Goal: Transaction & Acquisition: Purchase product/service

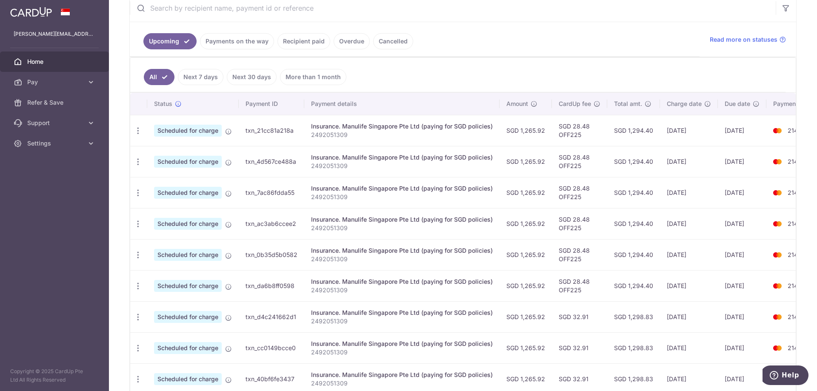
click at [37, 81] on span "Pay" at bounding box center [55, 82] width 56 height 9
click at [37, 94] on link "Payments" at bounding box center [54, 102] width 109 height 20
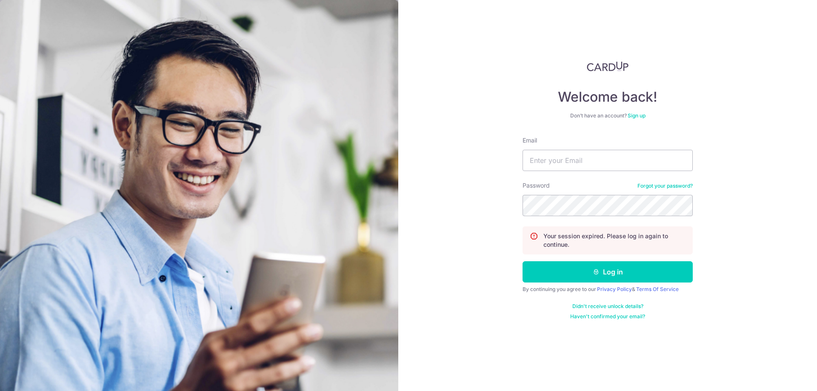
click at [655, 142] on div "Email" at bounding box center [607, 153] width 170 height 35
click at [610, 166] on input "Email" at bounding box center [607, 160] width 170 height 21
click at [610, 161] on input "Email" at bounding box center [607, 160] width 170 height 21
click at [575, 165] on input "Email" at bounding box center [607, 160] width 170 height 21
click at [573, 149] on div "Email esther.yxh" at bounding box center [607, 153] width 170 height 35
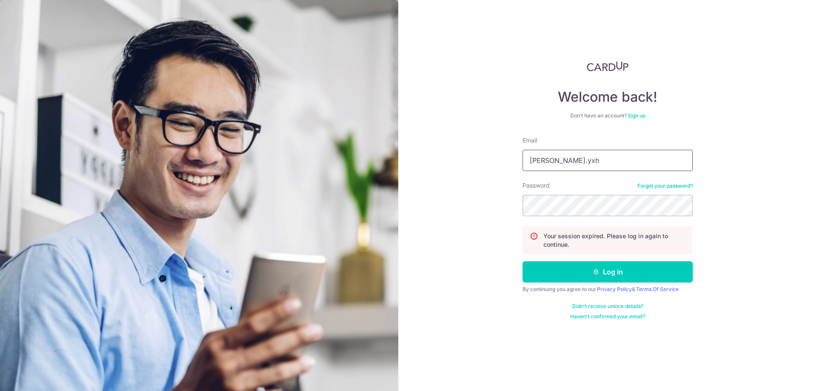
click at [573, 151] on input "esther.yxh" at bounding box center [607, 160] width 170 height 21
type input "esther.yxh@gmail.com"
click at [522, 261] on button "Log in" at bounding box center [607, 271] width 170 height 21
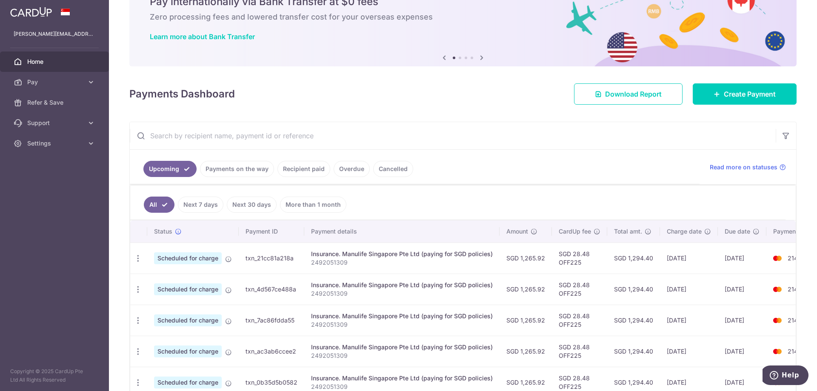
scroll to position [85, 0]
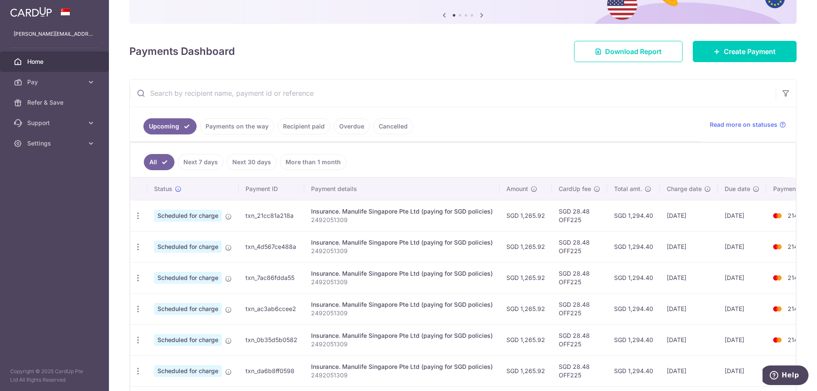
click at [31, 88] on link "Pay" at bounding box center [54, 82] width 109 height 20
click at [43, 139] on link "Cards" at bounding box center [54, 143] width 109 height 20
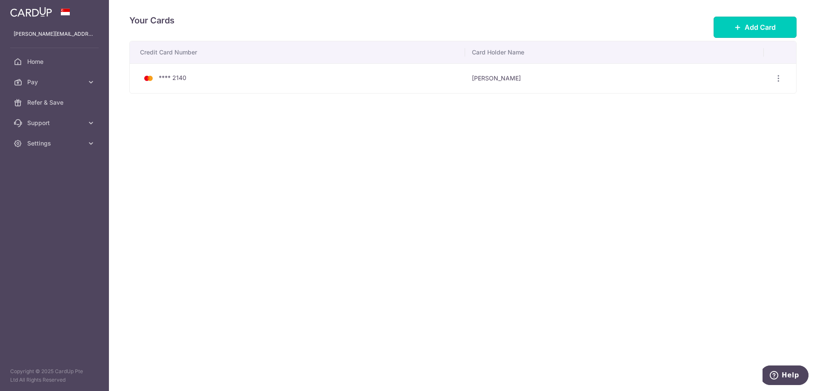
click at [755, 26] on span "Add Card" at bounding box center [759, 27] width 31 height 10
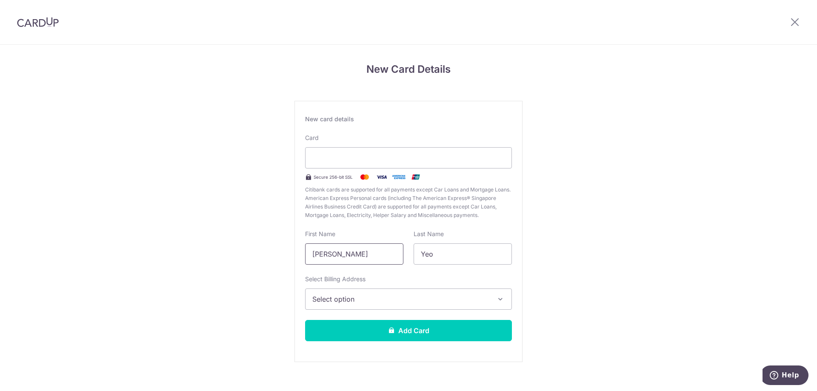
click at [390, 251] on input "[PERSON_NAME]" at bounding box center [354, 253] width 98 height 21
drag, startPoint x: 379, startPoint y: 253, endPoint x: 97, endPoint y: 256, distance: 281.6
click at [108, 257] on div "New Card Details New card details Card Secure 256-bit SSL Citibank cards are su…" at bounding box center [408, 223] width 817 height 357
type input "[PERSON_NAME]"
click at [365, 302] on span "Select option" at bounding box center [400, 299] width 177 height 10
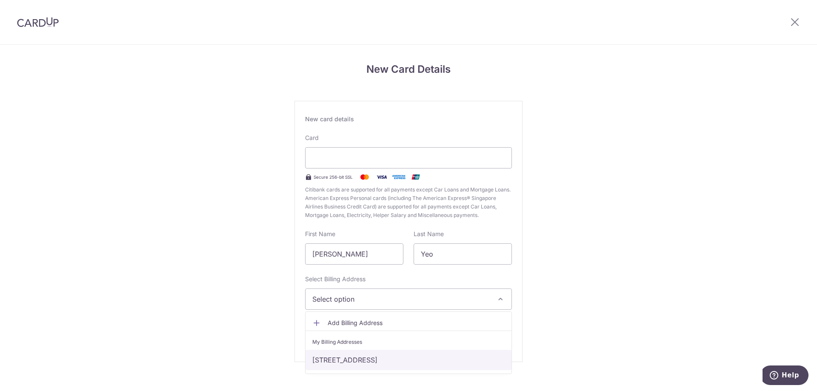
click at [354, 363] on link "[STREET_ADDRESS]" at bounding box center [408, 360] width 206 height 20
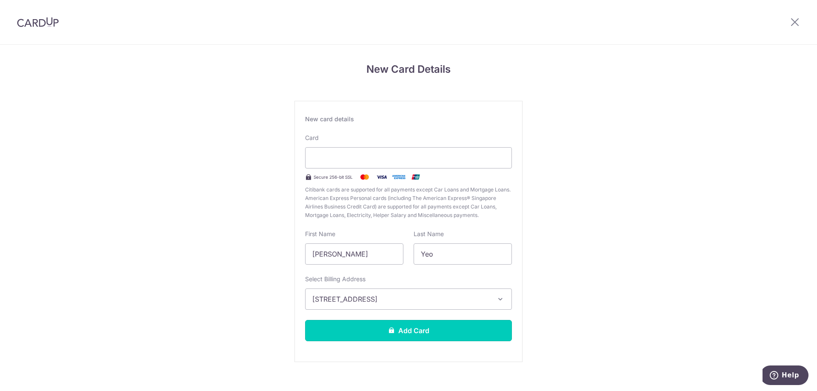
click at [394, 329] on button "Add Card" at bounding box center [408, 330] width 207 height 21
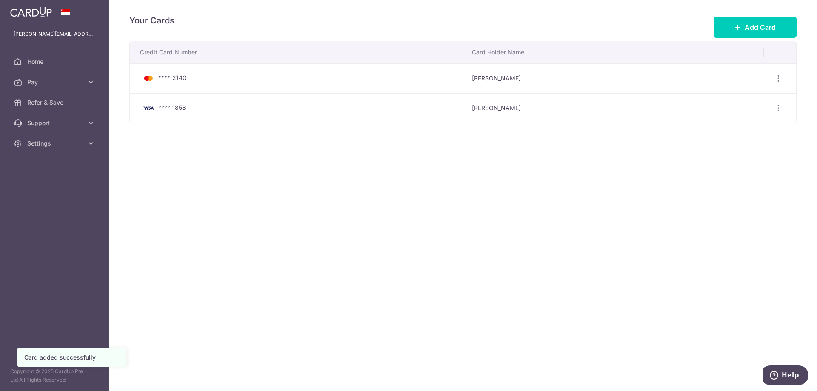
click at [58, 79] on span "Pay" at bounding box center [55, 82] width 56 height 9
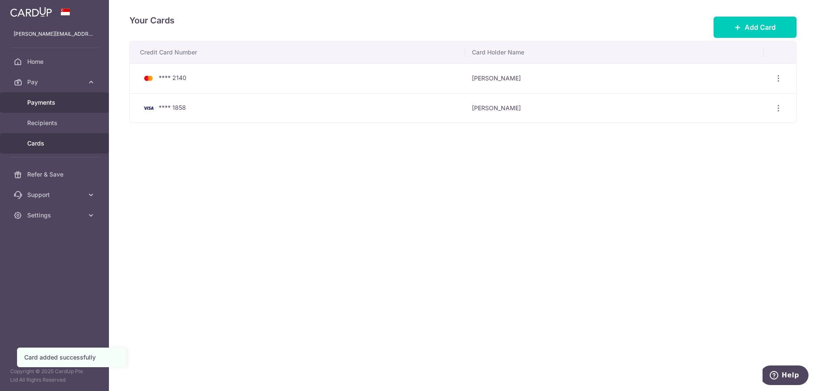
click at [52, 106] on span "Payments" at bounding box center [55, 102] width 56 height 9
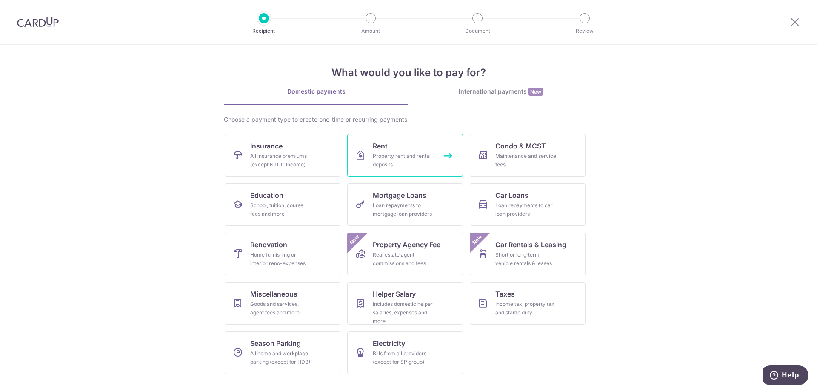
click at [399, 153] on div "Property rent and rental deposits" at bounding box center [403, 160] width 61 height 17
click at [297, 211] on div "School, tuition, course fees and more" at bounding box center [280, 209] width 61 height 17
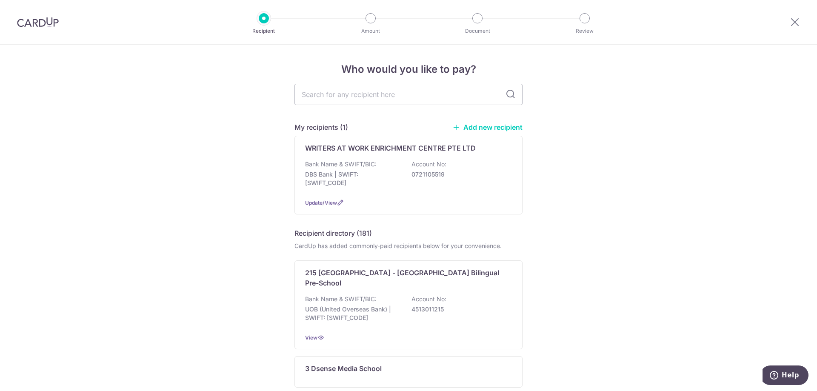
click at [484, 128] on link "Add new recipient" at bounding box center [487, 127] width 70 height 9
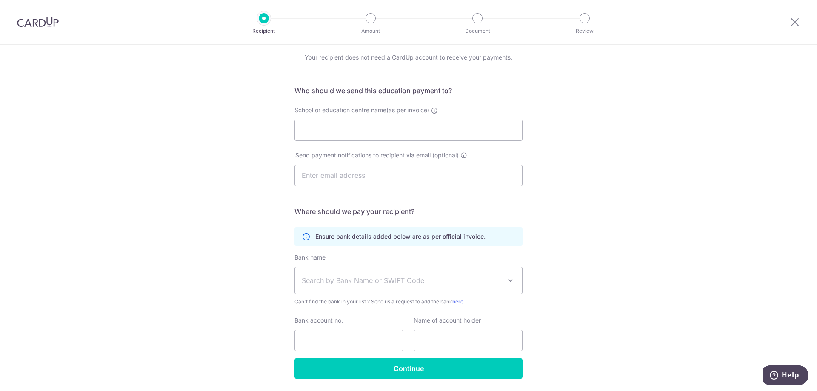
scroll to position [59, 0]
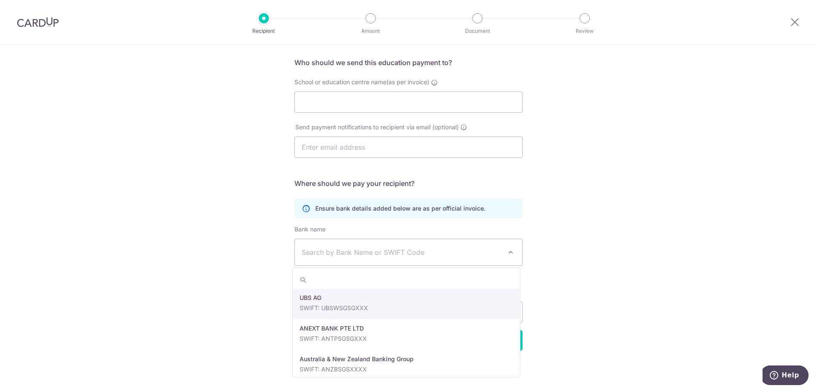
click at [387, 247] on span "Search by Bank Name or SWIFT Code" at bounding box center [402, 252] width 200 height 10
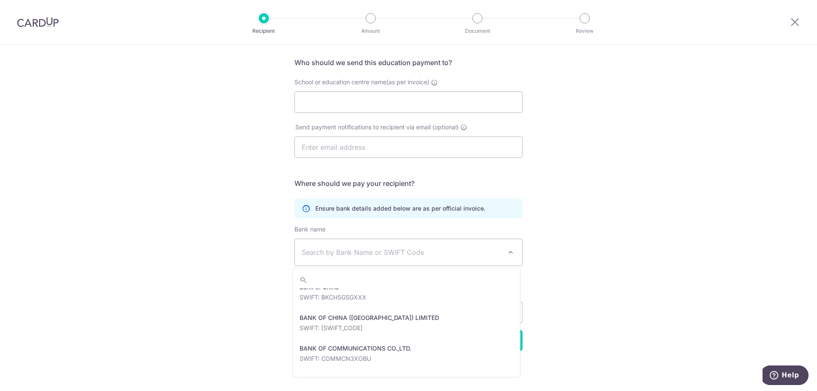
scroll to position [255, 0]
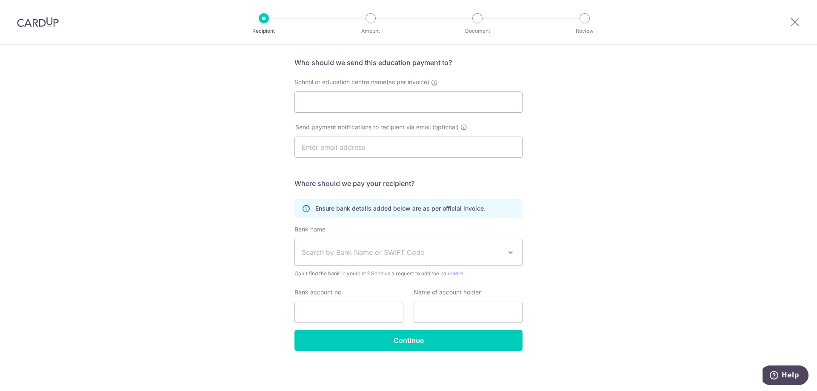
click at [649, 231] on div "Who would you like to pay? Your recipient does not need a CardUp account to rec…" at bounding box center [408, 188] width 817 height 405
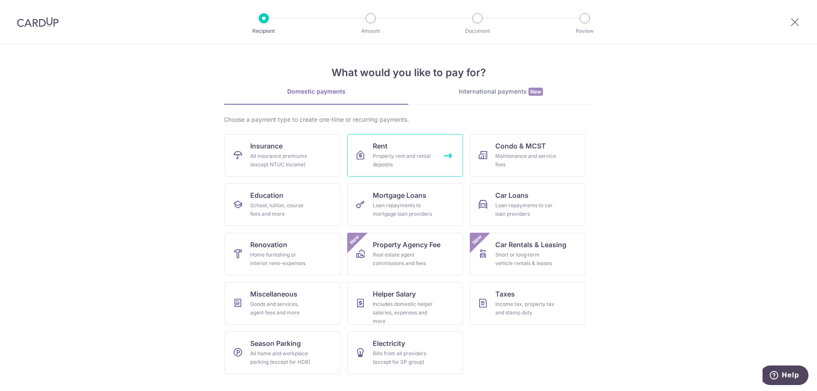
click at [407, 148] on link "Rent Property rent and rental deposits" at bounding box center [405, 155] width 116 height 43
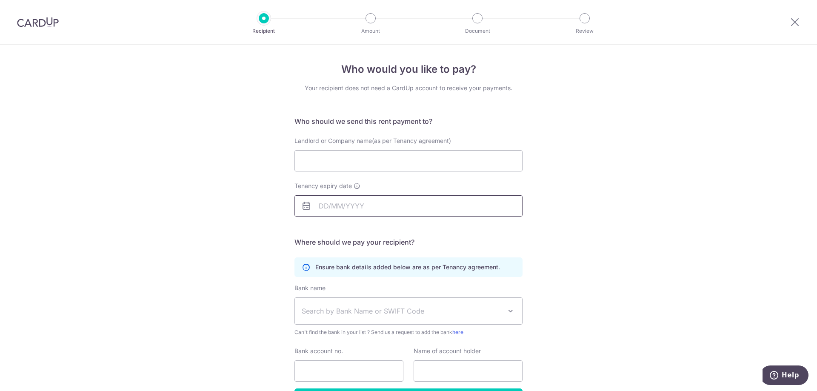
click at [394, 201] on input "Tenancy expiry date" at bounding box center [408, 205] width 228 height 21
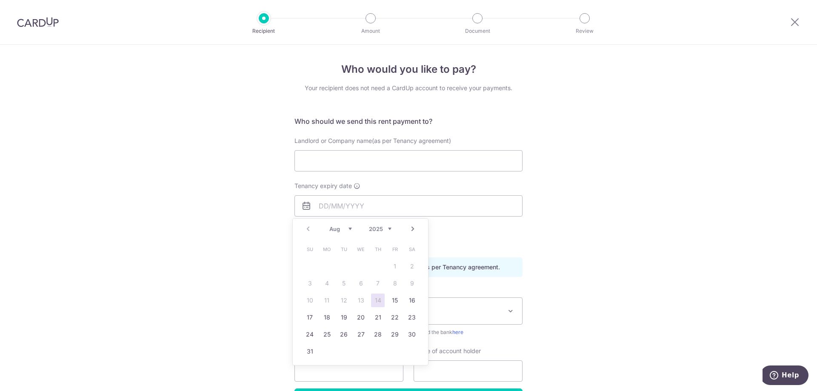
click at [597, 250] on div "Who would you like to pay? Your recipient does not need a CardUp account to rec…" at bounding box center [408, 247] width 817 height 405
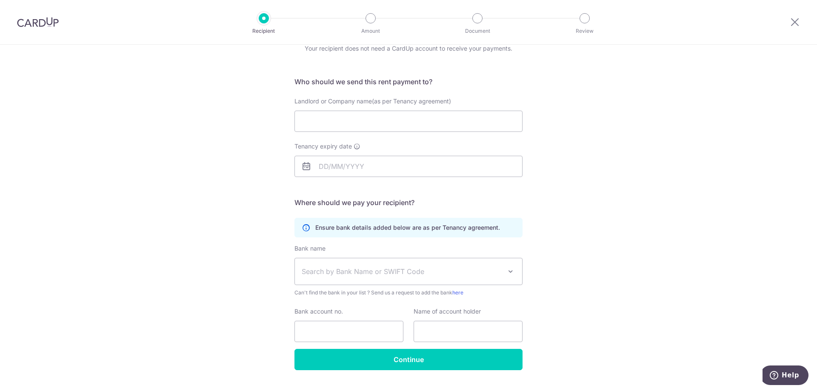
scroll to position [59, 0]
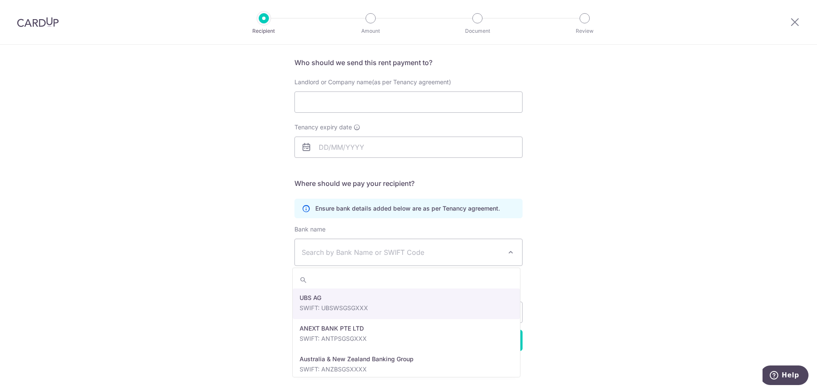
click at [371, 254] on span "Search by Bank Name or SWIFT Code" at bounding box center [402, 252] width 200 height 10
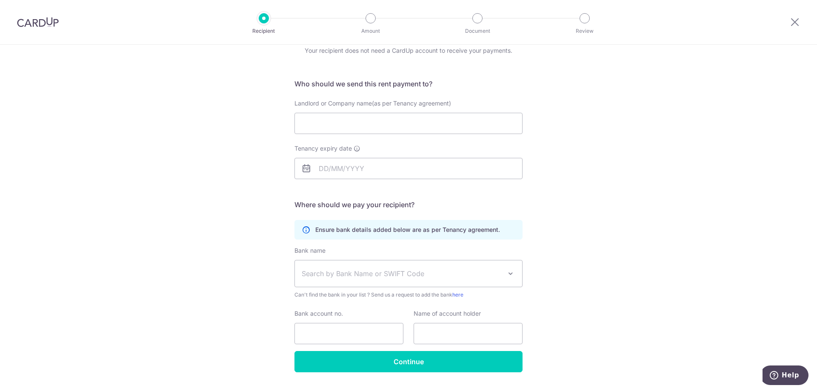
scroll to position [0, 0]
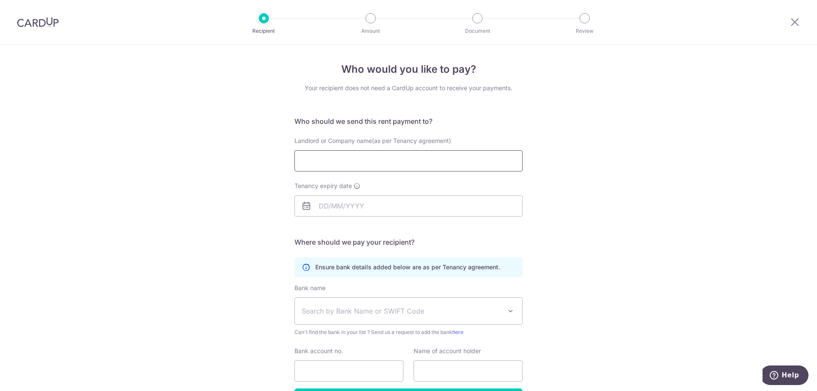
click at [397, 155] on input "Landlord or Company name(as per Tenancy agreement)" at bounding box center [408, 160] width 228 height 21
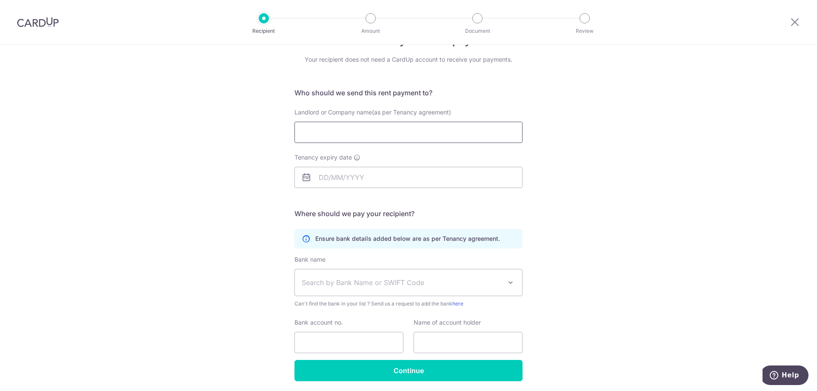
scroll to position [59, 0]
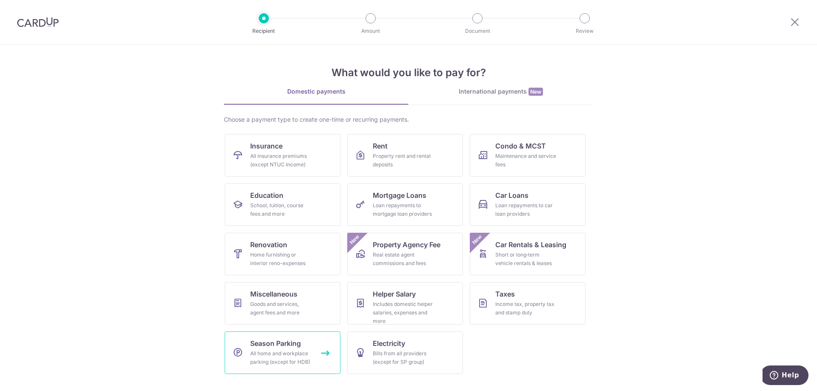
click at [285, 359] on div "All home and workplace parking (except for HDB)" at bounding box center [280, 357] width 61 height 17
click at [278, 157] on div "All insurance premiums (except NTUC Income)" at bounding box center [280, 160] width 61 height 17
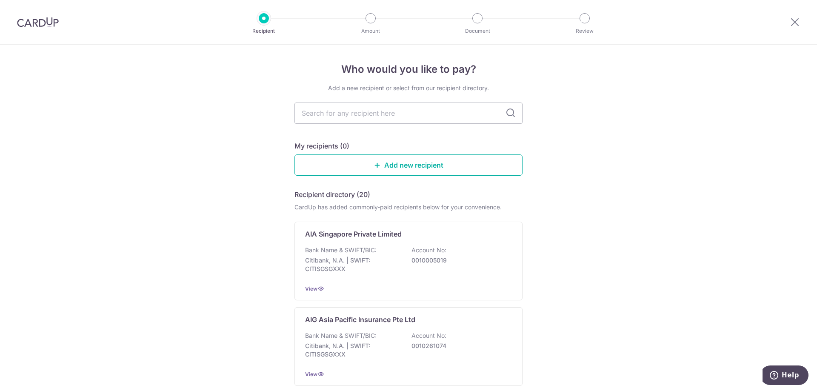
click at [399, 165] on link "Add new recipient" at bounding box center [408, 164] width 228 height 21
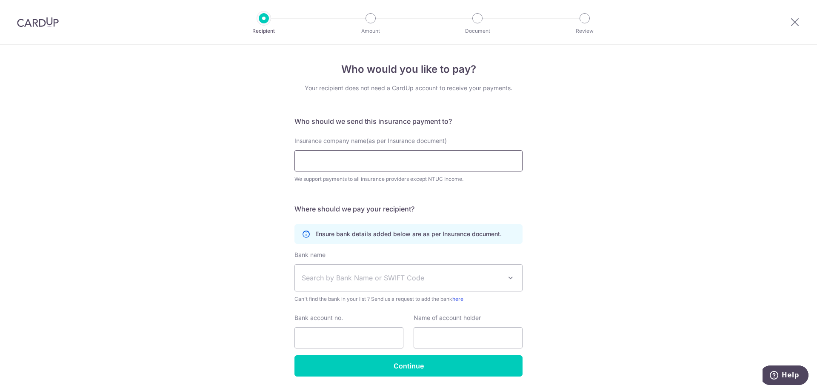
click at [399, 165] on input "Insurance company name(as per Insurance document)" at bounding box center [408, 160] width 228 height 21
type input "manu"
drag, startPoint x: 340, startPoint y: 155, endPoint x: 225, endPoint y: 162, distance: 115.9
click at [225, 162] on div "Who would you like to pay? Your recipient does not need a CardUp account to rec…" at bounding box center [408, 231] width 817 height 372
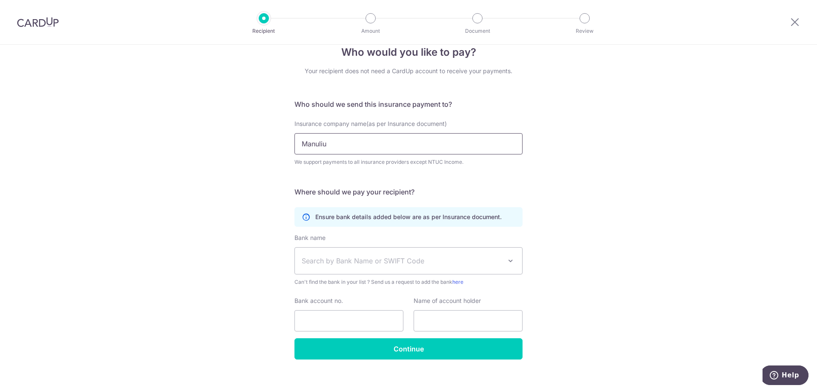
scroll to position [26, 0]
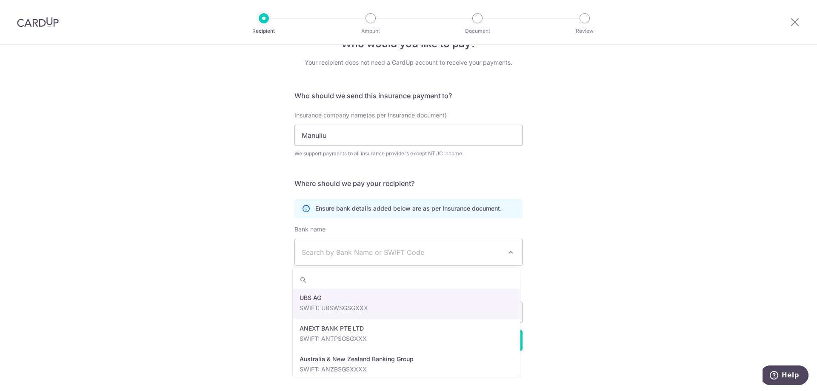
click at [387, 254] on span "Search by Bank Name or SWIFT Code" at bounding box center [402, 252] width 200 height 10
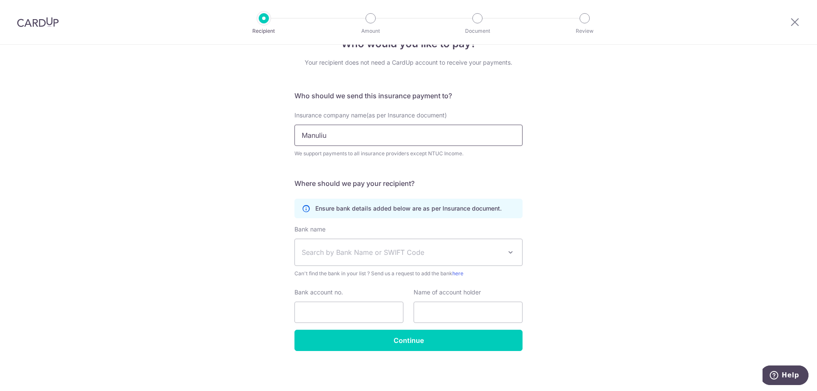
click at [353, 145] on input "Manuliu" at bounding box center [408, 135] width 228 height 21
drag, startPoint x: 353, startPoint y: 139, endPoint x: 208, endPoint y: 134, distance: 145.5
click at [208, 134] on div "Who would you like to pay? Your recipient does not need a CardUp account to rec…" at bounding box center [408, 205] width 817 height 372
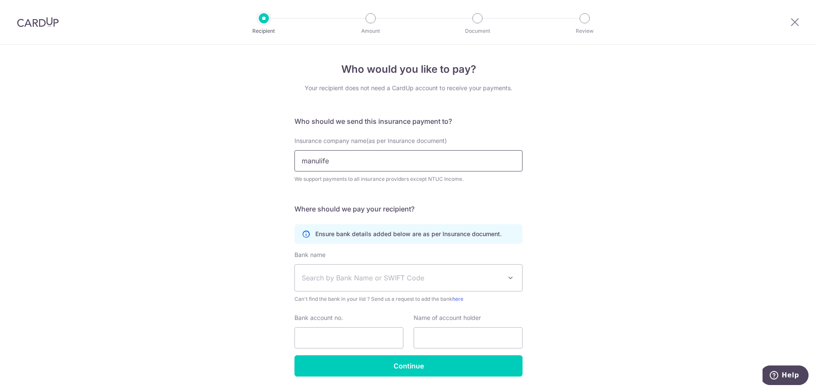
type input "manulife"
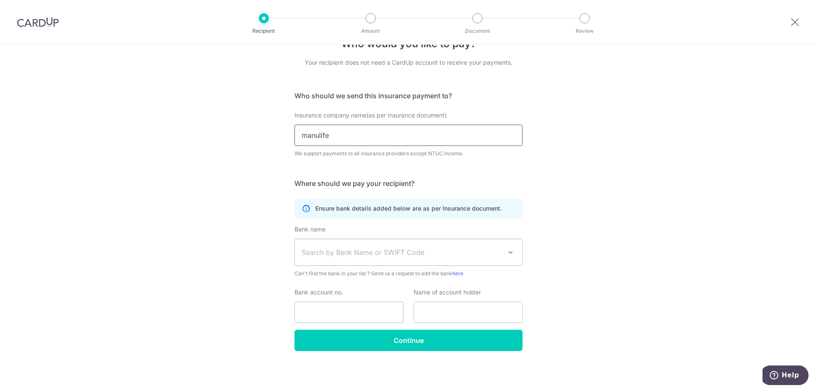
click at [416, 131] on input "manulife" at bounding box center [408, 135] width 228 height 21
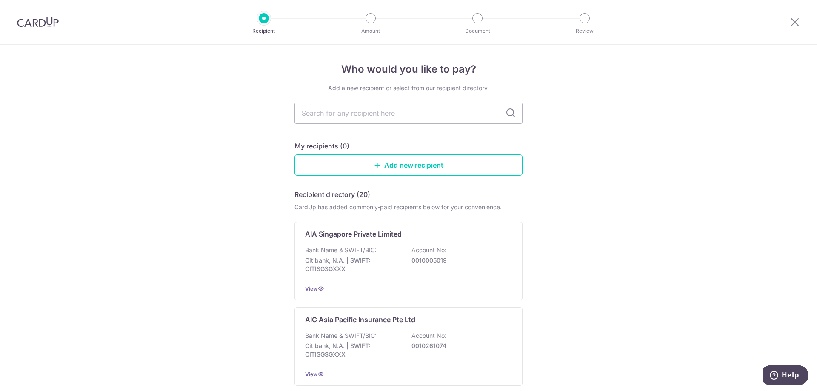
click at [50, 21] on img at bounding box center [38, 22] width 42 height 10
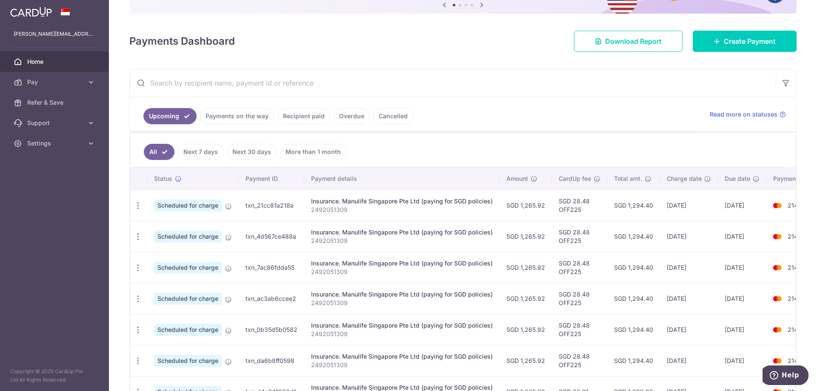
click at [363, 203] on div "Insurance. Manulife Singapore Pte Ltd (paying for SGD policies)" at bounding box center [402, 201] width 182 height 9
drag, startPoint x: 344, startPoint y: 200, endPoint x: 497, endPoint y: 198, distance: 153.6
click at [497, 198] on td "Insurance. Manulife Singapore Pte Ltd (paying for SGD policies) 2492051309" at bounding box center [401, 205] width 195 height 31
drag, startPoint x: 344, startPoint y: 202, endPoint x: 420, endPoint y: 201, distance: 76.1
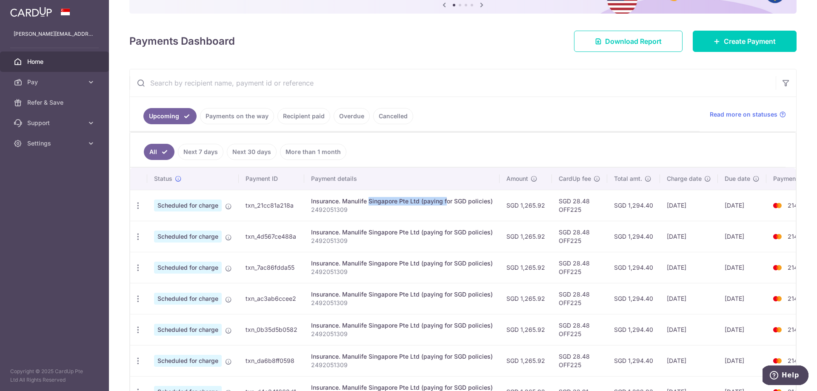
click at [420, 201] on div "Insurance. Manulife Singapore Pte Ltd (paying for SGD policies)" at bounding box center [402, 201] width 182 height 9
copy div "Manulife Singapore Pte Ltd"
click at [735, 40] on span "Create Payment" at bounding box center [750, 41] width 52 height 10
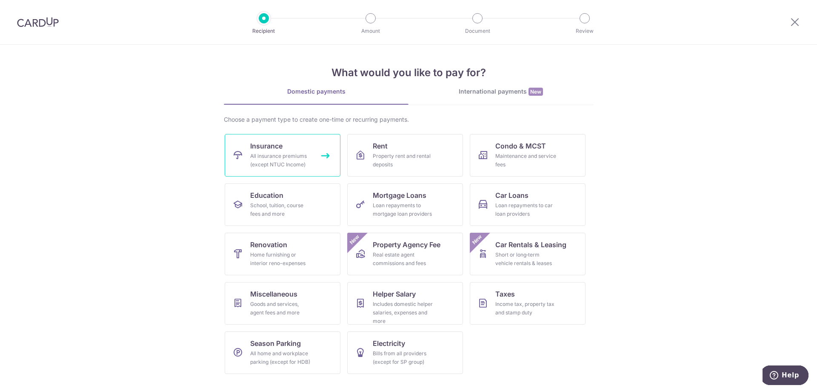
click at [303, 162] on div "All insurance premiums (except NTUC Income)" at bounding box center [280, 160] width 61 height 17
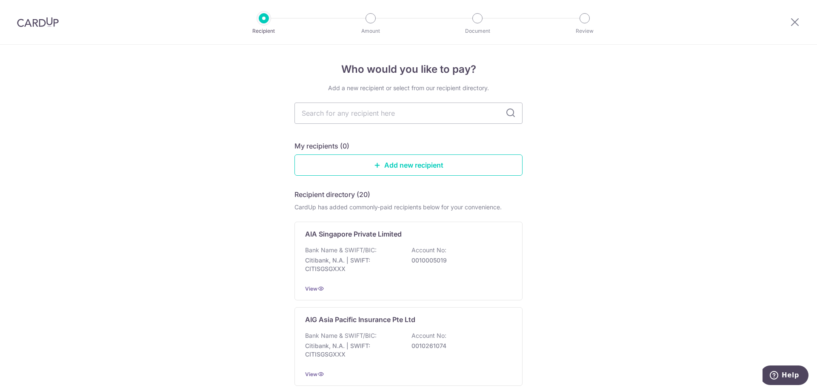
click at [512, 112] on icon at bounding box center [510, 113] width 10 height 10
click at [507, 112] on icon at bounding box center [510, 113] width 10 height 10
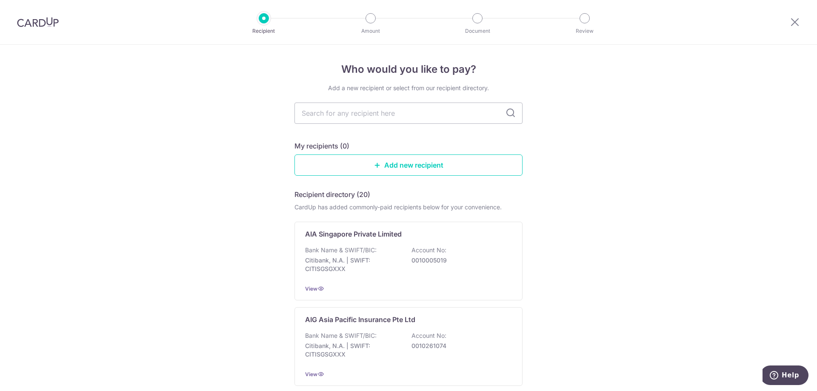
click at [507, 112] on icon at bounding box center [510, 113] width 10 height 10
click at [469, 109] on input "text" at bounding box center [408, 113] width 228 height 21
paste input "Manulife Singapore Pte Ltd"
type input "Manulife Singapore Pte Ltd"
click at [507, 111] on icon at bounding box center [510, 113] width 10 height 10
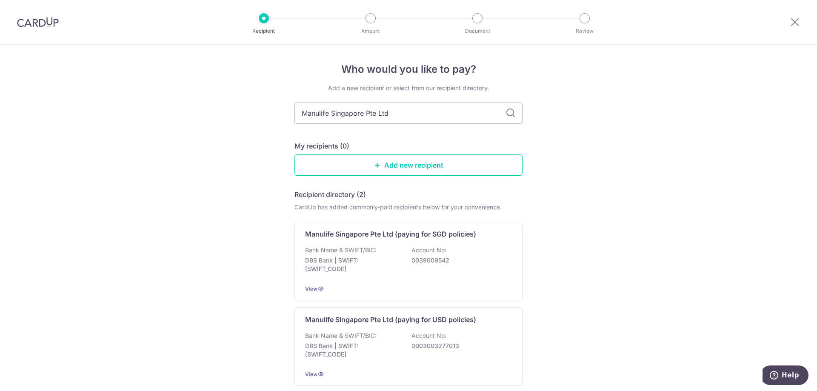
scroll to position [69, 0]
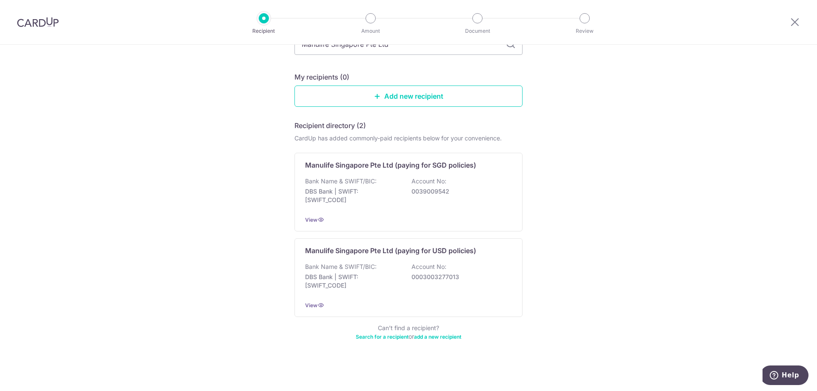
click at [462, 187] on div "Bank Name & SWIFT/BIC: DBS Bank | SWIFT: DBSSSGSGXXX Account No: 0039009542" at bounding box center [408, 192] width 207 height 31
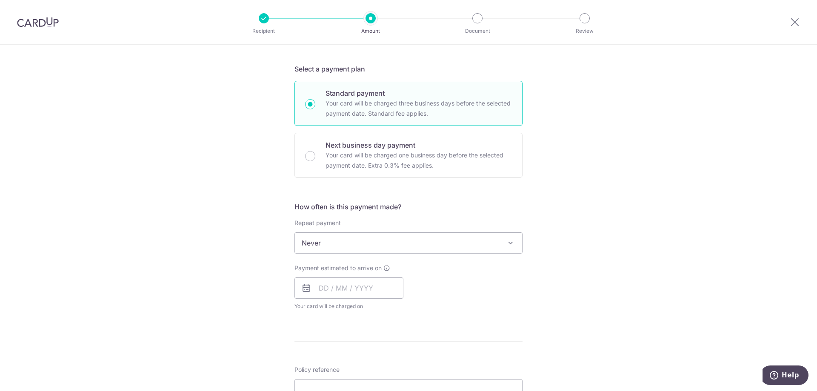
scroll to position [298, 0]
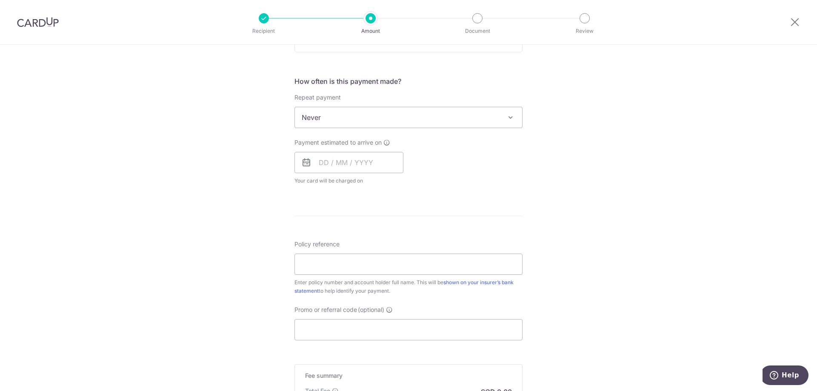
click at [323, 120] on span "Never" at bounding box center [408, 117] width 227 height 20
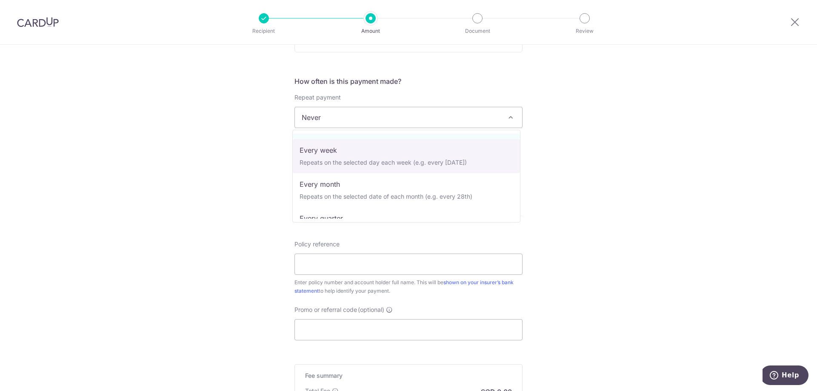
scroll to position [43, 0]
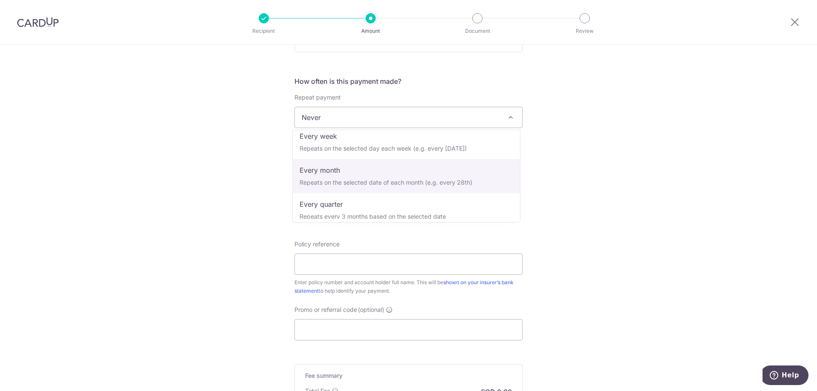
select select "3"
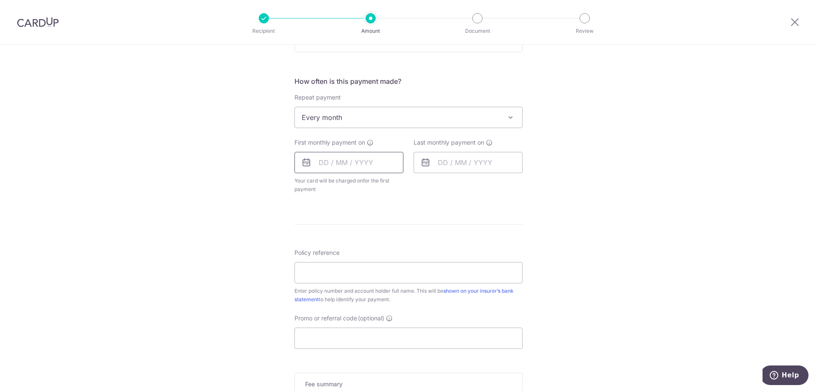
click at [324, 163] on input "text" at bounding box center [348, 162] width 109 height 21
click at [413, 187] on link "Next" at bounding box center [415, 185] width 10 height 10
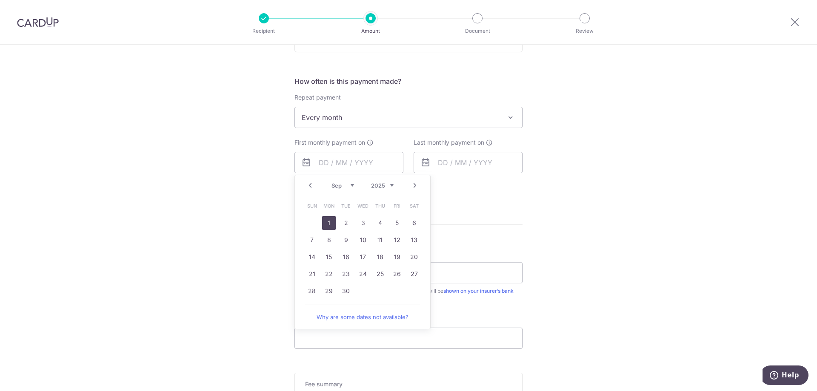
click at [328, 224] on link "1" at bounding box center [329, 223] width 14 height 14
type input "[DATE]"
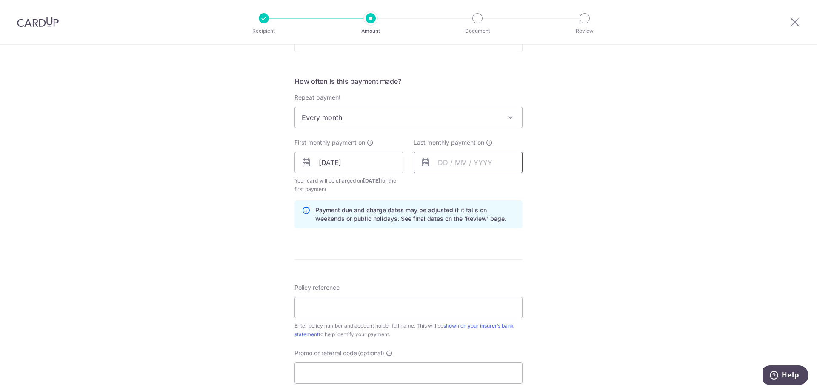
click at [495, 159] on input "text" at bounding box center [467, 162] width 109 height 21
click at [424, 185] on div "Prev Next Sep Oct Nov [DATE] 2026 2027 2028 2029 2030 2031 2032 2033 2034 2035" at bounding box center [481, 185] width 135 height 20
click at [427, 187] on div "Prev Next Sep Oct Nov [DATE] 2026 2027 2028 2029 2030 2031 2032 2033 2034 2035" at bounding box center [481, 185] width 135 height 20
click at [502, 186] on select "2025 2026 2027 2028 2029 2030 2031 2032 2033 2034 2035" at bounding box center [501, 185] width 23 height 7
click at [428, 184] on link "Prev" at bounding box center [429, 185] width 10 height 10
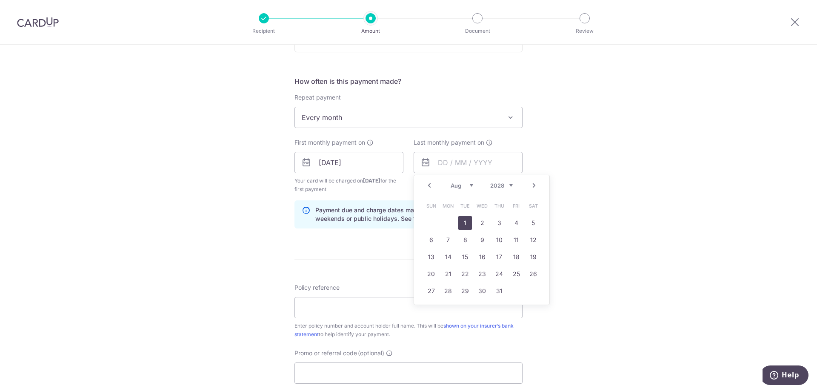
click at [462, 222] on link "1" at bounding box center [465, 223] width 14 height 14
type input "[DATE]"
drag, startPoint x: 692, startPoint y: 225, endPoint x: 680, endPoint y: 223, distance: 12.9
click at [692, 225] on div "Tell us more about your payment Enter payment amount SGD Select Card Select opt…" at bounding box center [408, 153] width 817 height 813
click at [319, 311] on input "Policy reference" at bounding box center [408, 307] width 228 height 21
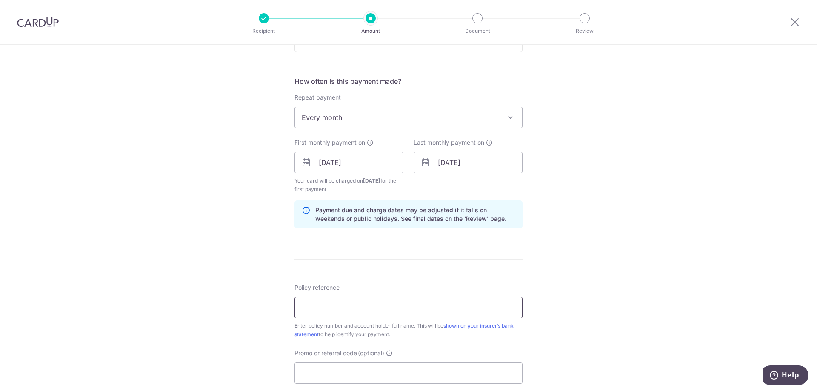
paste input "2491620005"
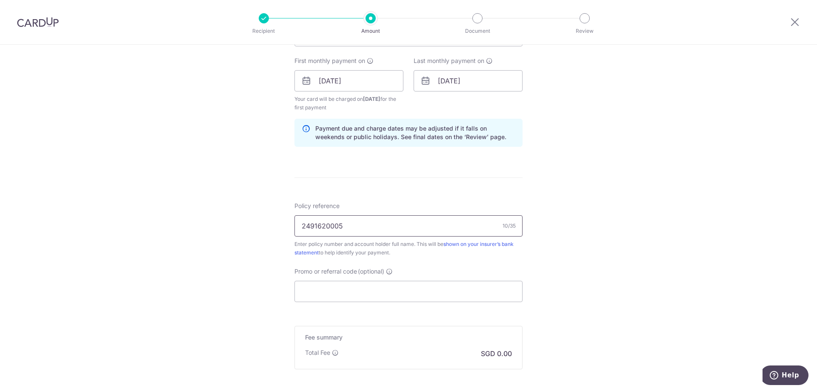
type input "2491620005"
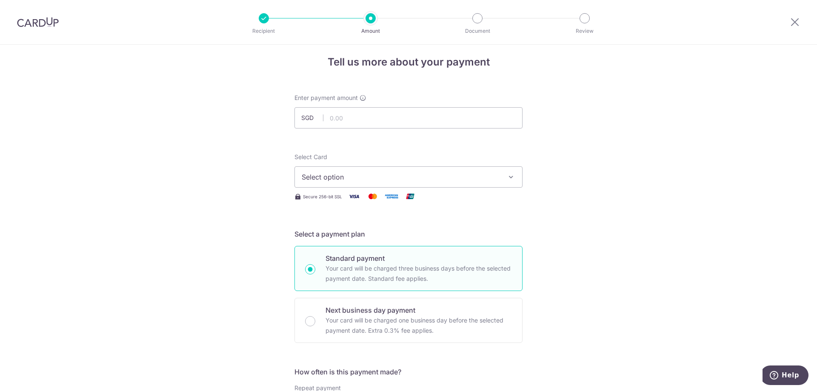
scroll to position [0, 0]
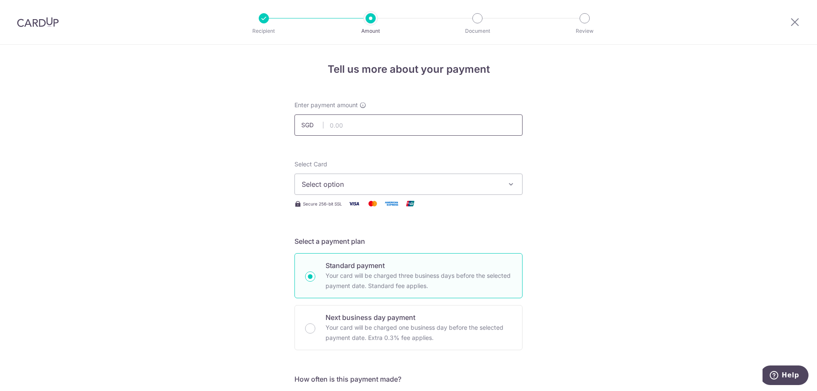
click at [335, 130] on input "text" at bounding box center [408, 124] width 228 height 21
type input "516.39"
click at [339, 185] on span "Select option" at bounding box center [401, 184] width 198 height 10
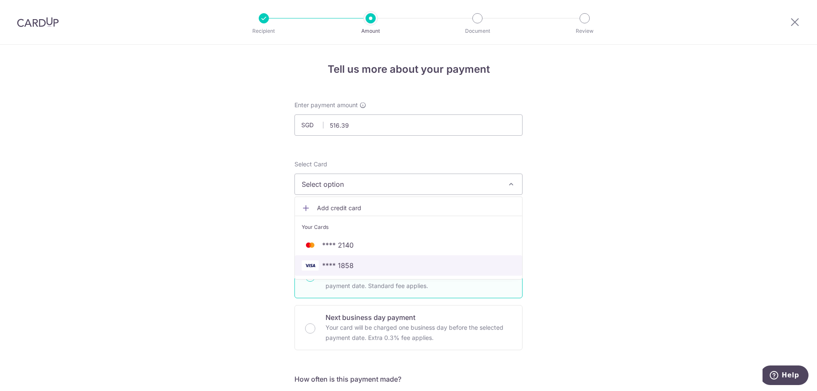
click at [344, 263] on span "**** 1858" at bounding box center [337, 265] width 31 height 10
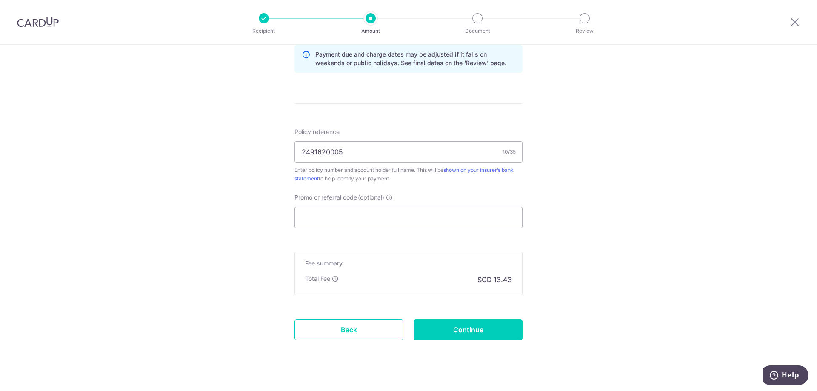
scroll to position [467, 0]
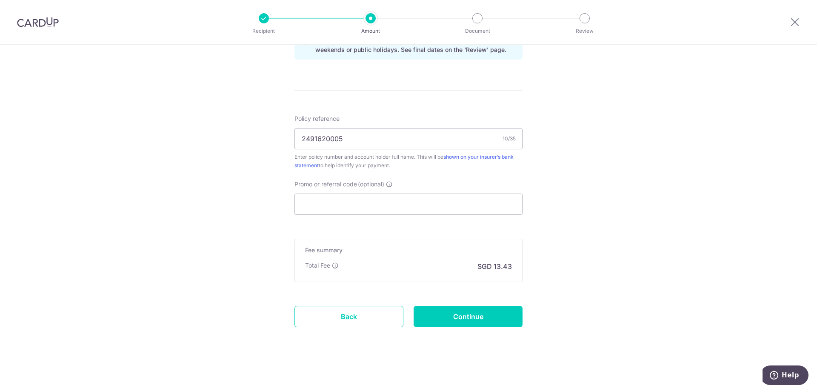
click at [401, 188] on div "Promo or referral code (optional) The discounted fee will be shown on the revie…" at bounding box center [408, 197] width 228 height 35
click at [399, 198] on input "Promo or referral code (optional)" at bounding box center [408, 204] width 228 height 21
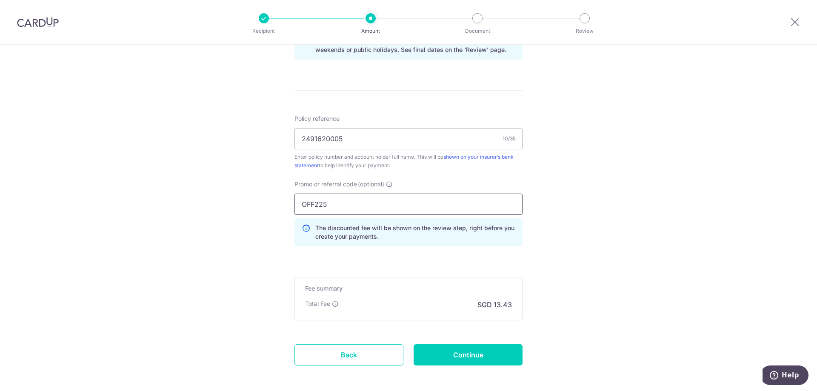
type input "OFF225"
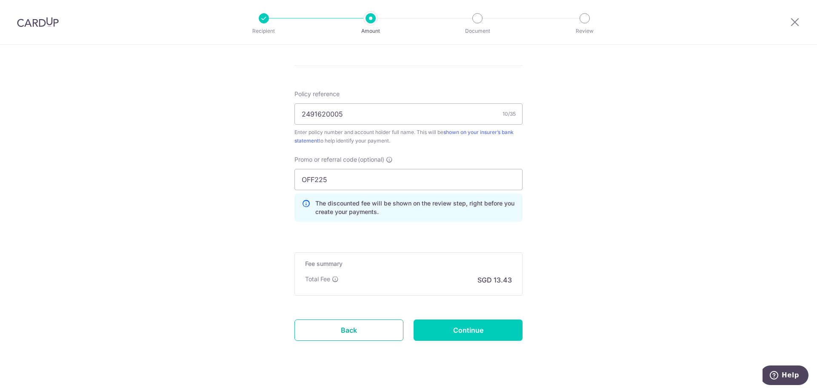
scroll to position [505, 0]
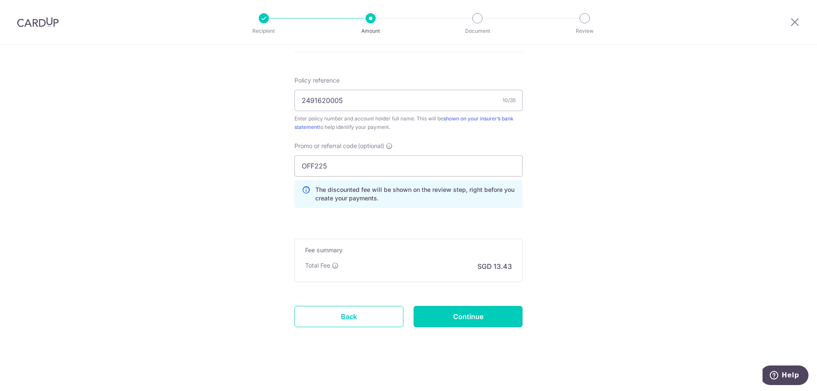
click at [480, 320] on input "Continue" at bounding box center [467, 316] width 109 height 21
type input "Create Schedule"
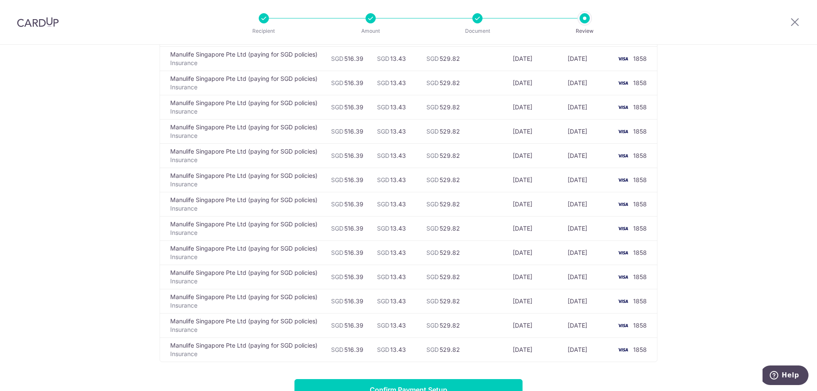
scroll to position [766, 0]
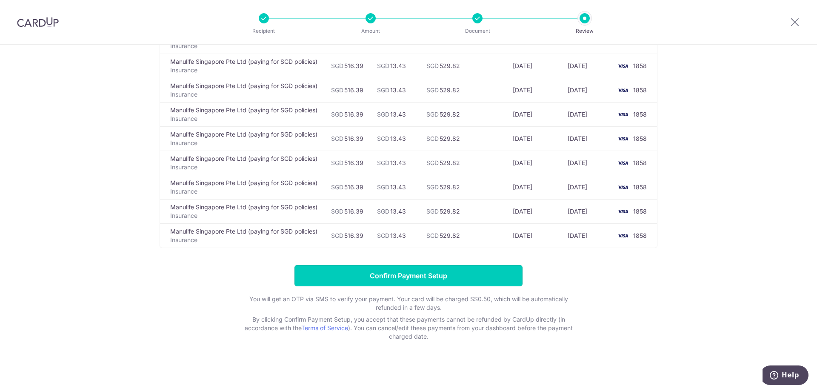
click at [390, 277] on input "Confirm Payment Setup" at bounding box center [408, 275] width 228 height 21
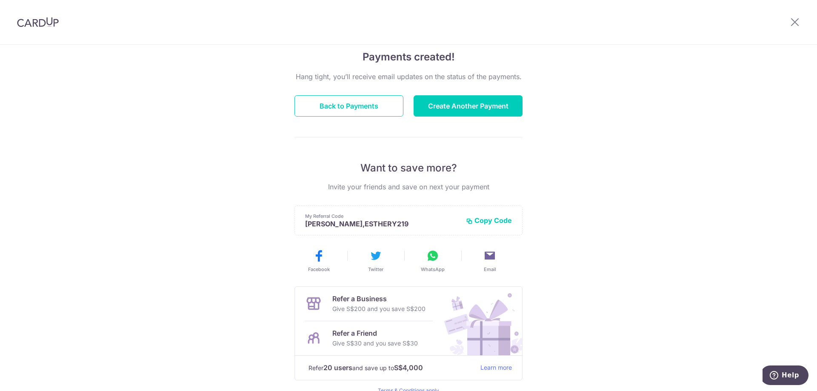
scroll to position [66, 0]
click at [450, 103] on button "Create Another Payment" at bounding box center [467, 105] width 109 height 21
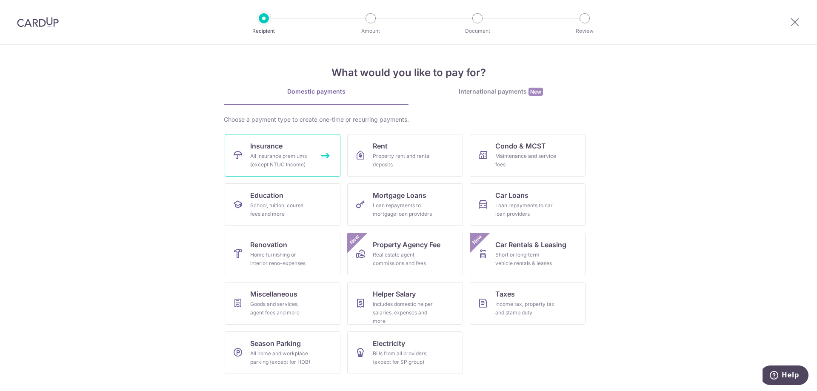
click at [297, 147] on link "Insurance All insurance premiums (except NTUC Income)" at bounding box center [283, 155] width 116 height 43
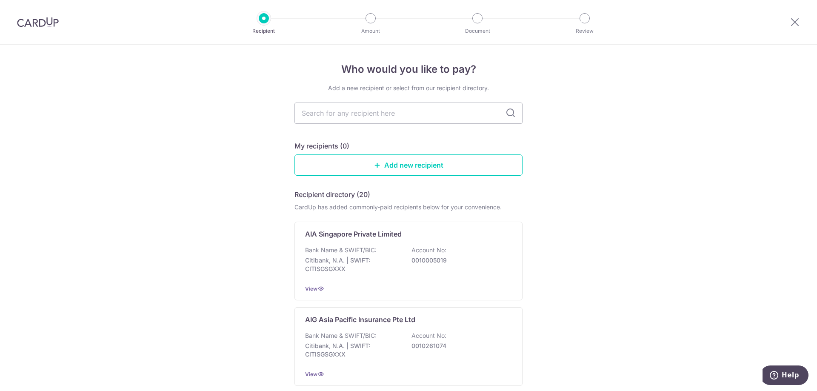
click at [378, 122] on input "text" at bounding box center [408, 113] width 228 height 21
click at [378, 112] on input "text" at bounding box center [408, 113] width 228 height 21
click at [506, 111] on icon at bounding box center [510, 113] width 10 height 10
click at [508, 111] on icon at bounding box center [510, 113] width 10 height 10
click at [505, 112] on icon at bounding box center [510, 113] width 10 height 10
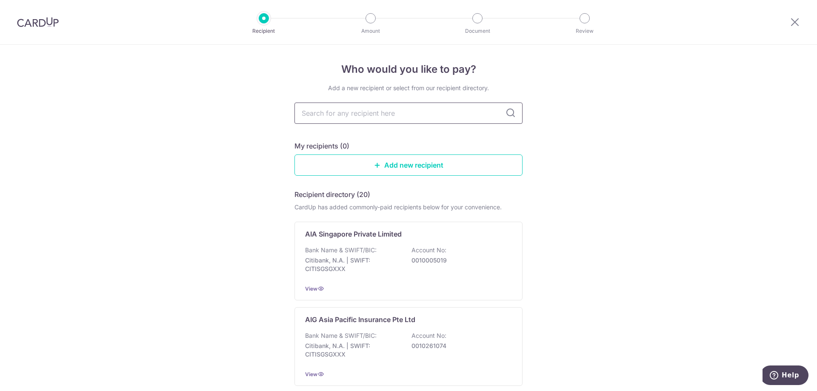
click at [475, 117] on input "text" at bounding box center [408, 113] width 228 height 21
type input "MANU"
click at [507, 112] on icon at bounding box center [510, 113] width 10 height 10
click at [348, 259] on p "DBS Bank | SWIFT: DBSSSGSGXXX" at bounding box center [352, 264] width 95 height 17
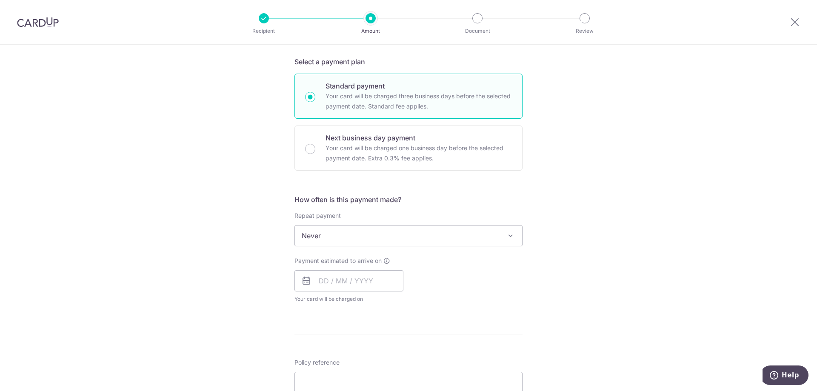
scroll to position [298, 0]
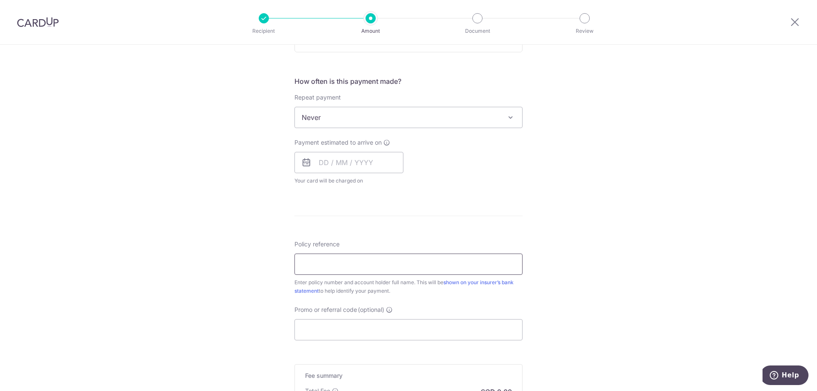
click at [331, 261] on input "Policy reference" at bounding box center [408, 264] width 228 height 21
paste input "2493670115"
type input "2493670115"
click at [314, 121] on span "Never" at bounding box center [408, 117] width 227 height 20
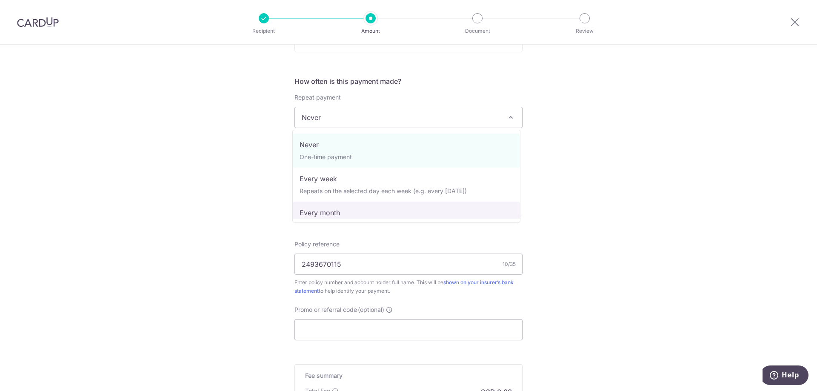
select select "3"
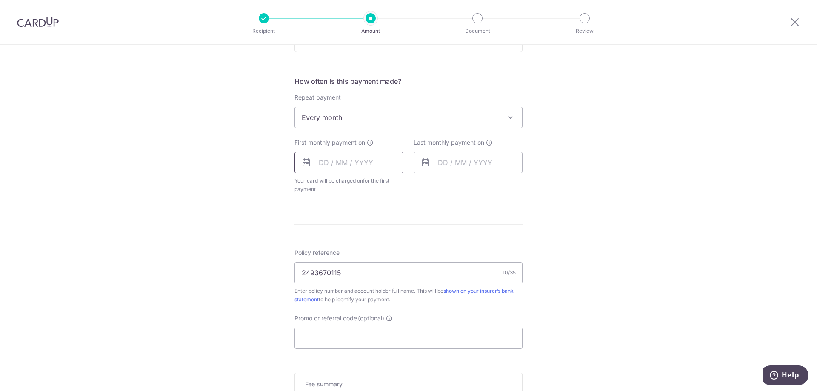
click at [316, 165] on input "text" at bounding box center [348, 162] width 109 height 21
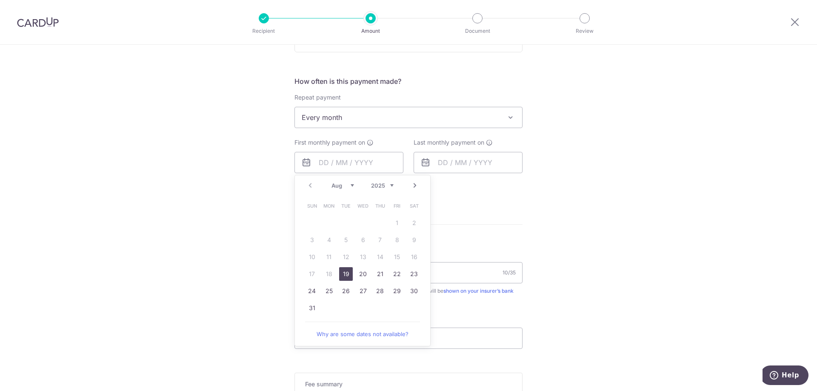
click at [410, 187] on link "Next" at bounding box center [415, 185] width 10 height 10
click at [327, 228] on link "1" at bounding box center [329, 223] width 14 height 14
type input "[DATE]"
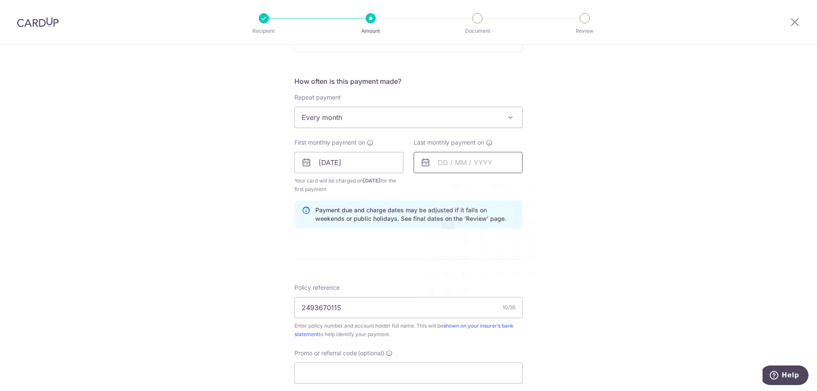
click at [496, 160] on input "text" at bounding box center [467, 162] width 109 height 21
click at [510, 185] on div "Prev Next Sep Oct Nov Dec 2025 2026 2027 2028 2029 2030 2031 2032 2033 2034 2035" at bounding box center [481, 185] width 135 height 20
click at [502, 185] on select "2025 2026 2027 2028 2029 2030 2031 2032 2033 2034 2035" at bounding box center [501, 185] width 23 height 7
click at [428, 187] on link "Prev" at bounding box center [429, 185] width 10 height 10
click at [462, 222] on link "1" at bounding box center [465, 223] width 14 height 14
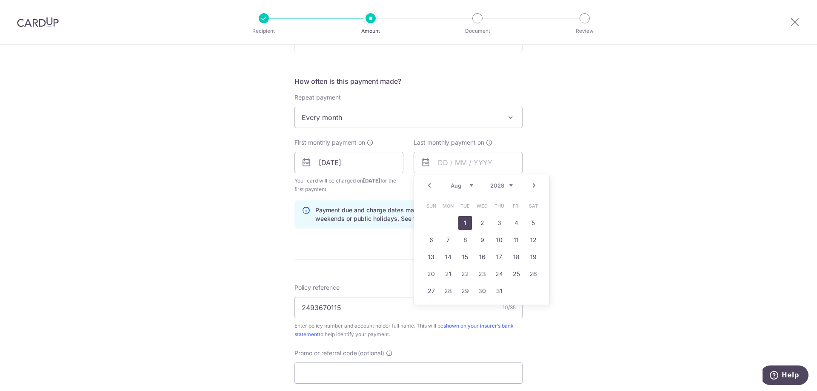
type input "01/08/2028"
click at [668, 183] on div "Tell us more about your payment Enter payment amount SGD Select Card Select opt…" at bounding box center [408, 153] width 817 height 813
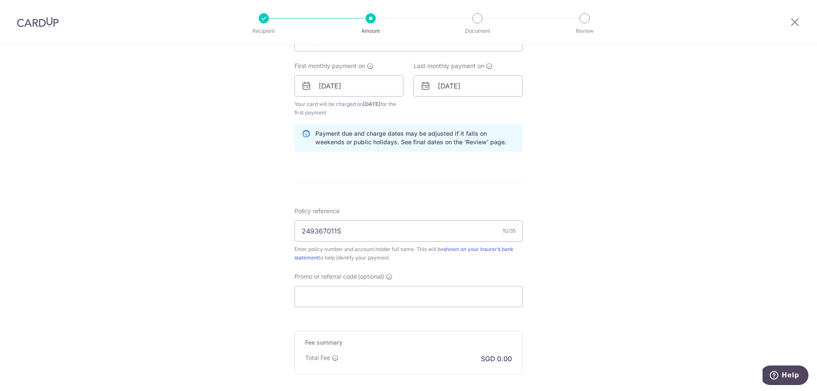
scroll to position [467, 0]
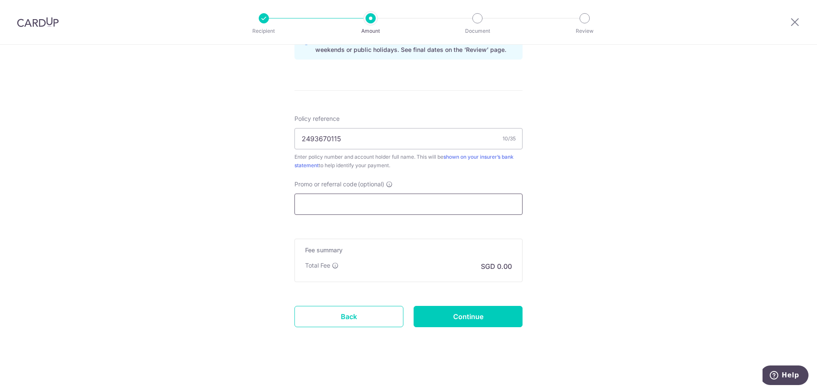
click at [339, 208] on input "Promo or referral code (optional)" at bounding box center [408, 204] width 228 height 21
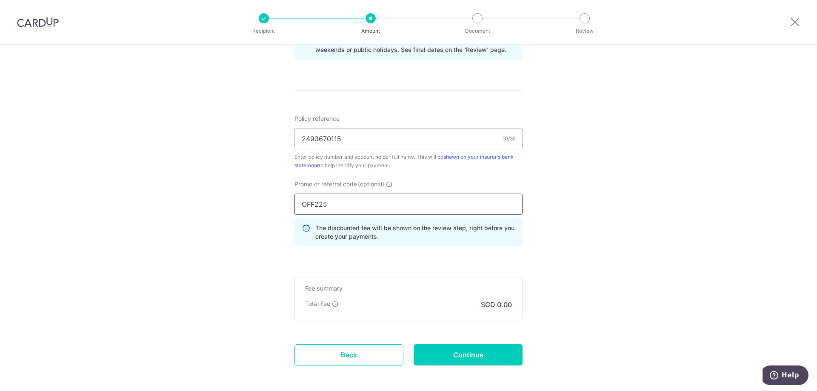
type input "OFF225"
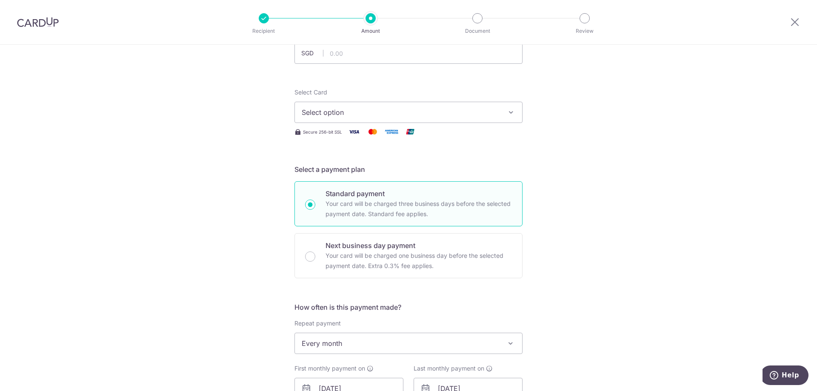
scroll to position [0, 0]
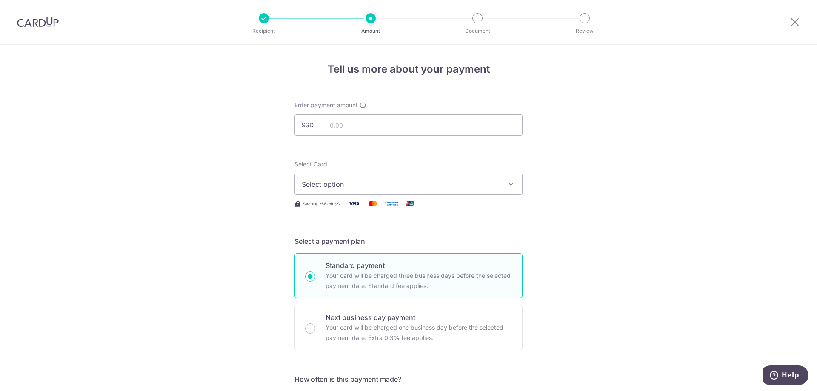
click at [368, 189] on button "Select option" at bounding box center [408, 184] width 228 height 21
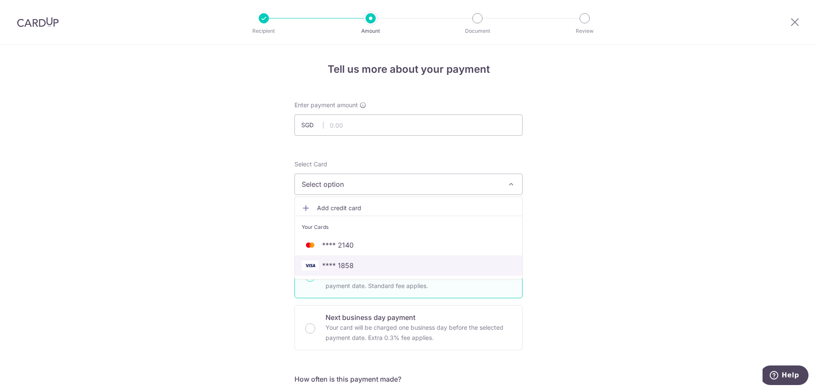
drag, startPoint x: 345, startPoint y: 260, endPoint x: 350, endPoint y: 246, distance: 14.5
click at [345, 260] on link "**** 1858" at bounding box center [408, 265] width 227 height 20
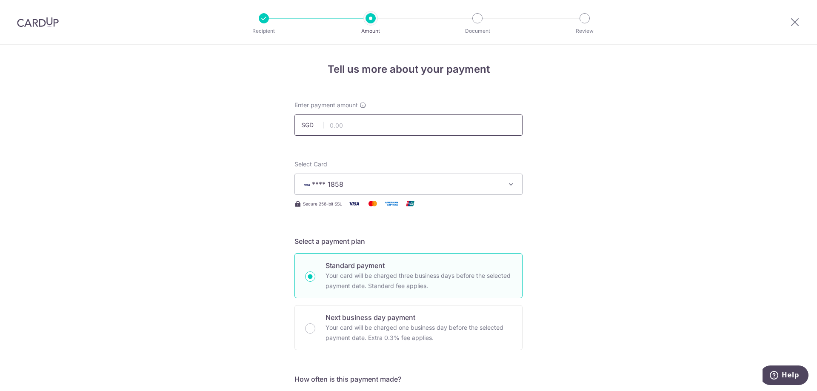
click at [358, 122] on input "text" at bounding box center [408, 124] width 228 height 21
type input "208.34"
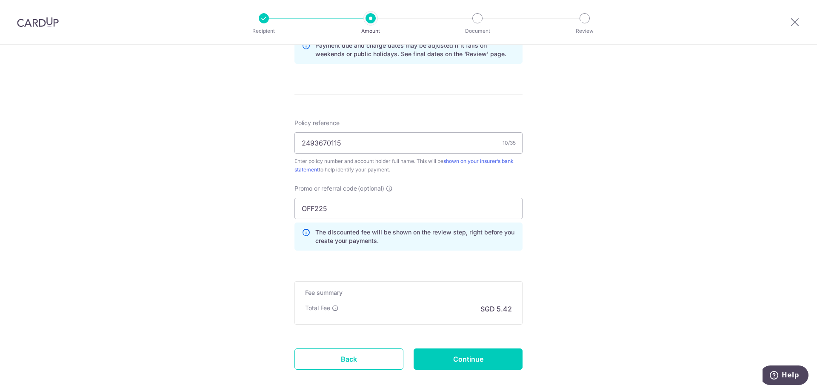
scroll to position [505, 0]
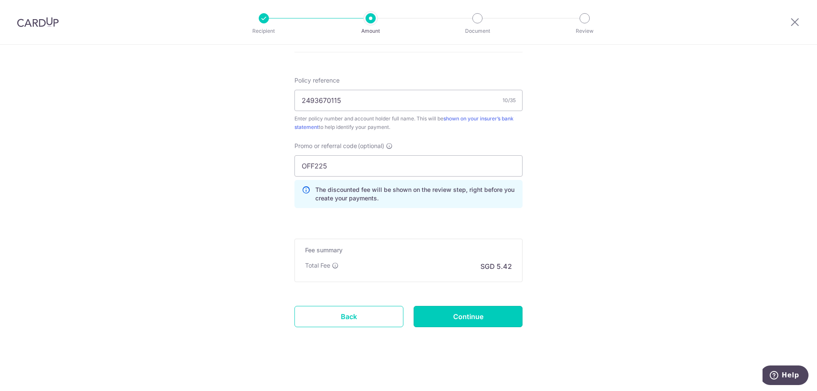
click at [464, 310] on input "Continue" at bounding box center [467, 316] width 109 height 21
type input "Create Schedule"
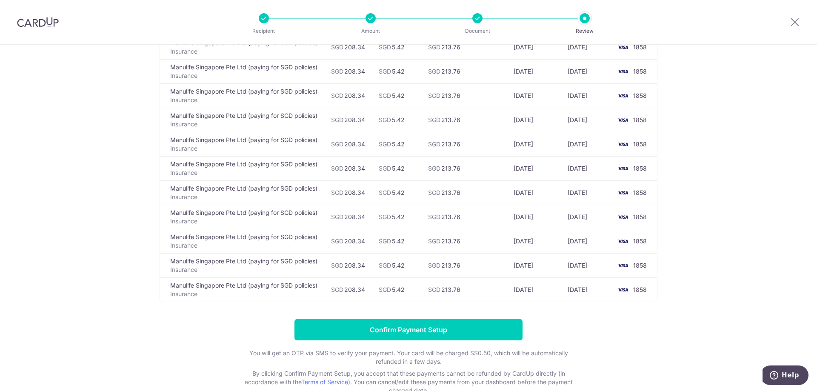
scroll to position [766, 0]
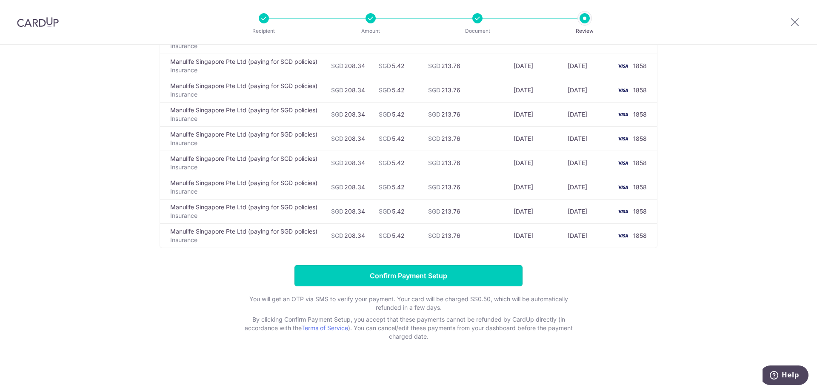
click at [370, 276] on input "Confirm Payment Setup" at bounding box center [408, 275] width 228 height 21
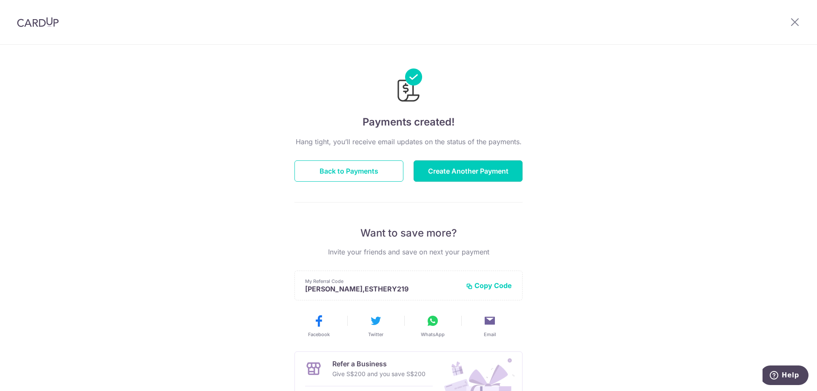
click at [444, 174] on button "Create Another Payment" at bounding box center [467, 170] width 109 height 21
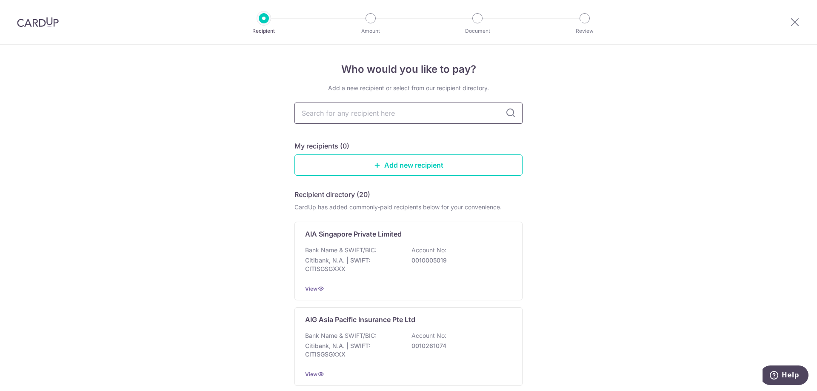
click at [358, 108] on input "text" at bounding box center [408, 113] width 228 height 21
type input "manu"
click at [510, 112] on icon at bounding box center [510, 113] width 10 height 10
click at [369, 264] on p "DBS Bank | SWIFT: DBSSSGSGXXX" at bounding box center [352, 264] width 95 height 17
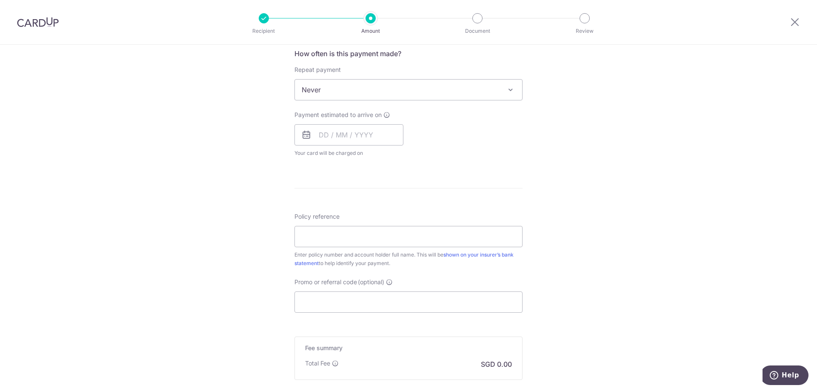
scroll to position [340, 0]
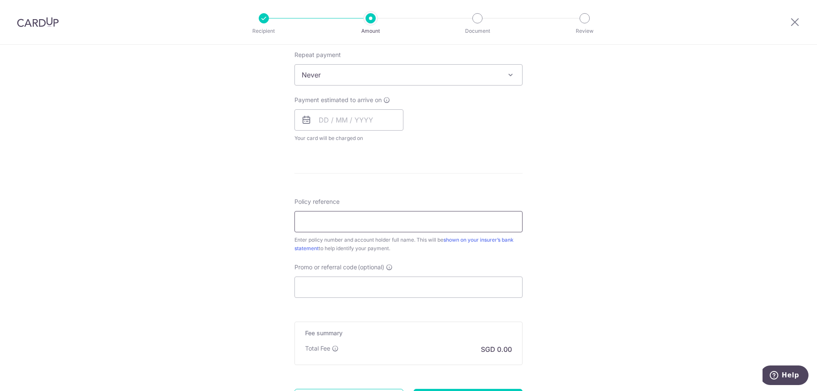
click at [363, 221] on input "Policy reference" at bounding box center [408, 221] width 228 height 21
paste input "2493670099"
type input "2493670099"
click at [330, 284] on input "Promo or referral code (optional)" at bounding box center [408, 286] width 228 height 21
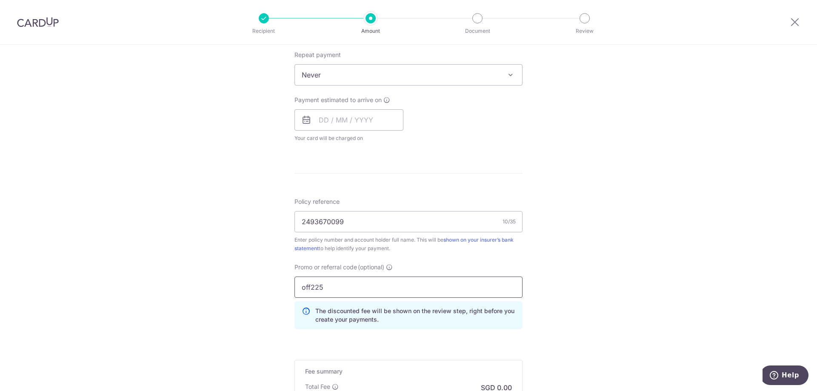
type input "off225"
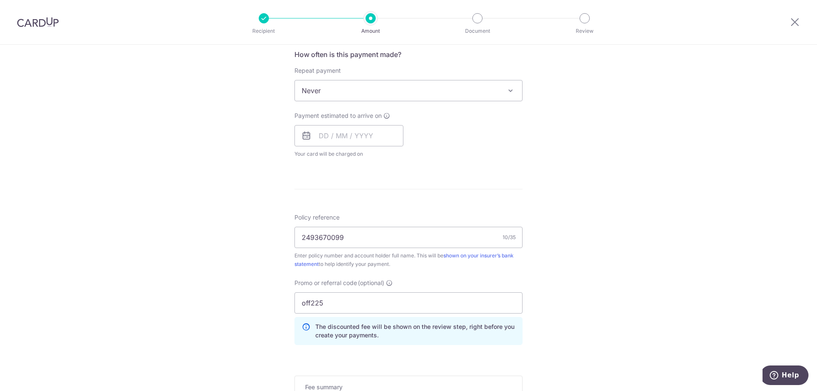
scroll to position [206, 0]
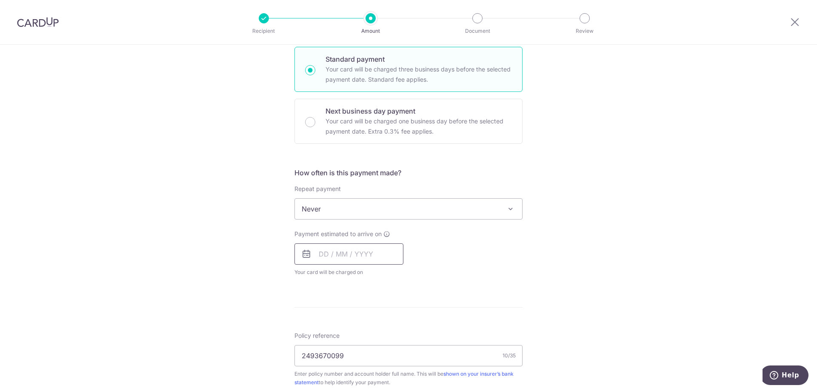
click at [320, 250] on input "text" at bounding box center [348, 253] width 109 height 21
click at [323, 212] on span "Never" at bounding box center [408, 209] width 227 height 20
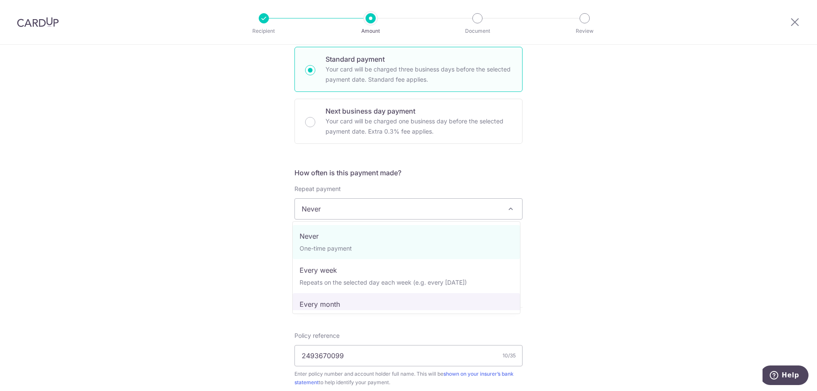
select select "3"
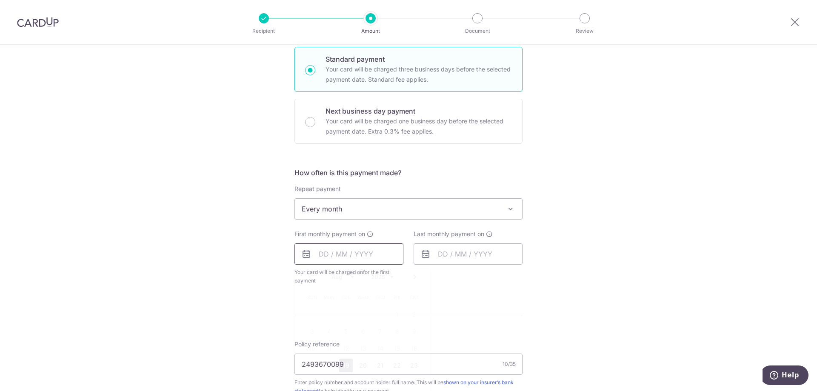
click at [315, 254] on input "text" at bounding box center [348, 253] width 109 height 21
click at [415, 276] on link "Next" at bounding box center [415, 277] width 10 height 10
click at [324, 313] on link "1" at bounding box center [329, 315] width 14 height 14
type input "01/09/2025"
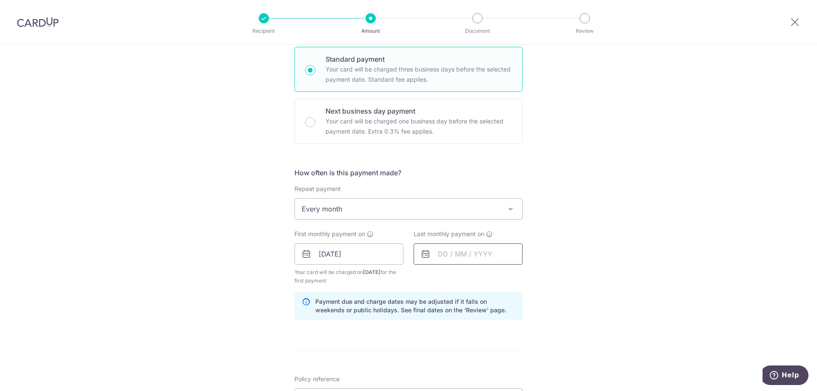
click at [491, 254] on input "text" at bounding box center [467, 253] width 109 height 21
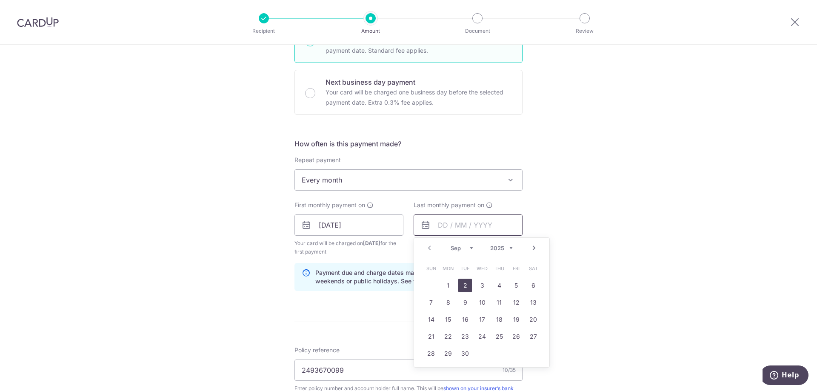
scroll to position [249, 0]
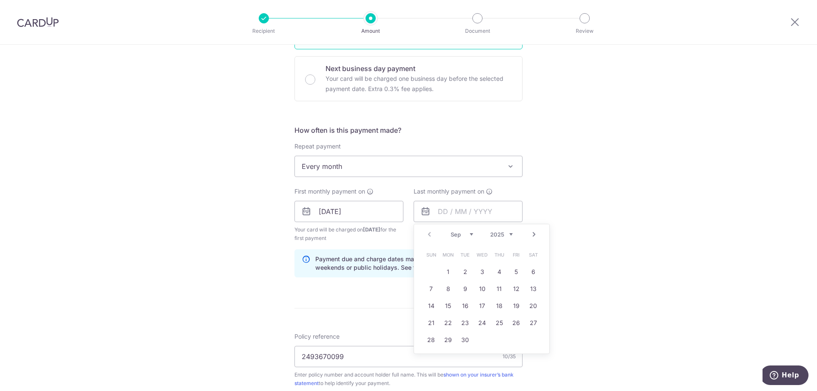
click at [430, 234] on div "Prev Next Sep Oct Nov Dec 2025 2026 2027 2028 2029 2030 2031 2032 2033 2034 2035" at bounding box center [481, 234] width 135 height 20
click at [490, 233] on select "2025 2026 2027 2028 2029 2030 2031 2032 2033 2034 2035" at bounding box center [501, 234] width 23 height 7
click at [425, 234] on link "Prev" at bounding box center [429, 234] width 10 height 10
click at [464, 271] on link "1" at bounding box center [465, 272] width 14 height 14
type input "01/08/2028"
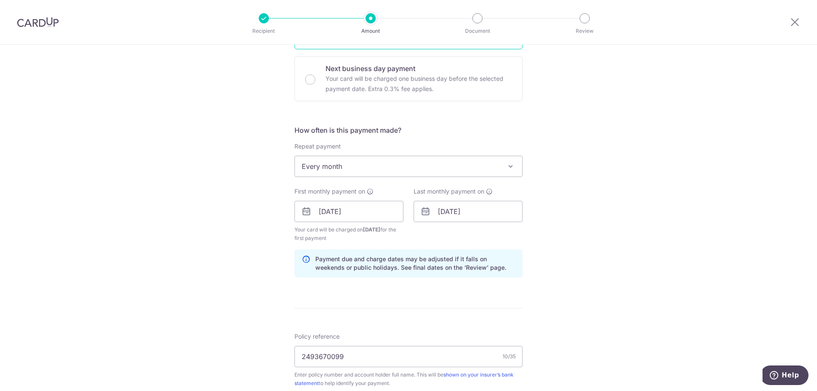
click at [606, 253] on div "Tell us more about your payment Enter payment amount SGD Select Card Select opt…" at bounding box center [408, 221] width 817 height 851
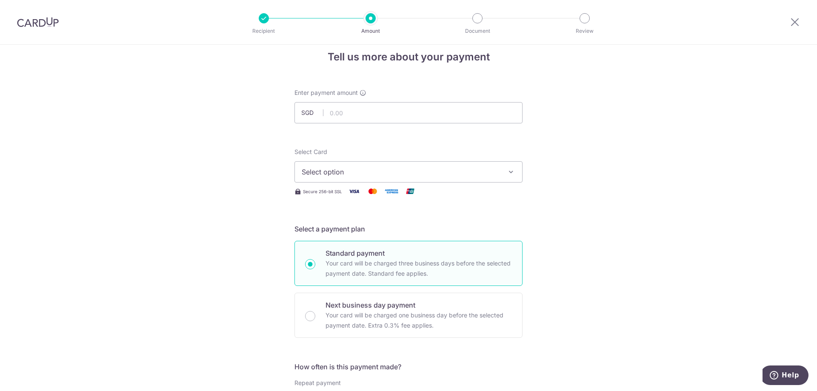
scroll to position [0, 0]
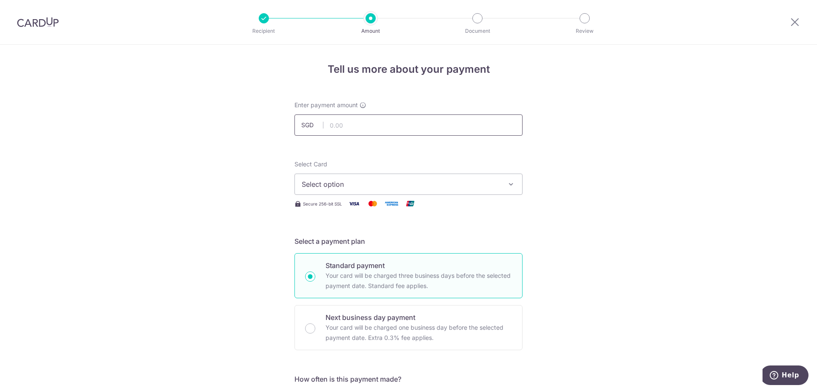
click at [343, 125] on input "text" at bounding box center [408, 124] width 228 height 21
type input "196.28"
click at [351, 185] on span "Select option" at bounding box center [401, 184] width 198 height 10
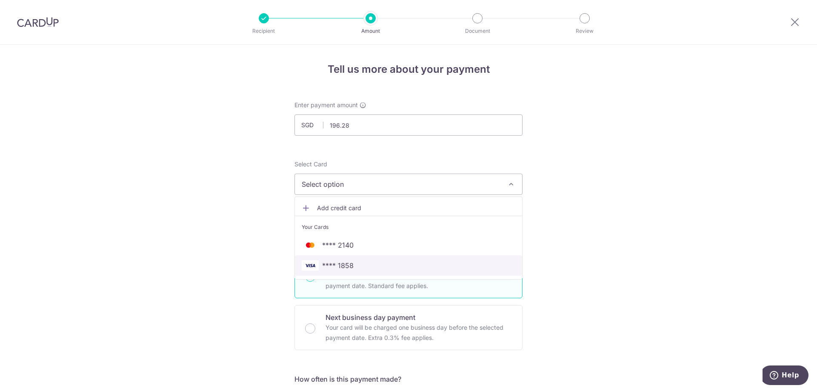
click at [331, 270] on span "**** 1858" at bounding box center [337, 265] width 31 height 10
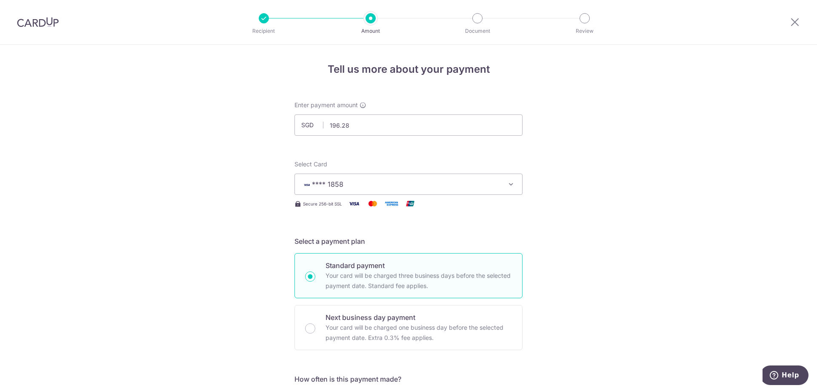
drag, startPoint x: 729, startPoint y: 262, endPoint x: 709, endPoint y: 258, distance: 20.4
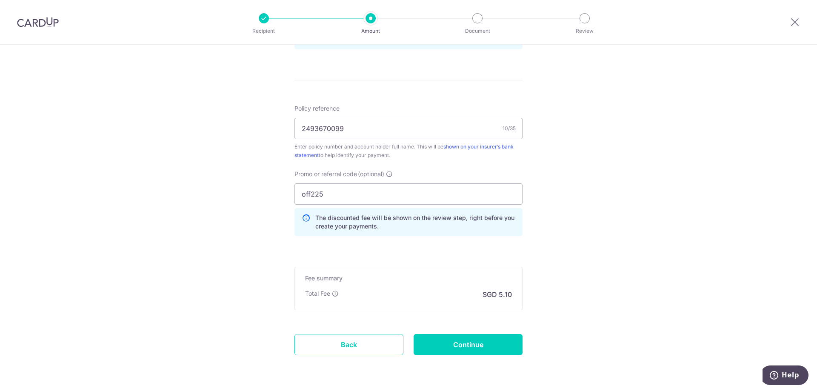
scroll to position [462, 0]
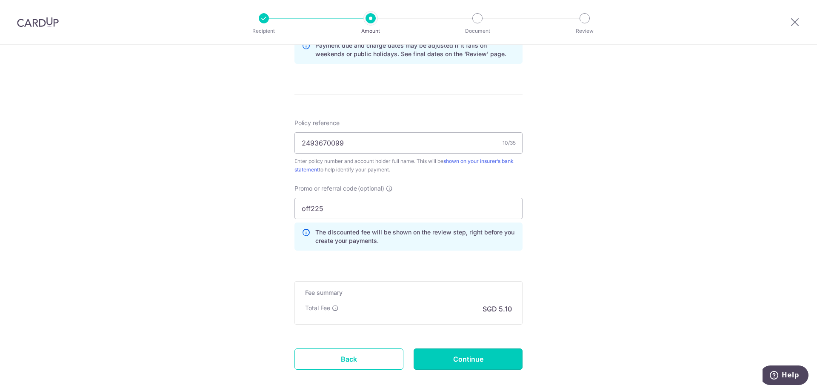
click at [468, 358] on input "Continue" at bounding box center [467, 358] width 109 height 21
type input "Create Schedule"
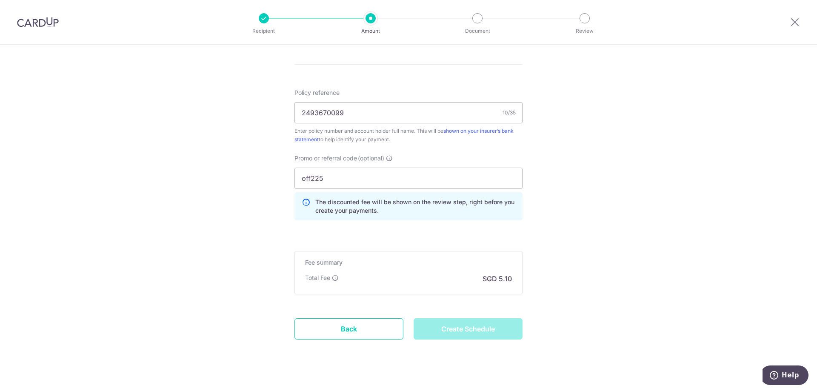
scroll to position [505, 0]
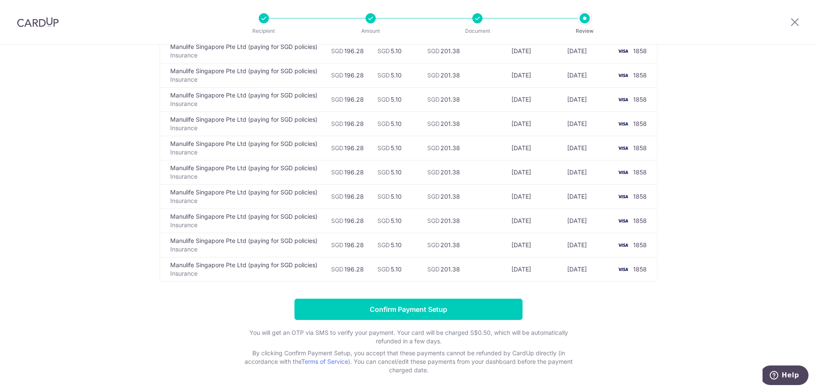
scroll to position [766, 0]
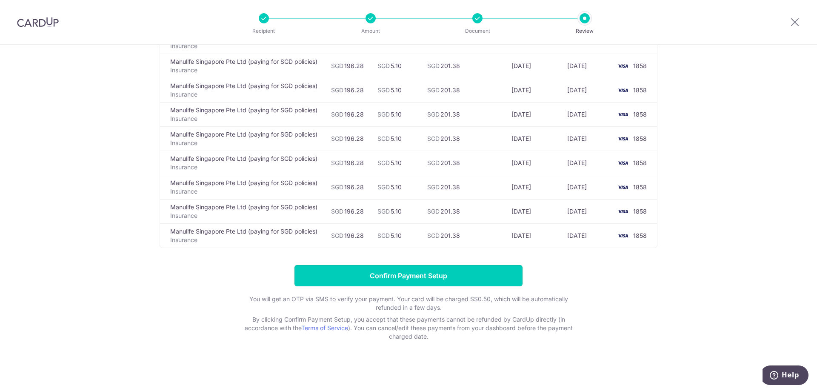
click at [374, 274] on input "Confirm Payment Setup" at bounding box center [408, 275] width 228 height 21
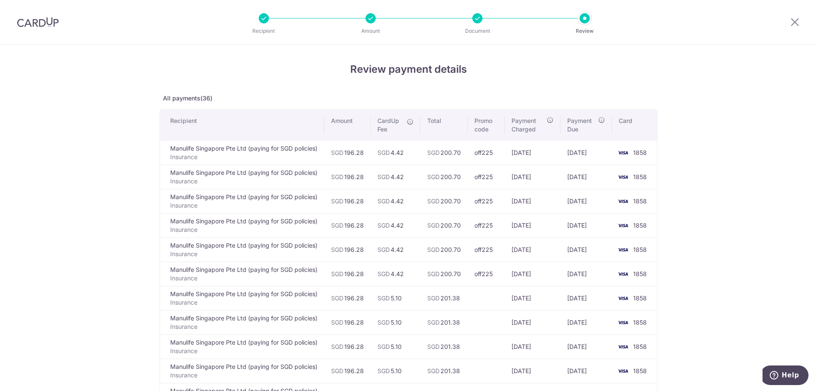
scroll to position [158, 0]
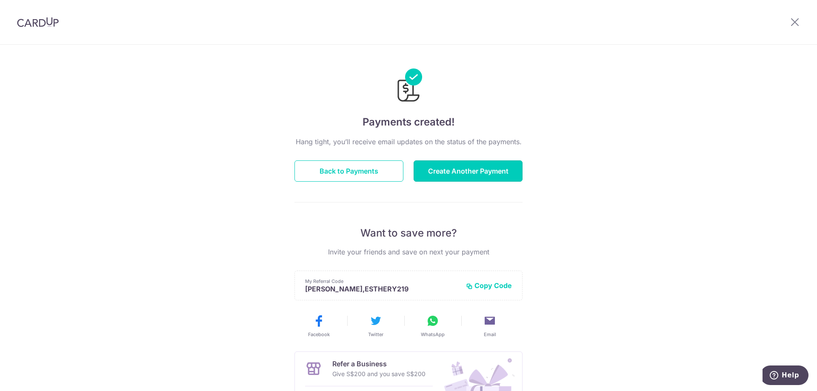
click at [450, 168] on button "Create Another Payment" at bounding box center [467, 170] width 109 height 21
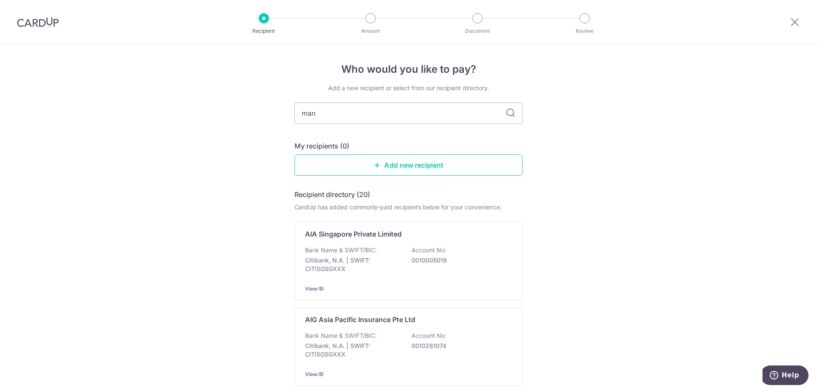
type input "manu"
click at [410, 265] on div "Bank Name & SWIFT/BIC: DBS Bank | SWIFT: DBSSSGSGXXX Account No: 0039009542" at bounding box center [408, 261] width 207 height 31
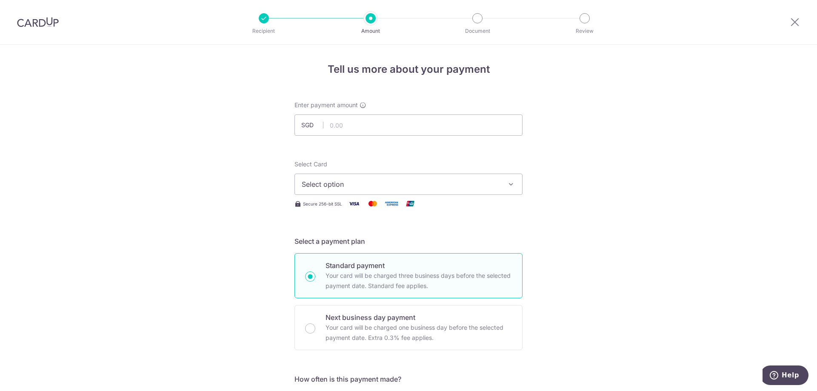
click at [339, 186] on span "Select option" at bounding box center [401, 184] width 198 height 10
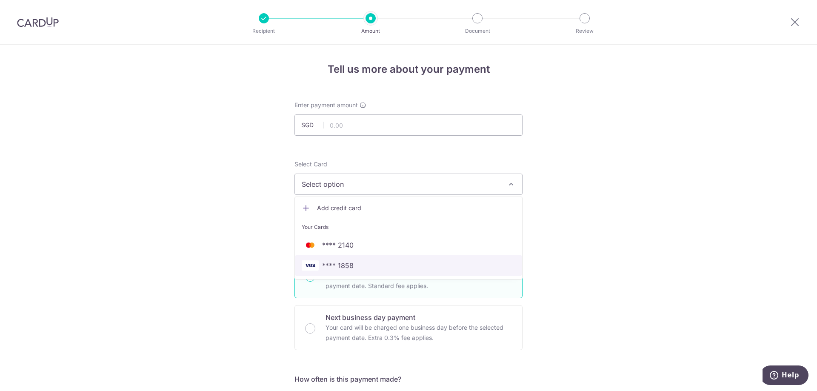
click at [336, 264] on span "**** 1858" at bounding box center [337, 265] width 31 height 10
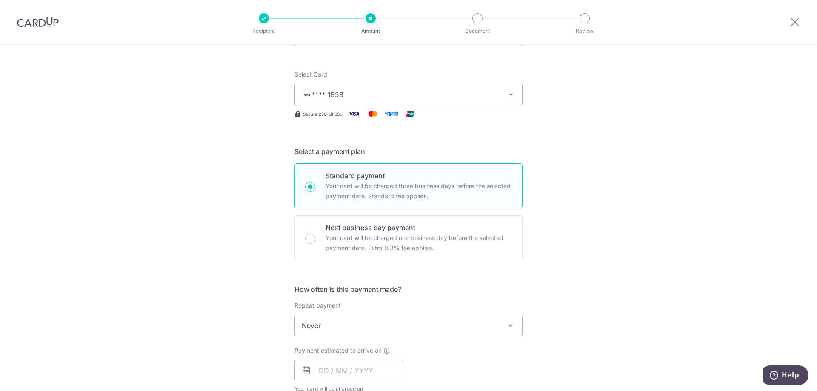
scroll to position [255, 0]
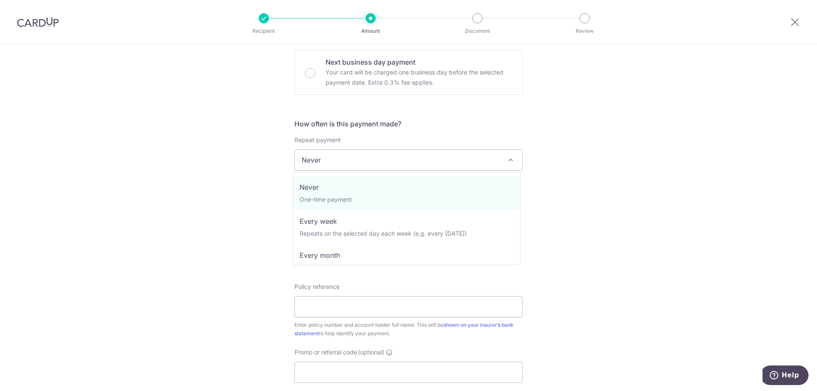
click at [330, 153] on span "Never" at bounding box center [408, 160] width 227 height 20
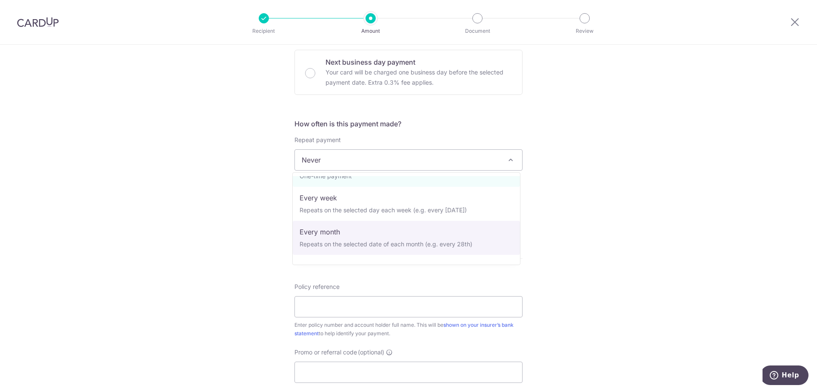
scroll to position [43, 0]
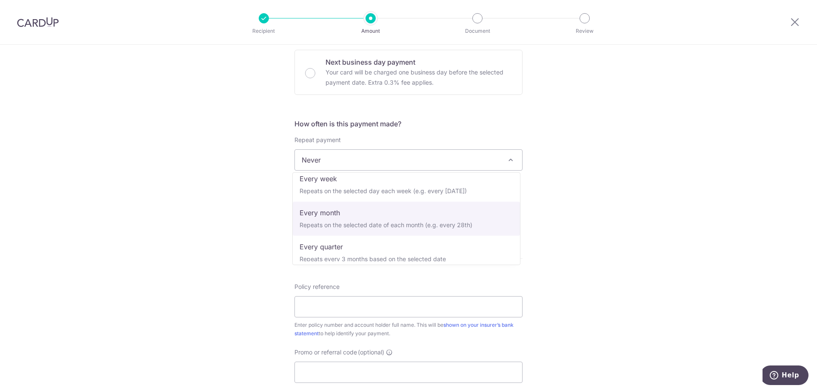
select select "3"
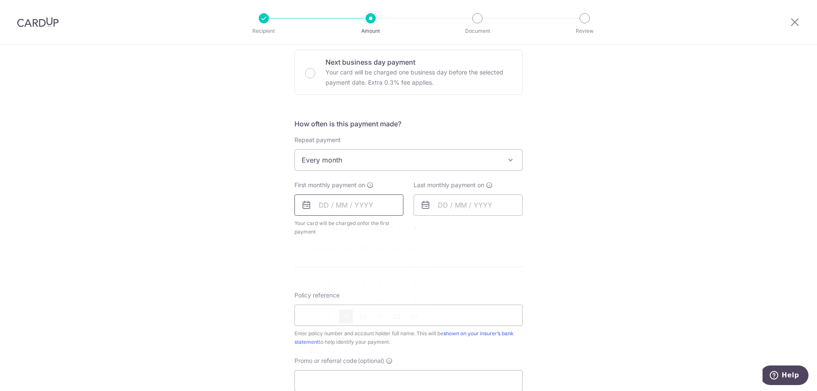
click at [325, 205] on input "text" at bounding box center [348, 204] width 109 height 21
click at [413, 227] on link "Next" at bounding box center [415, 228] width 10 height 10
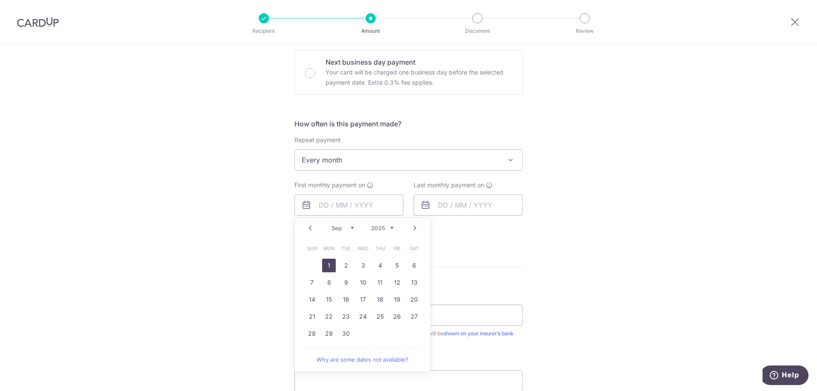
click at [324, 265] on link "1" at bounding box center [329, 266] width 14 height 14
type input "[DATE]"
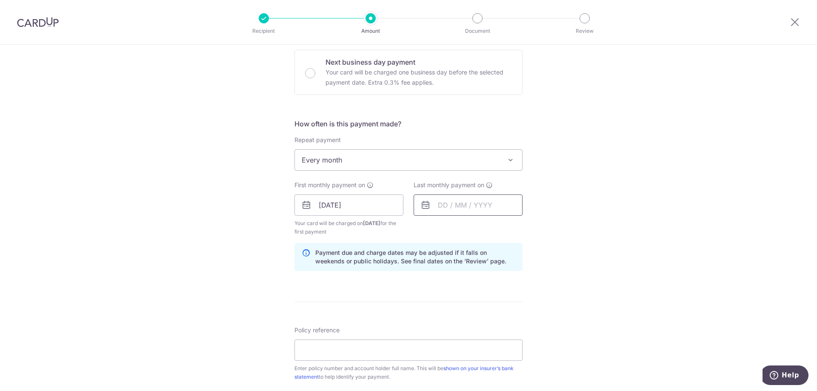
click at [462, 196] on input "text" at bounding box center [467, 204] width 109 height 21
click at [498, 231] on select "2025 2026 2027 2028 2029 2030 2031 2032 2033 2034 2035" at bounding box center [501, 228] width 23 height 7
click at [425, 230] on link "Prev" at bounding box center [429, 228] width 10 height 10
click at [462, 268] on link "1" at bounding box center [465, 266] width 14 height 14
type input "[DATE]"
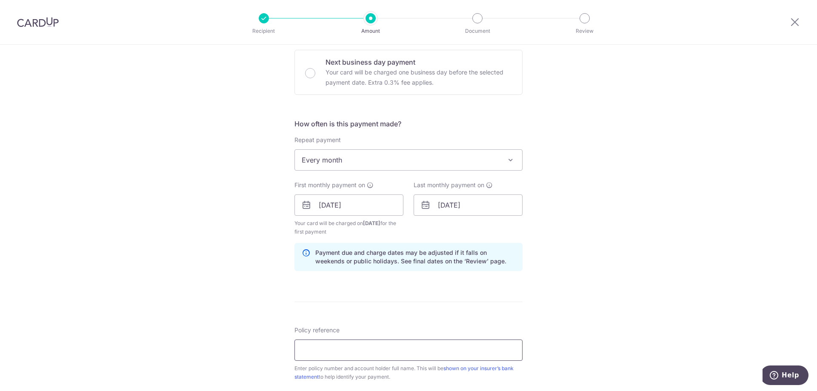
click at [324, 347] on input "Policy reference" at bounding box center [408, 349] width 228 height 21
paste input "2492216944"
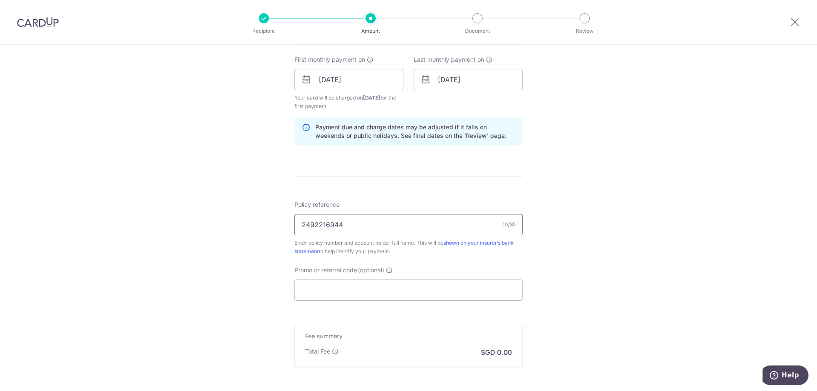
scroll to position [383, 0]
paste input "1492243385"
paste input "2492002591"
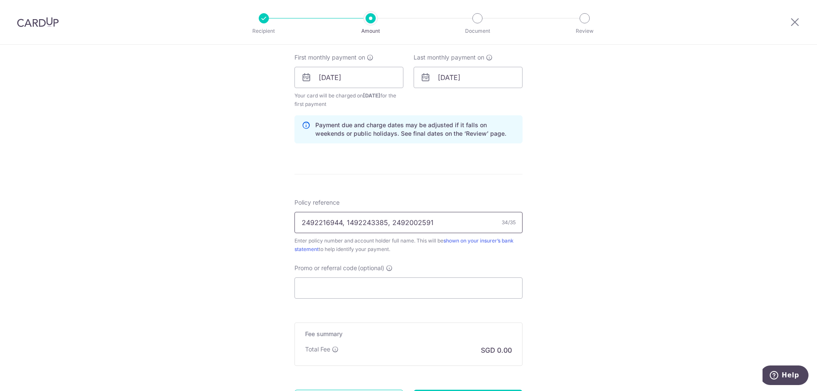
type input "2492216944, 1492243385, 2492002591"
click at [395, 290] on input "Promo or referral code (optional)" at bounding box center [408, 287] width 228 height 21
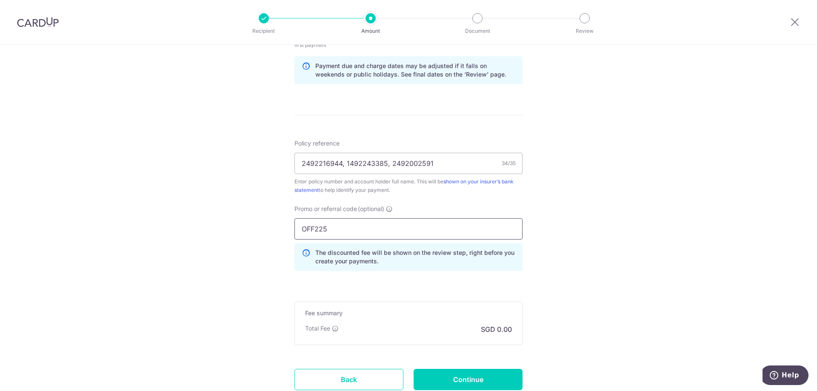
scroll to position [505, 0]
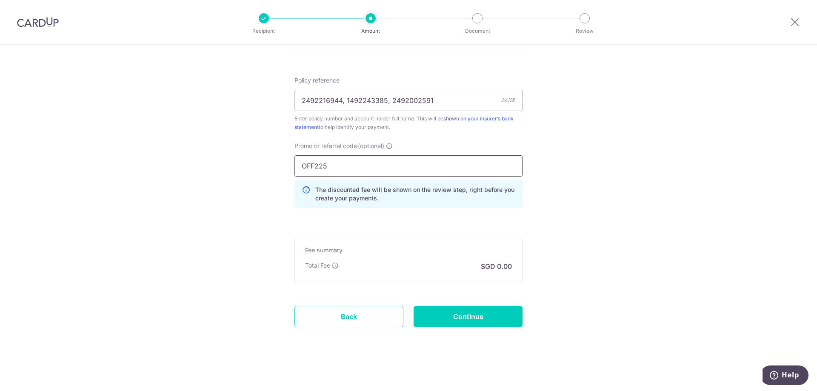
type input "OFF225"
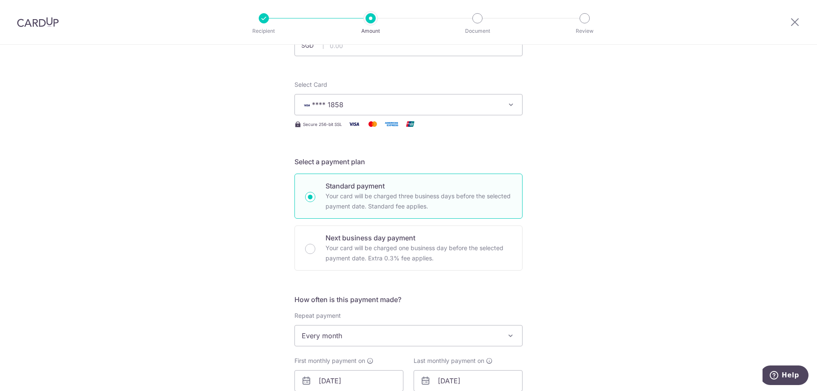
scroll to position [0, 0]
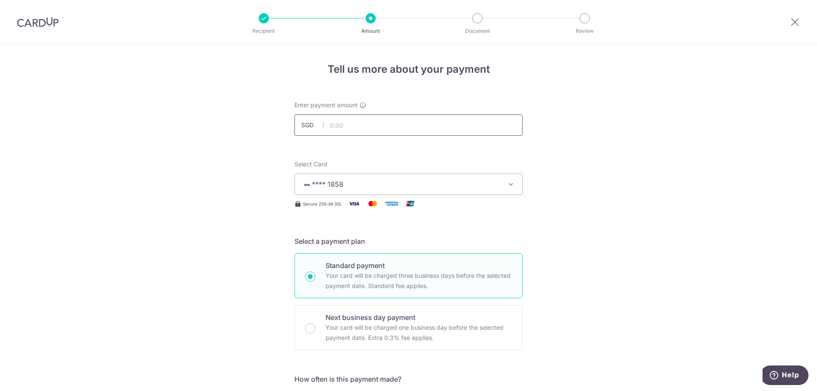
click at [333, 127] on input "text" at bounding box center [408, 124] width 228 height 21
type input "517.05"
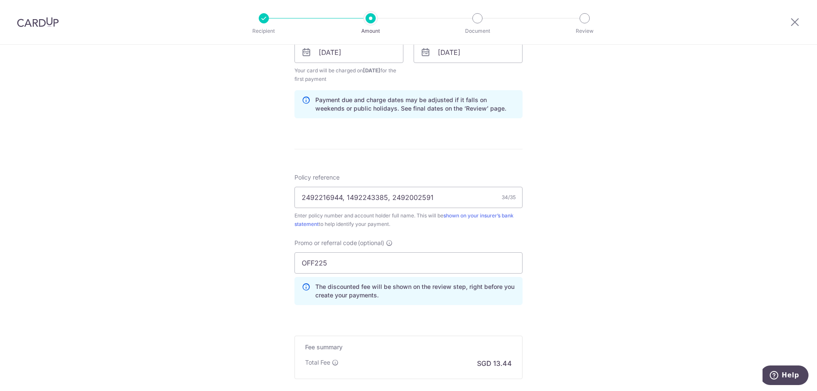
scroll to position [468, 0]
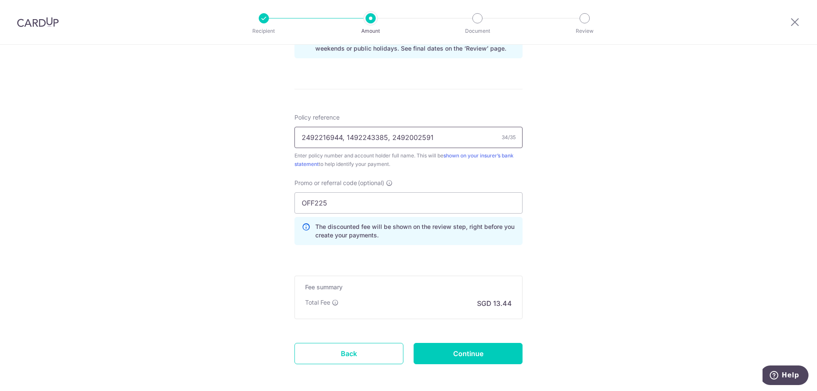
click at [454, 139] on input "2492216944, 1492243385, 2492002591" at bounding box center [408, 137] width 228 height 21
click at [511, 178] on div "Policy reference 2492216944, 1492243385, 2492002591 34/35 Enter policy number a…" at bounding box center [408, 182] width 228 height 139
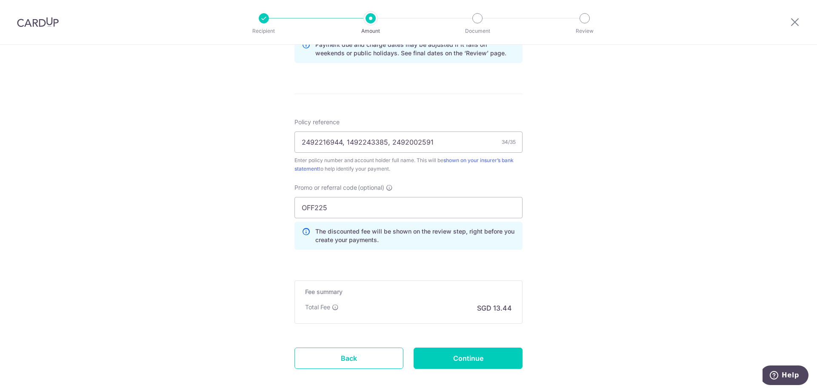
scroll to position [505, 0]
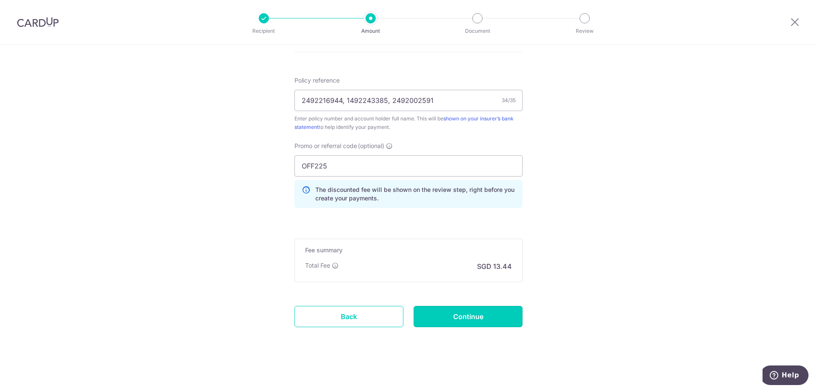
click at [459, 317] on input "Continue" at bounding box center [467, 316] width 109 height 21
type input "Create Schedule"
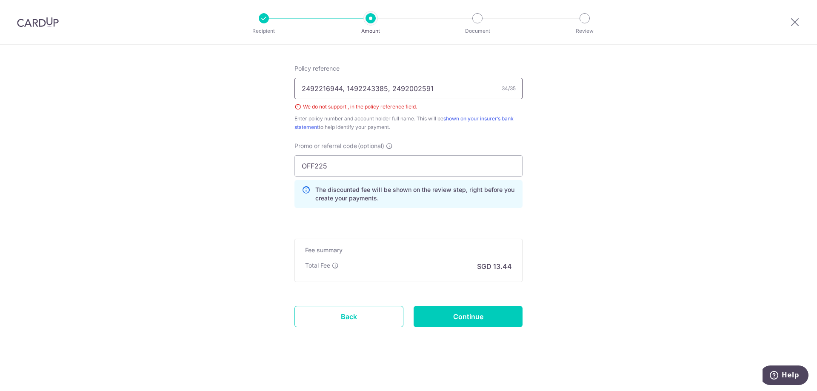
drag, startPoint x: 343, startPoint y: 88, endPoint x: 564, endPoint y: 78, distance: 221.8
click at [346, 87] on input "2492216944, 1492243385, 2492002591" at bounding box center [408, 88] width 228 height 21
click at [387, 91] on input "2492216944; 1492243385, 2492002591" at bounding box center [408, 88] width 228 height 21
type input "2492216944; 1492243385; 2492002591"
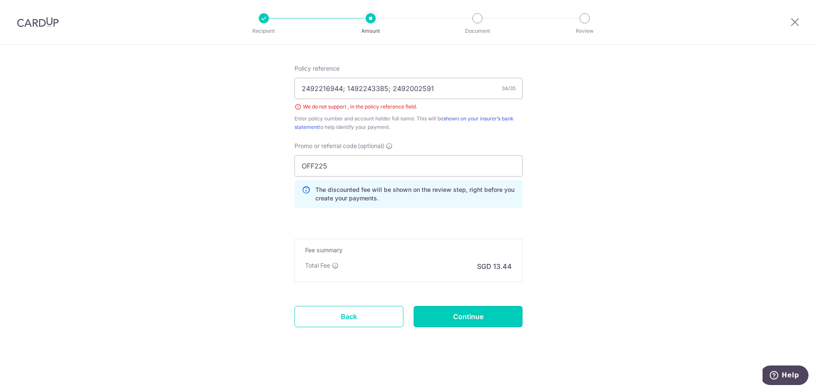
click at [446, 315] on input "Continue" at bounding box center [467, 316] width 109 height 21
type input "Create Schedule"
click at [342, 88] on input "2492216944; 1492243385; 2492002591" at bounding box center [408, 88] width 228 height 21
drag, startPoint x: 342, startPoint y: 88, endPoint x: 556, endPoint y: 108, distance: 214.9
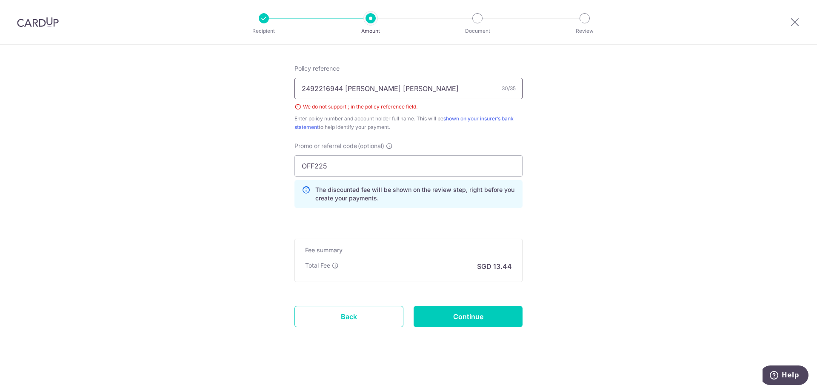
type input "2492216944 [PERSON_NAME] [PERSON_NAME]"
click at [444, 316] on input "Continue" at bounding box center [467, 316] width 109 height 21
type input "Create Schedule"
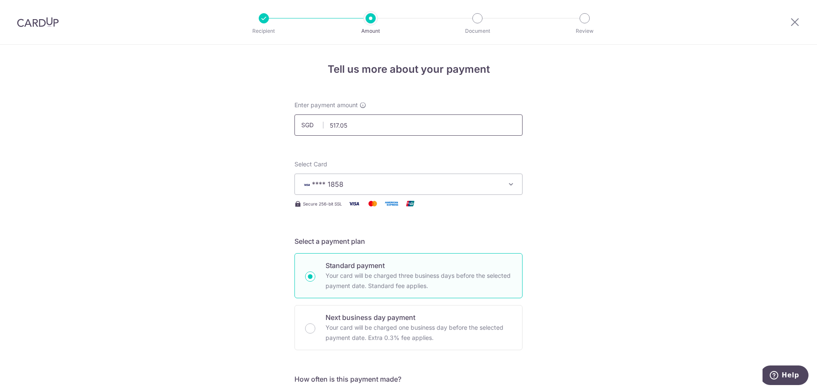
drag, startPoint x: 365, startPoint y: 125, endPoint x: 231, endPoint y: 127, distance: 134.0
type input "18"
type input "182.16"
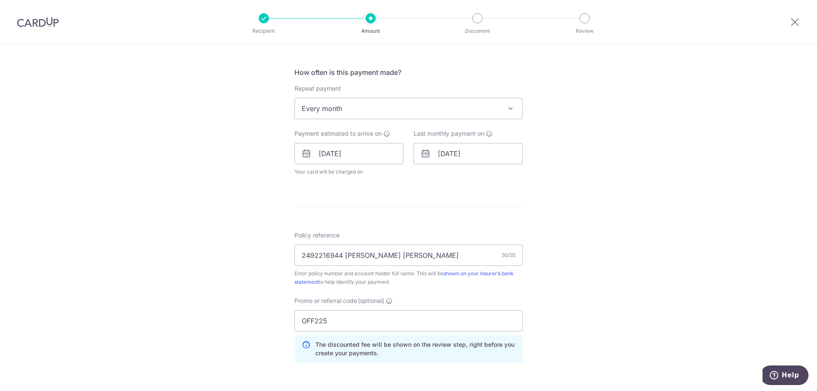
scroll to position [383, 0]
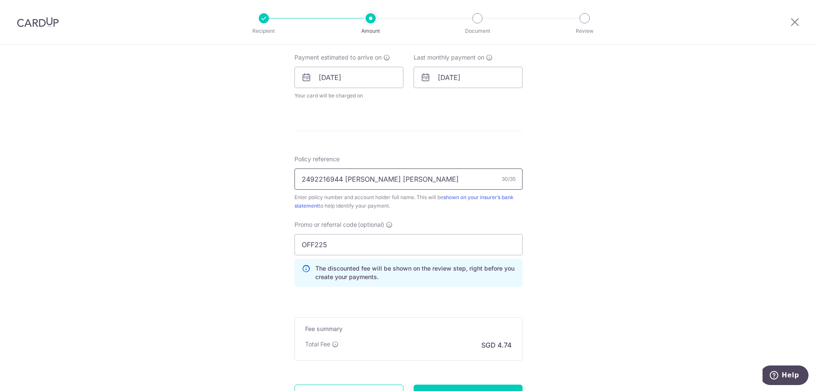
click at [347, 182] on input "2492216944 YEO XIAN HUI ESTHER" at bounding box center [408, 178] width 228 height 21
drag, startPoint x: 342, startPoint y: 179, endPoint x: 219, endPoint y: 178, distance: 123.8
click at [219, 178] on div "Tell us more about your payment Enter payment amount SGD 182.16 182.16 Select C…" at bounding box center [408, 66] width 817 height 808
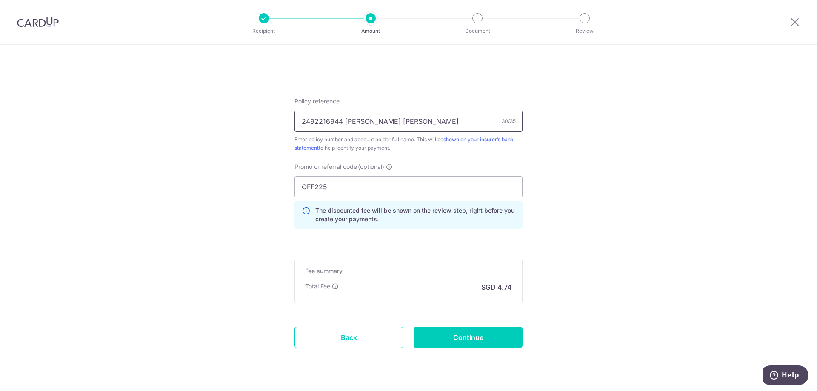
scroll to position [462, 0]
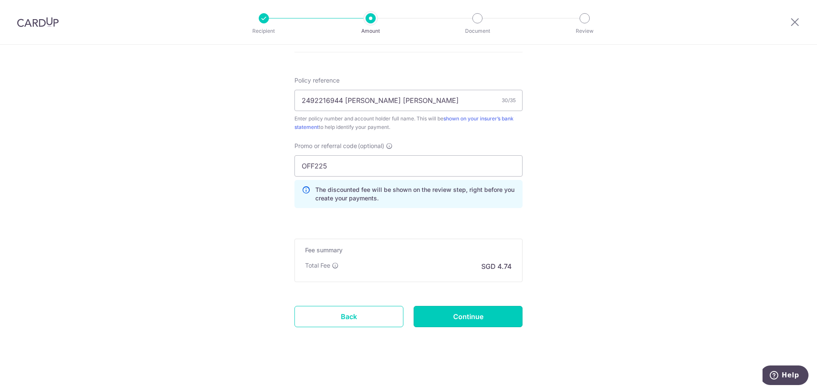
click at [489, 313] on input "Continue" at bounding box center [467, 316] width 109 height 21
type input "Update Schedule"
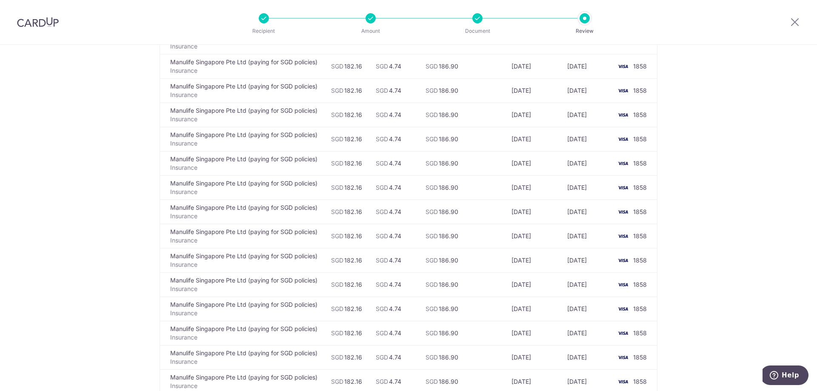
scroll to position [766, 0]
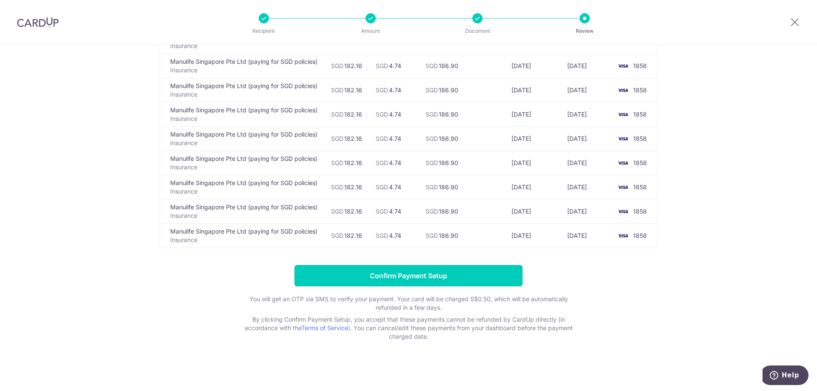
click at [422, 281] on input "Confirm Payment Setup" at bounding box center [408, 275] width 228 height 21
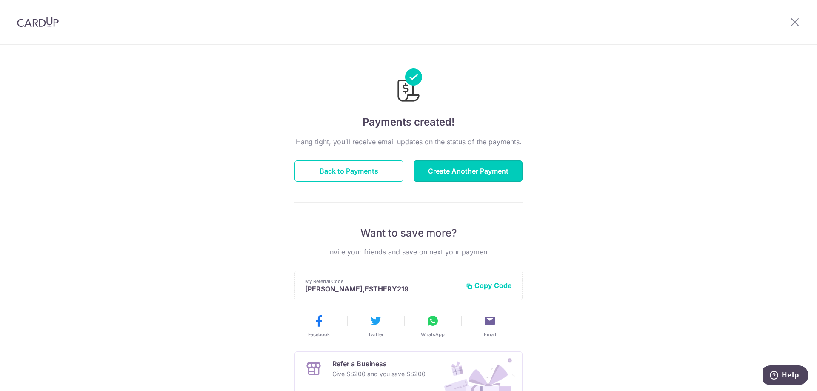
click at [501, 174] on button "Create Another Payment" at bounding box center [467, 170] width 109 height 21
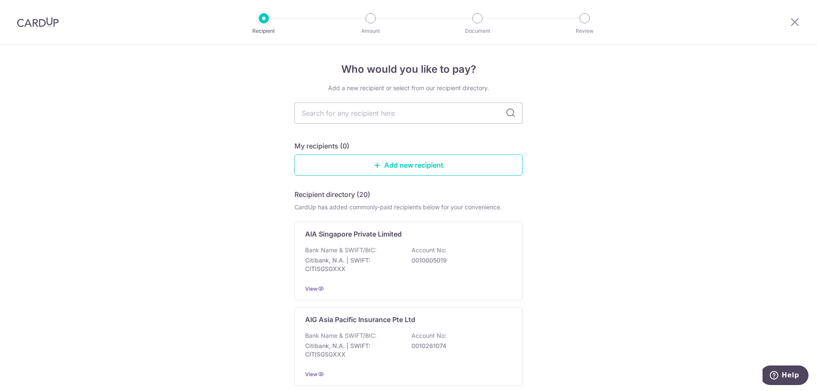
click at [365, 109] on input "text" at bounding box center [408, 113] width 228 height 21
type input "manu"
click at [508, 111] on icon at bounding box center [510, 113] width 10 height 10
click at [368, 261] on p "DBS Bank | SWIFT: [SWIFT_CODE]" at bounding box center [352, 264] width 95 height 17
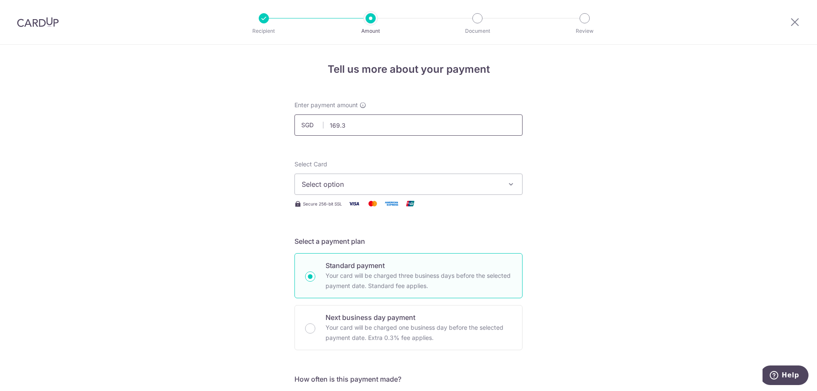
type input "169.33"
click at [349, 189] on button "Select option" at bounding box center [408, 184] width 228 height 21
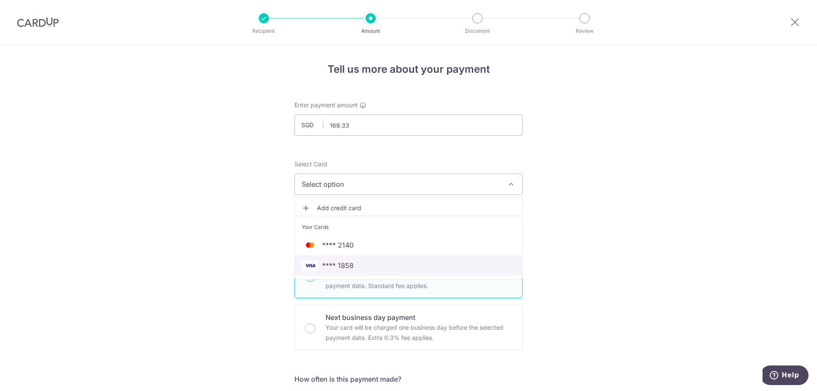
click at [343, 261] on span "**** 1858" at bounding box center [337, 265] width 31 height 10
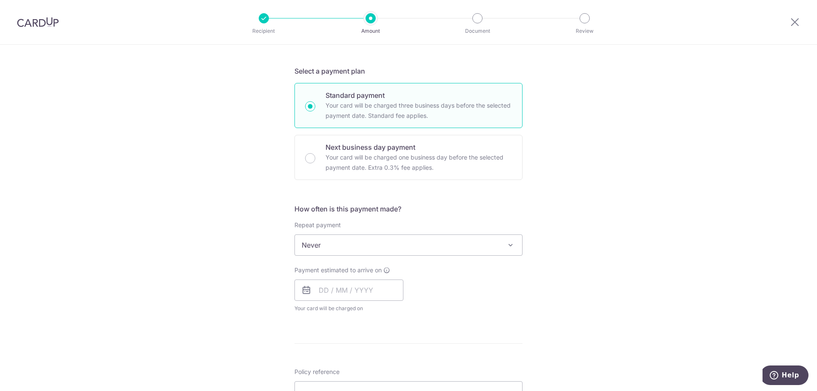
scroll to position [255, 0]
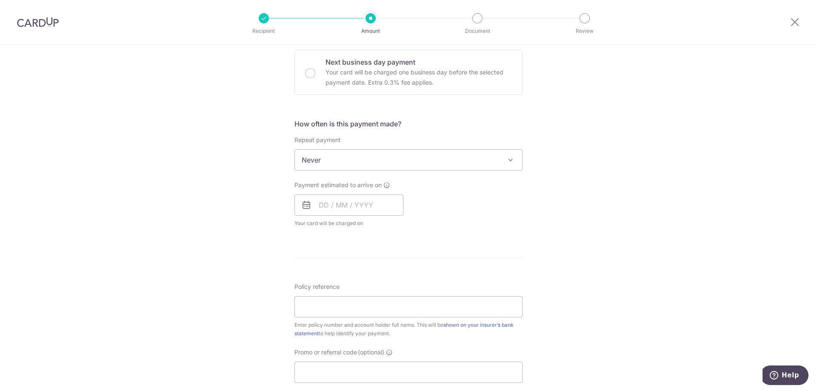
click at [347, 161] on span "Never" at bounding box center [408, 160] width 227 height 20
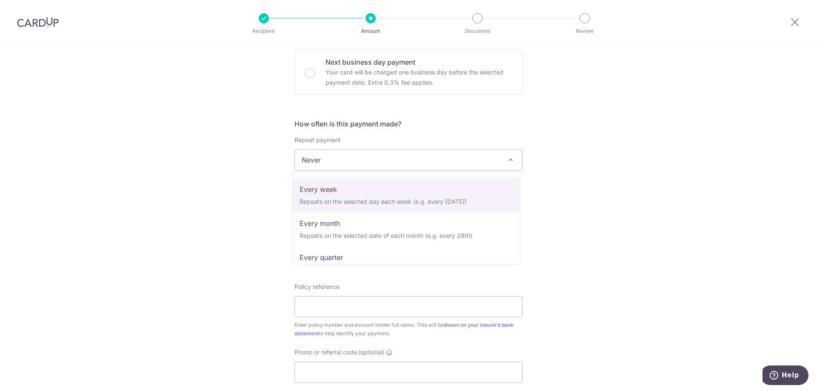
scroll to position [85, 0]
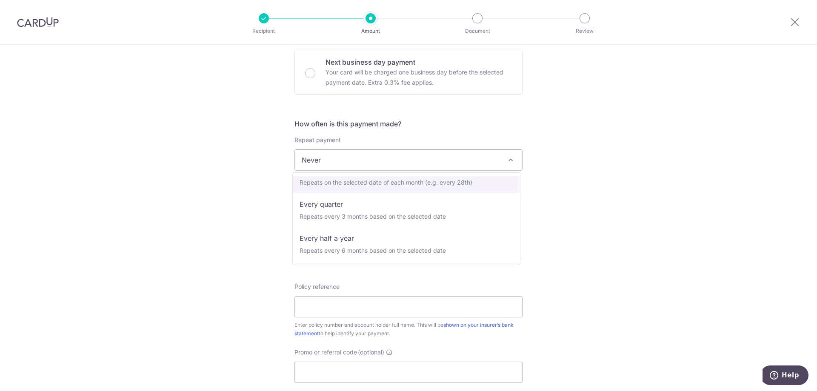
select select "3"
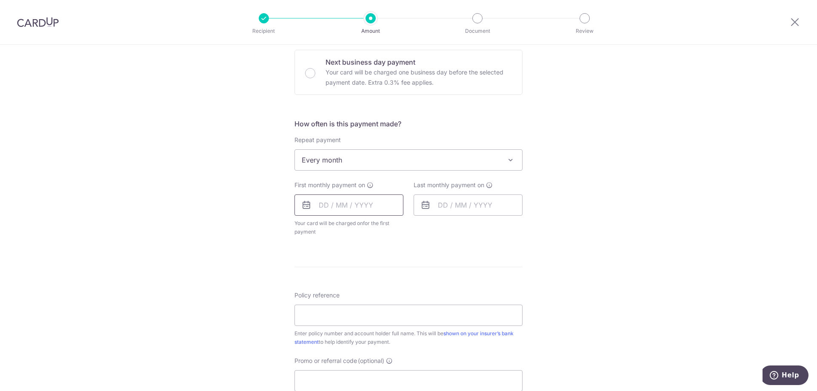
click at [323, 199] on input "text" at bounding box center [348, 204] width 109 height 21
click at [412, 230] on link "Next" at bounding box center [415, 228] width 10 height 10
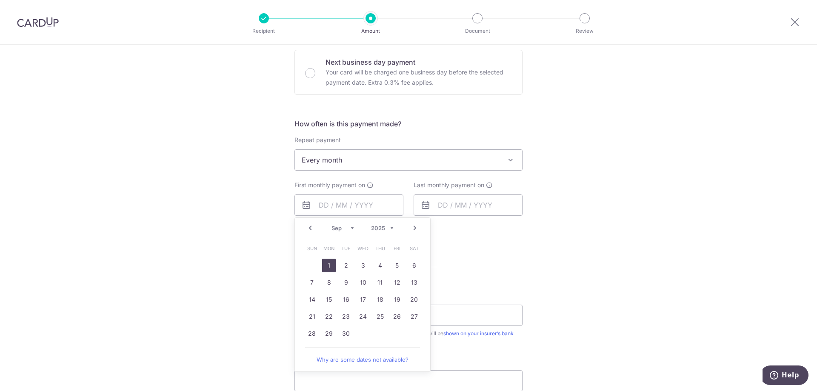
click at [326, 266] on link "1" at bounding box center [329, 266] width 14 height 14
type input "01/09/2025"
click at [487, 194] on input "text" at bounding box center [467, 204] width 109 height 21
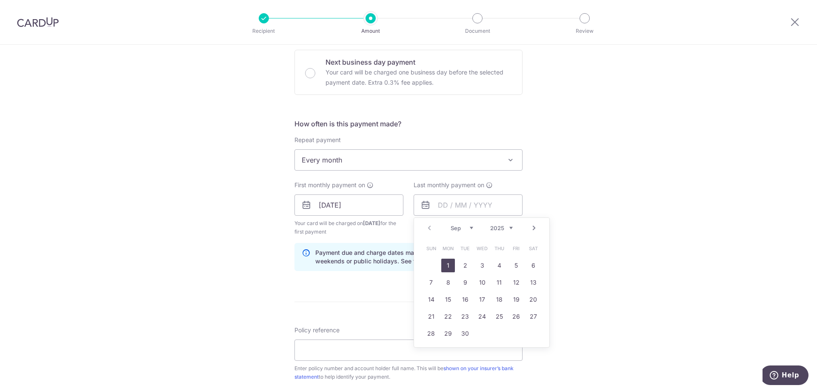
click at [505, 226] on select "2025 2026 2027 2028 2029 2030 2031 2032 2033 2034 2035" at bounding box center [501, 228] width 23 height 7
click at [424, 231] on link "Prev" at bounding box center [429, 228] width 10 height 10
click at [466, 265] on link "1" at bounding box center [465, 266] width 14 height 14
type input "01/08/2028"
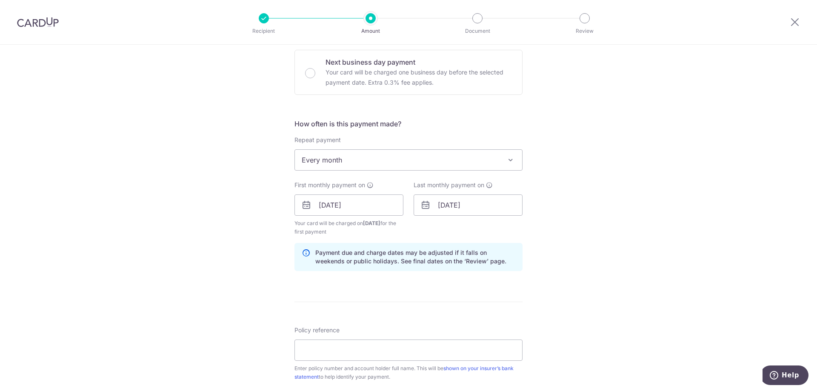
click at [677, 248] on div "Tell us more about your payment Enter payment amount SGD 169.33 169.33 Select C…" at bounding box center [408, 195] width 817 height 813
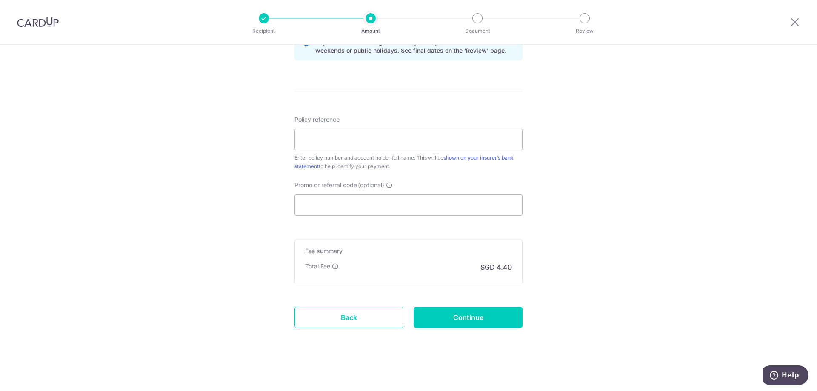
scroll to position [467, 0]
click at [330, 144] on input "Policy reference" at bounding box center [408, 138] width 228 height 21
paste input "1492243385"
type input "1492243385"
click at [332, 203] on input "Promo or referral code (optional)" at bounding box center [408, 204] width 228 height 21
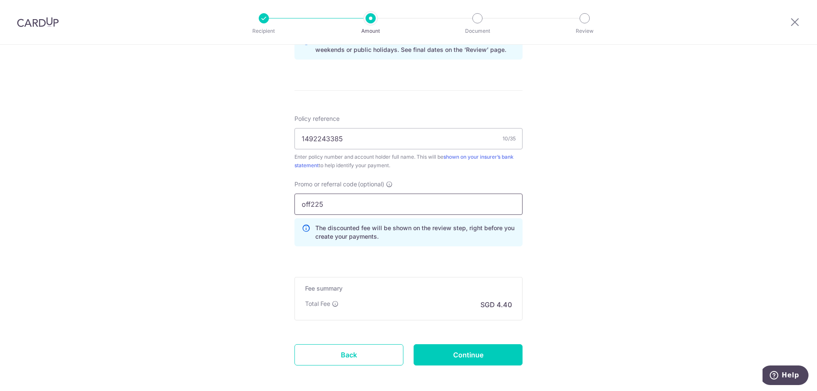
type input "off225"
click at [472, 361] on input "Continue" at bounding box center [467, 354] width 109 height 21
type input "Create Schedule"
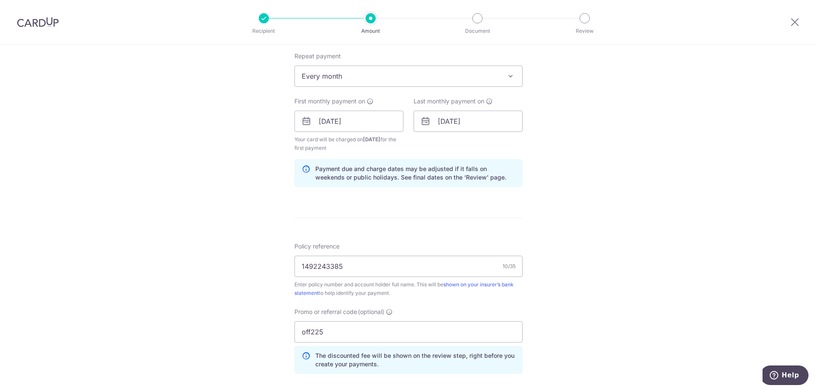
scroll to position [505, 0]
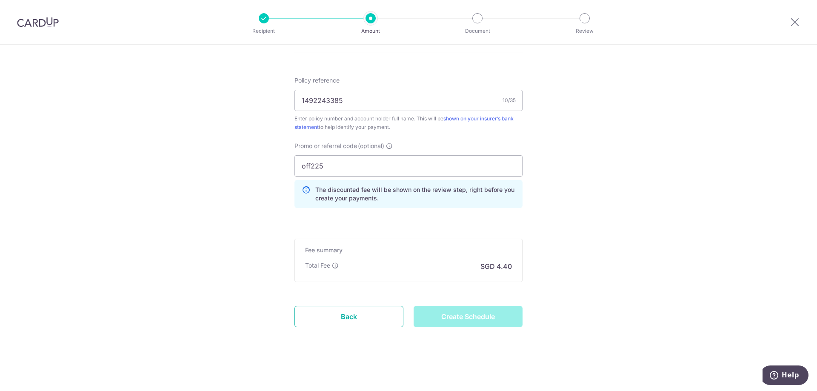
click at [393, 313] on link "Back" at bounding box center [348, 316] width 109 height 21
click at [343, 103] on input "1492243385" at bounding box center [408, 100] width 228 height 21
type input "1492243385 [PERSON_NAME] [PERSON_NAME]"
click at [465, 322] on div "Create Schedule" at bounding box center [467, 316] width 119 height 21
click at [430, 103] on input "1492243385 [PERSON_NAME] [PERSON_NAME]" at bounding box center [408, 100] width 228 height 21
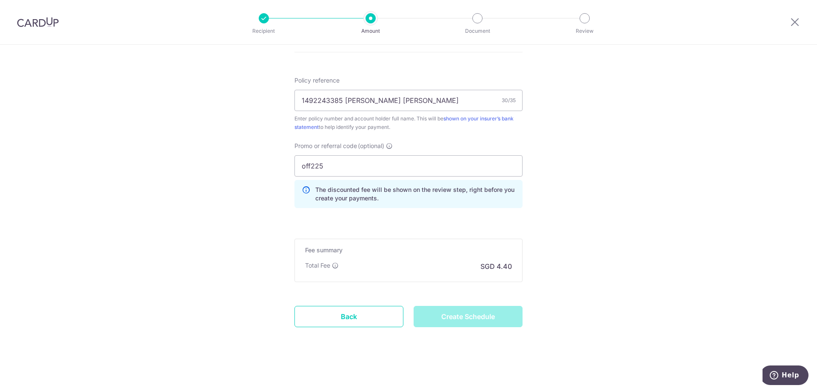
click at [458, 322] on div "Create Schedule" at bounding box center [467, 316] width 119 height 21
click at [495, 316] on div "Create Schedule" at bounding box center [467, 316] width 119 height 21
click at [359, 316] on link "Back" at bounding box center [348, 316] width 109 height 21
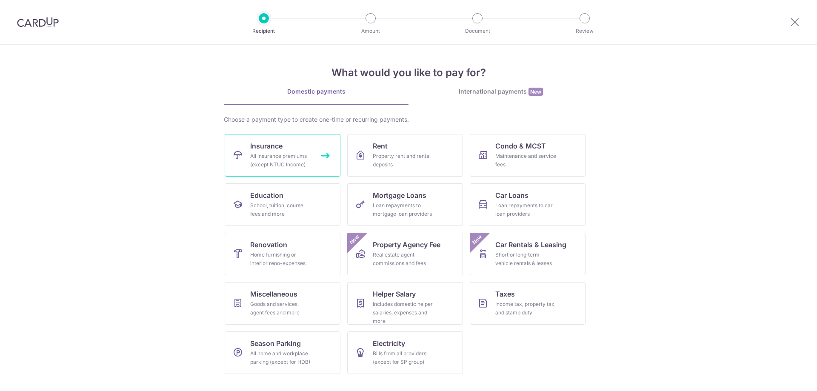
click at [240, 157] on icon at bounding box center [238, 155] width 10 height 10
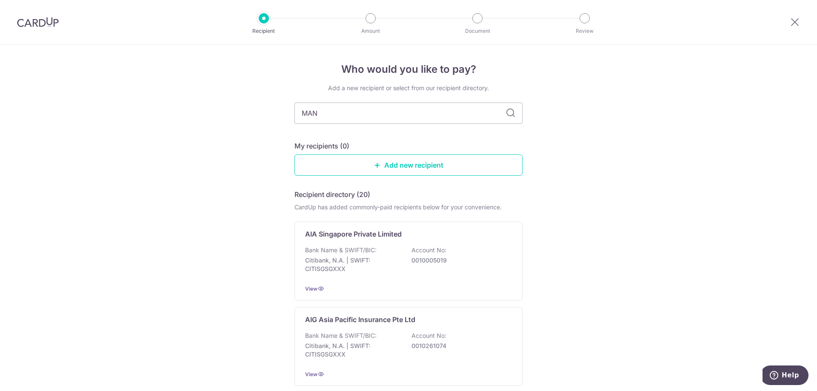
type input "MANU"
click at [438, 281] on div "Manulife Singapore Pte Ltd (paying for SGD policies) Bank Name & SWIFT/BIC: DBS…" at bounding box center [408, 261] width 228 height 79
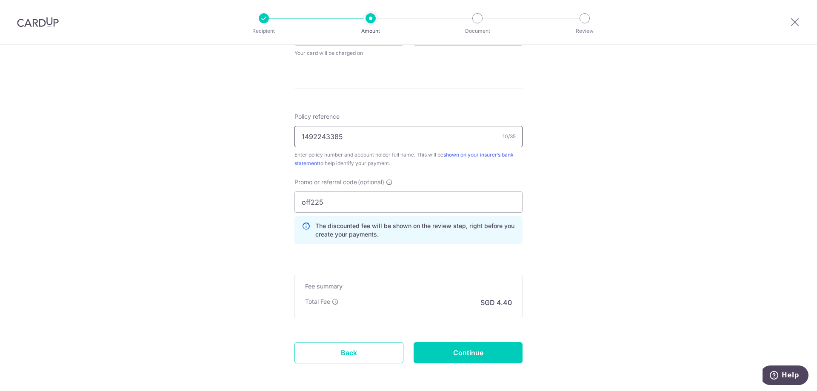
click at [378, 137] on input "1492243385" at bounding box center [408, 136] width 228 height 21
type input "1492243385 YEO XIAN HUI ESTHER"
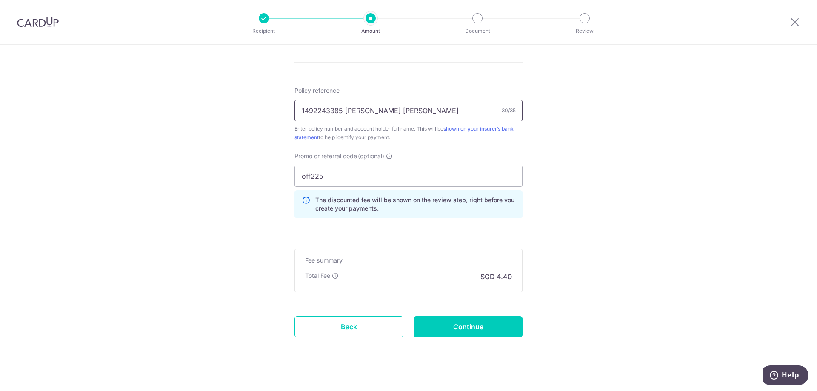
scroll to position [462, 0]
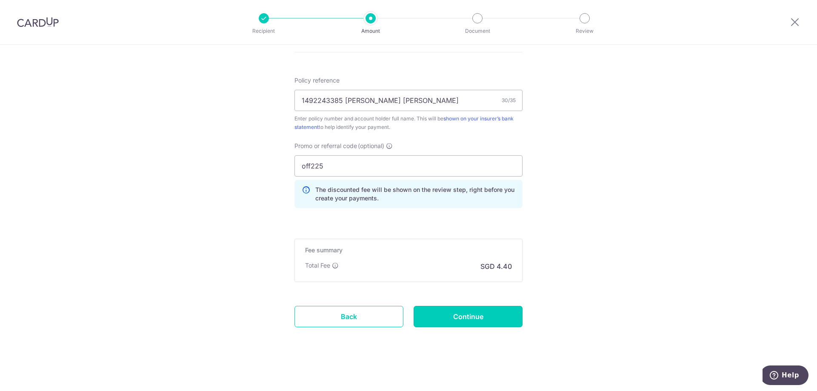
click at [460, 316] on input "Continue" at bounding box center [467, 316] width 109 height 21
type input "Update Schedule"
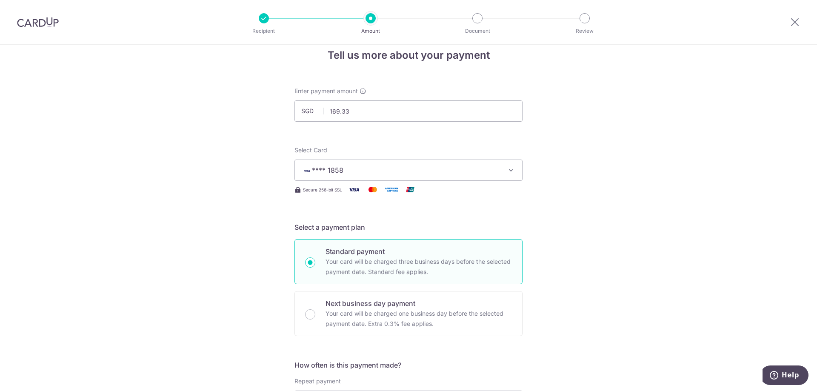
scroll to position [0, 0]
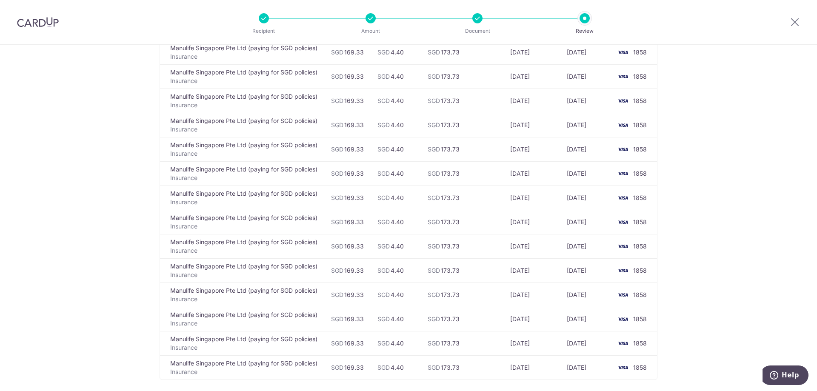
scroll to position [766, 0]
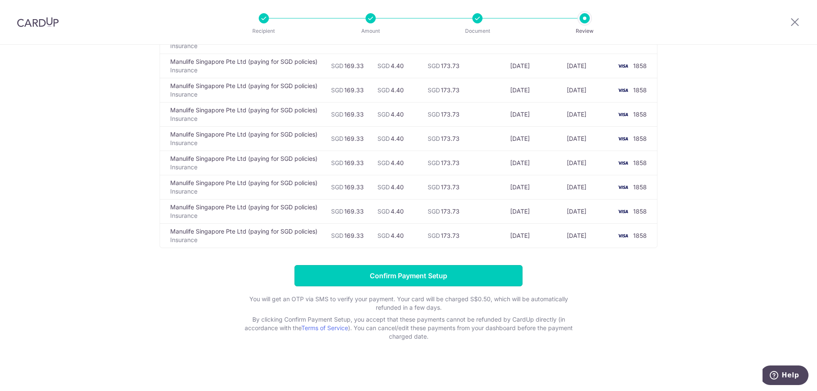
click at [447, 279] on input "Confirm Payment Setup" at bounding box center [408, 275] width 228 height 21
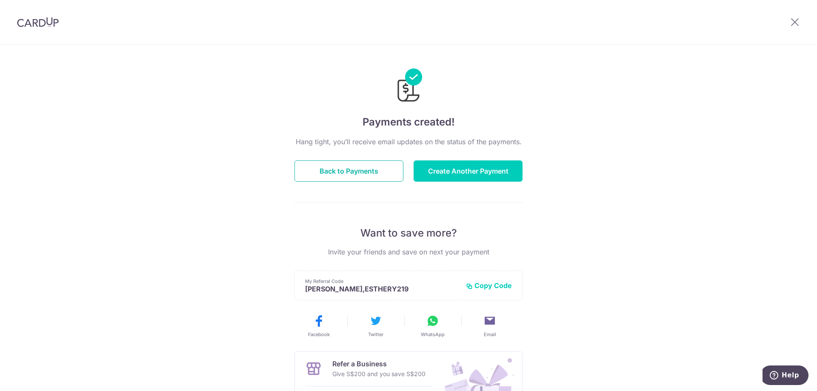
click at [347, 162] on button "Back to Payments" at bounding box center [348, 170] width 109 height 21
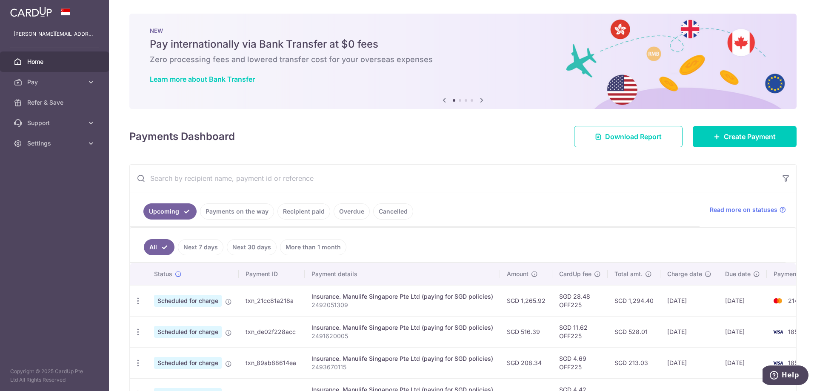
click at [205, 245] on link "Next 7 days" at bounding box center [201, 247] width 46 height 16
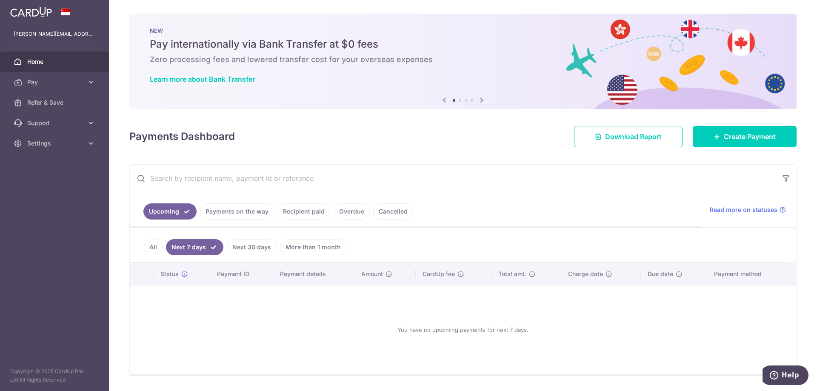
scroll to position [25, 0]
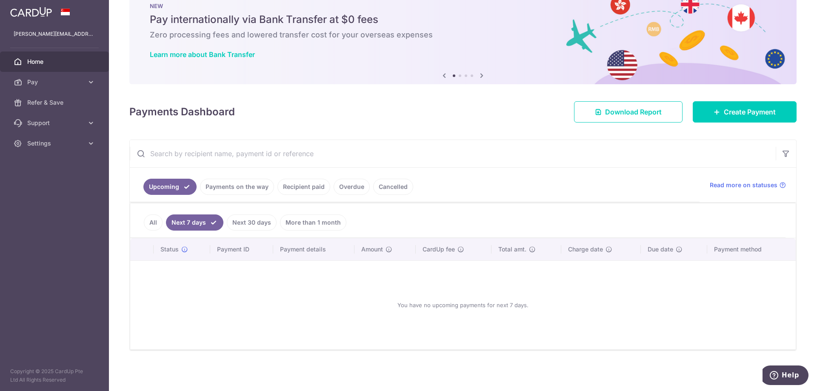
click at [225, 185] on link "Payments on the way" at bounding box center [237, 187] width 74 height 16
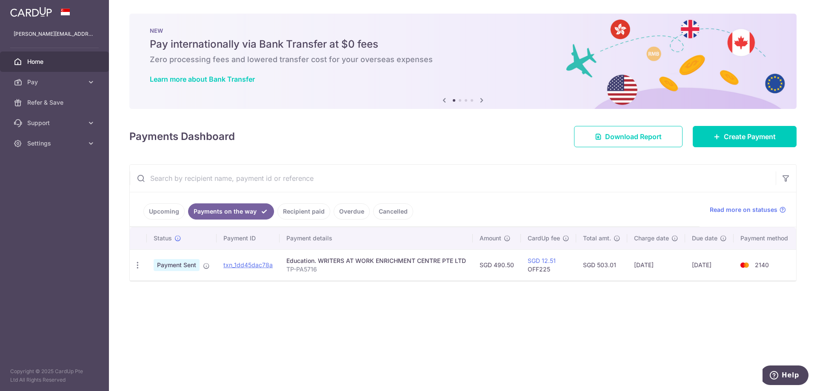
click at [300, 214] on link "Recipient paid" at bounding box center [303, 211] width 53 height 16
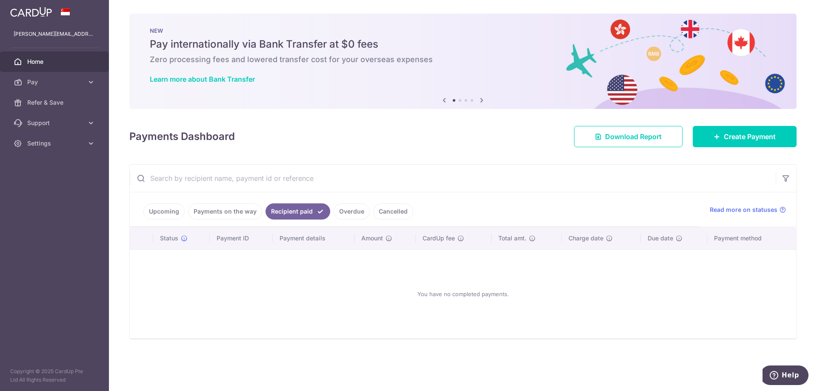
click at [224, 211] on link "Payments on the way" at bounding box center [225, 211] width 74 height 16
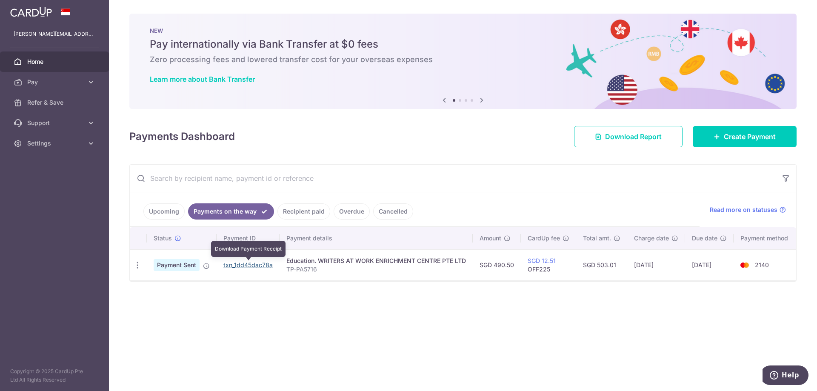
click at [265, 266] on link "txn_1dd45dac78a" at bounding box center [247, 264] width 49 height 7
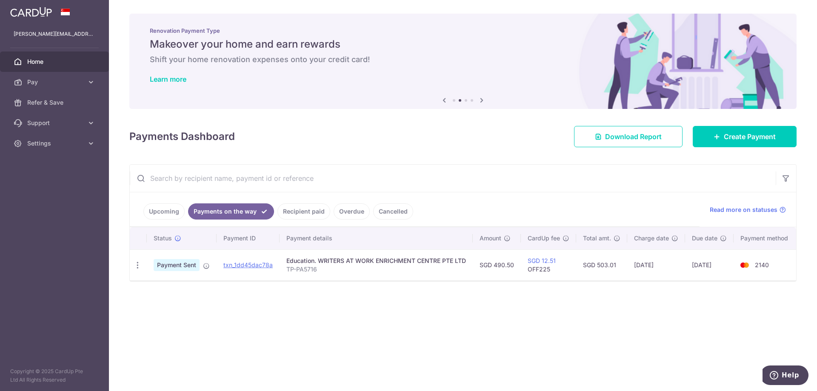
click at [290, 217] on link "Recipient paid" at bounding box center [303, 211] width 53 height 16
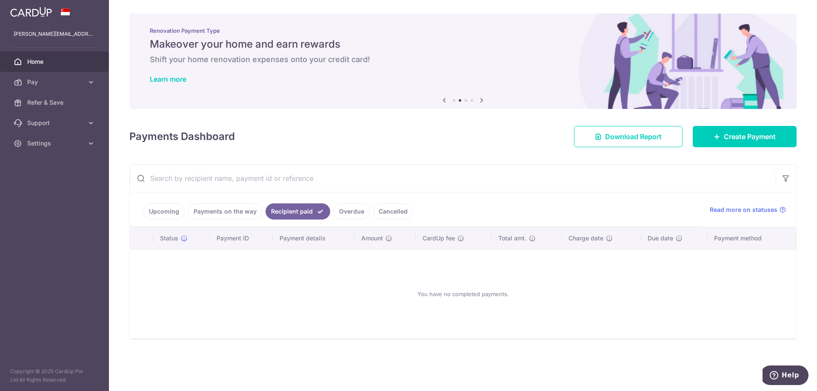
click at [174, 213] on link "Upcoming" at bounding box center [163, 211] width 41 height 16
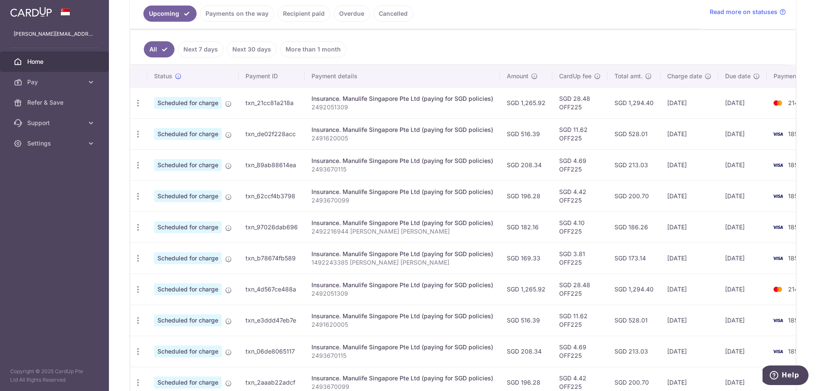
scroll to position [213, 0]
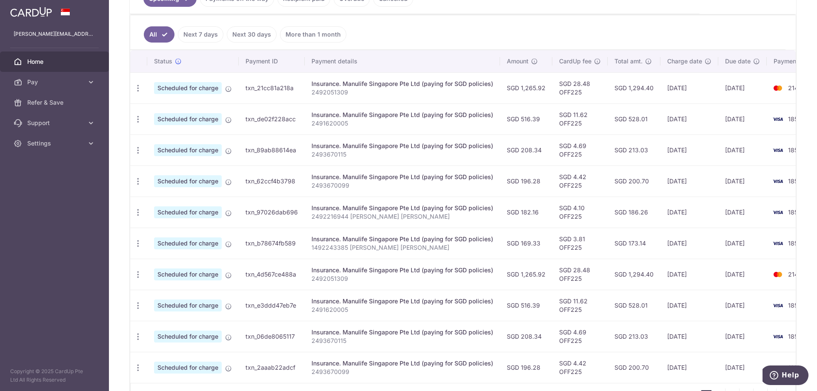
drag, startPoint x: 762, startPoint y: 214, endPoint x: 708, endPoint y: 145, distance: 88.5
click at [708, 145] on tbody "Update payment Cancel payment Scheduled for charge txn_21cc81a218a Insurance. M…" at bounding box center [480, 227] width 701 height 311
drag, startPoint x: 674, startPoint y: 87, endPoint x: 700, endPoint y: 110, distance: 34.4
click at [700, 110] on tbody "Update payment Cancel payment Scheduled for charge txn_21cc81a218a Insurance. M…" at bounding box center [480, 227] width 701 height 311
drag, startPoint x: 502, startPoint y: 88, endPoint x: 541, endPoint y: 239, distance: 156.8
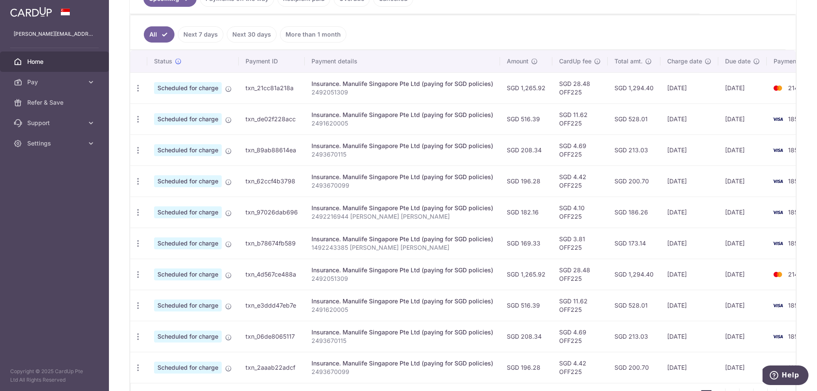
click at [541, 239] on tbody "Update payment Cancel payment Scheduled for charge txn_21cc81a218a Insurance. M…" at bounding box center [480, 227] width 701 height 311
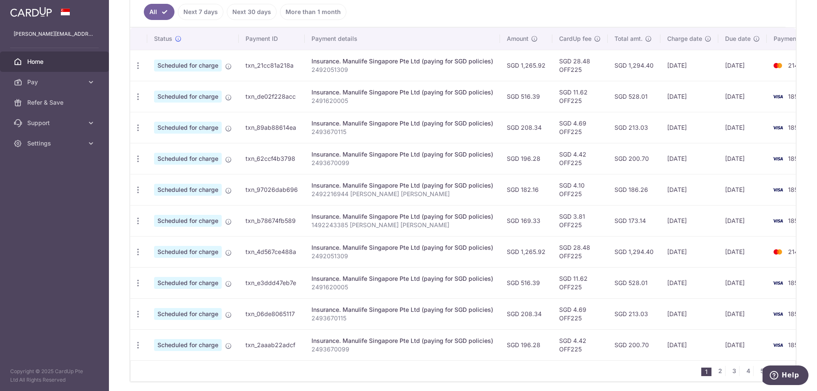
scroll to position [255, 0]
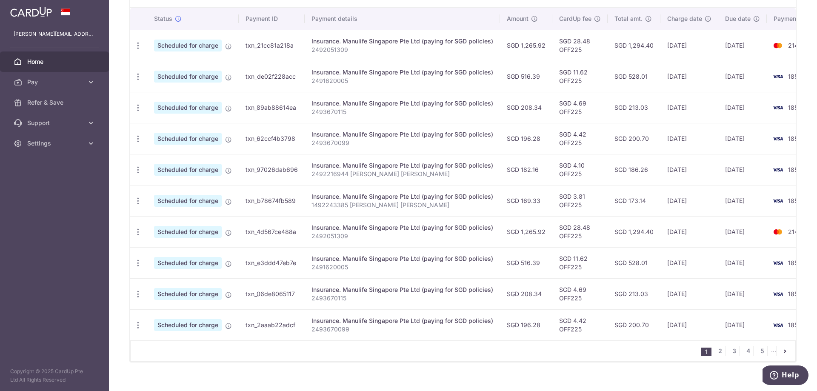
click at [142, 45] on icon "button" at bounding box center [138, 45] width 9 height 9
click at [81, 180] on aside "esther.yxh@gmail.com Home Pay Payments Recipients Cards Refer & Save Support FA…" at bounding box center [54, 195] width 109 height 391
click at [136, 45] on icon "button" at bounding box center [138, 45] width 9 height 9
click at [171, 67] on span "Update payment" at bounding box center [183, 69] width 58 height 10
radio input "true"
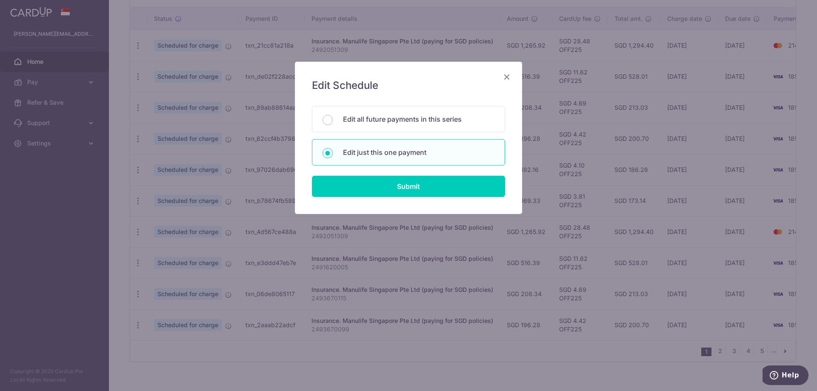
click at [440, 119] on p "Edit all future payments in this series" at bounding box center [418, 119] width 151 height 10
click at [333, 119] on input "Edit all future payments in this series" at bounding box center [327, 120] width 10 height 10
radio input "true"
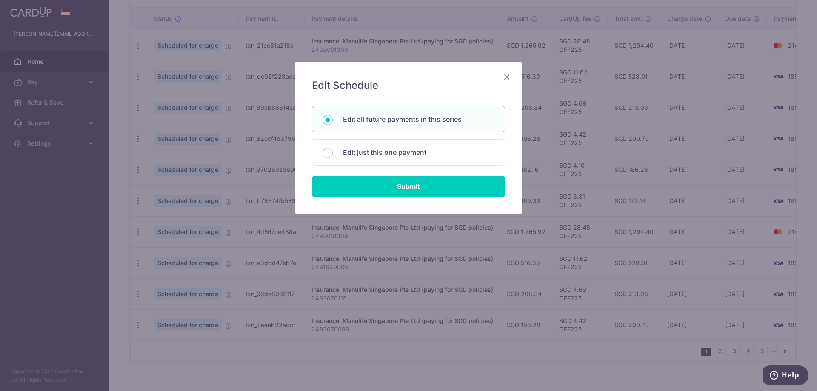
click at [414, 187] on input "Submit" at bounding box center [408, 186] width 193 height 21
radio input "true"
type input "1,265.92"
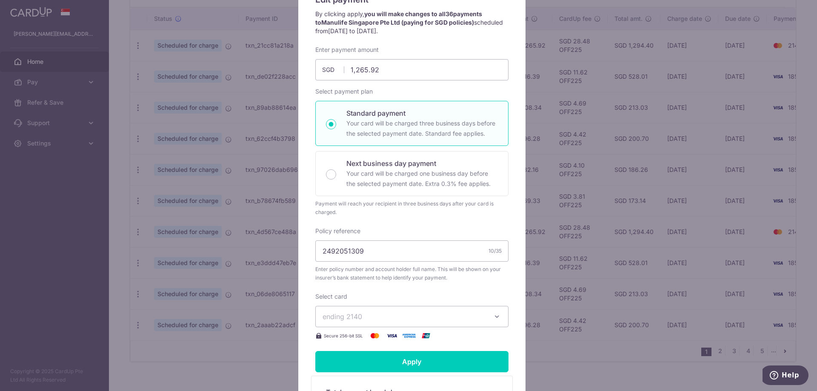
scroll to position [213, 0]
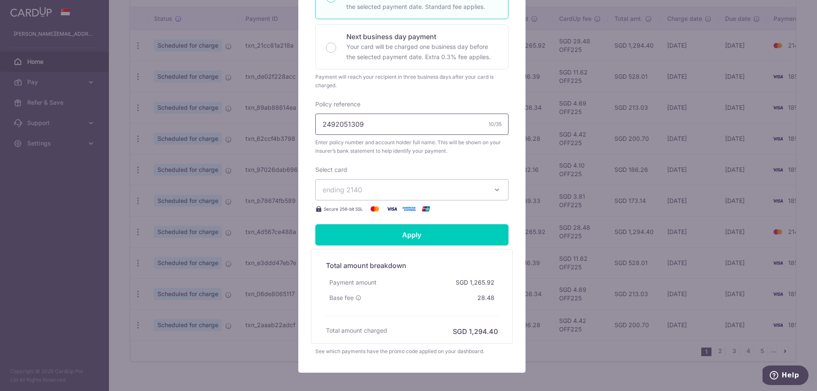
click at [392, 121] on input "2492051309" at bounding box center [411, 124] width 193 height 21
type input "2492051309 YEO XIAN HUI ESTHER"
click at [412, 238] on input "Apply" at bounding box center [411, 234] width 193 height 21
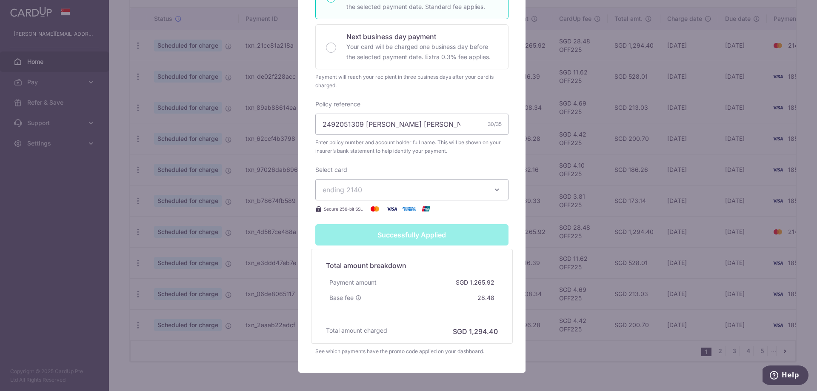
scroll to position [242, 0]
drag, startPoint x: 359, startPoint y: 123, endPoint x: 436, endPoint y: 123, distance: 77.4
click at [436, 123] on input "2492051309 YEO XIAN HUI ESTHER" at bounding box center [411, 124] width 193 height 21
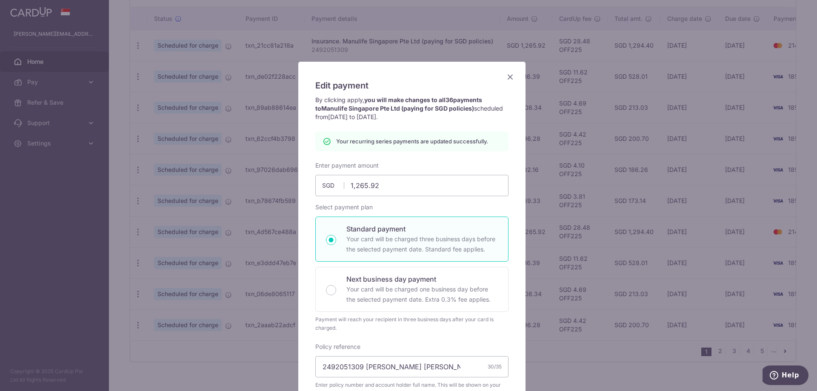
type input "Apply"
click at [506, 74] on icon "Close" at bounding box center [510, 76] width 10 height 11
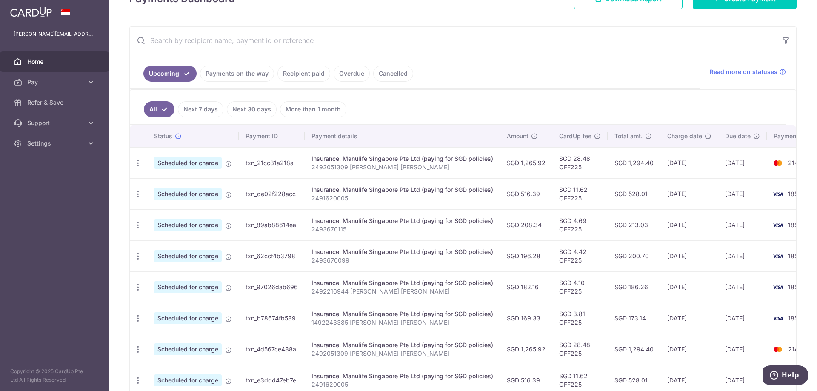
click at [134, 160] on icon "button" at bounding box center [138, 163] width 9 height 9
click at [172, 185] on span "Update payment" at bounding box center [183, 186] width 58 height 10
radio input "true"
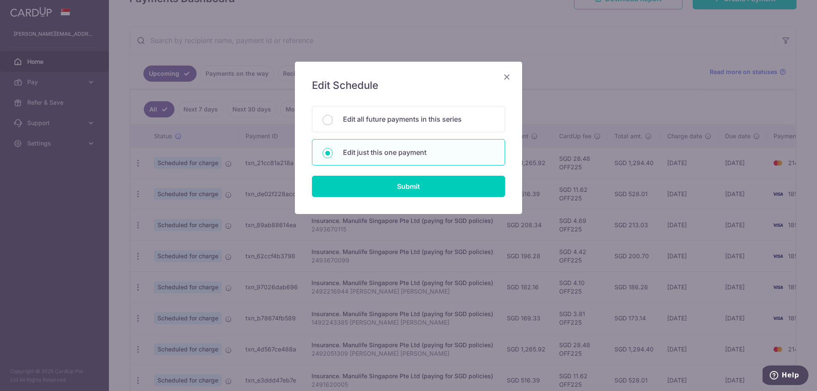
click at [399, 122] on p "Edit all future payments in this series" at bounding box center [418, 119] width 151 height 10
click at [333, 122] on input "Edit all future payments in this series" at bounding box center [327, 120] width 10 height 10
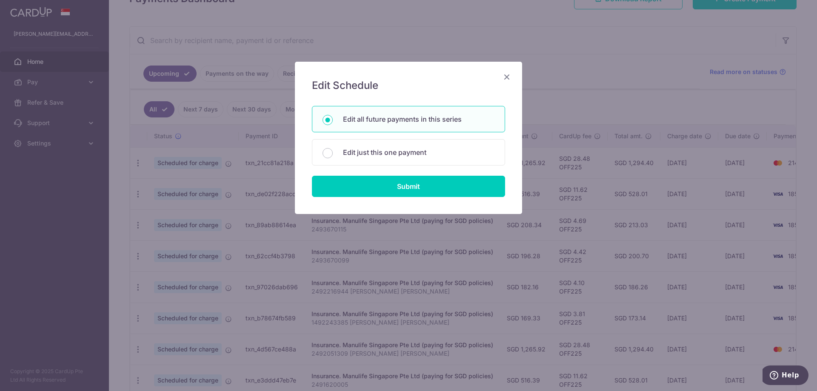
click at [402, 164] on div "Edit just this one payment" at bounding box center [408, 152] width 193 height 26
radio input "false"
radio input "true"
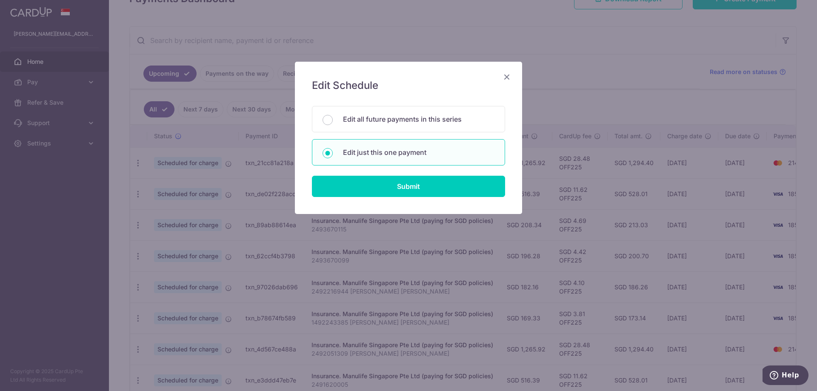
click at [390, 117] on p "Edit all future payments in this series" at bounding box center [418, 119] width 151 height 10
click at [333, 117] on input "Edit all future payments in this series" at bounding box center [327, 120] width 10 height 10
radio input "true"
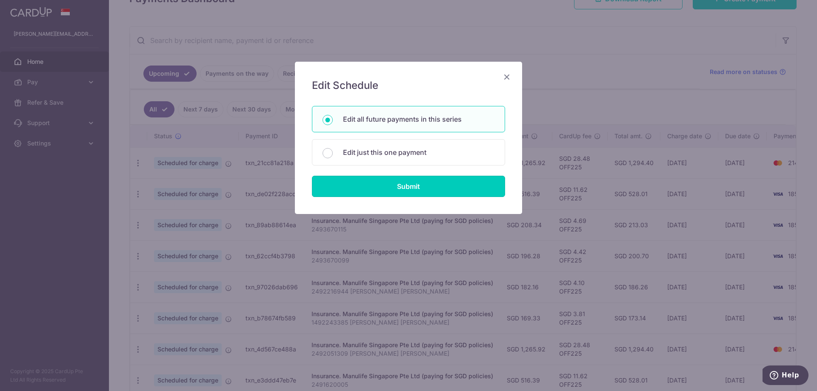
click at [405, 189] on input "Submit" at bounding box center [408, 186] width 193 height 21
radio input "true"
type input "1,265.92"
type input "2492051309 [PERSON_NAME] [PERSON_NAME]"
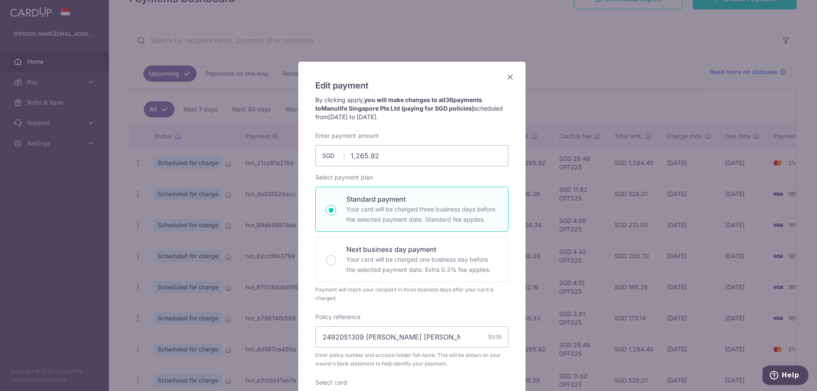
click at [505, 74] on icon "Close" at bounding box center [510, 76] width 10 height 11
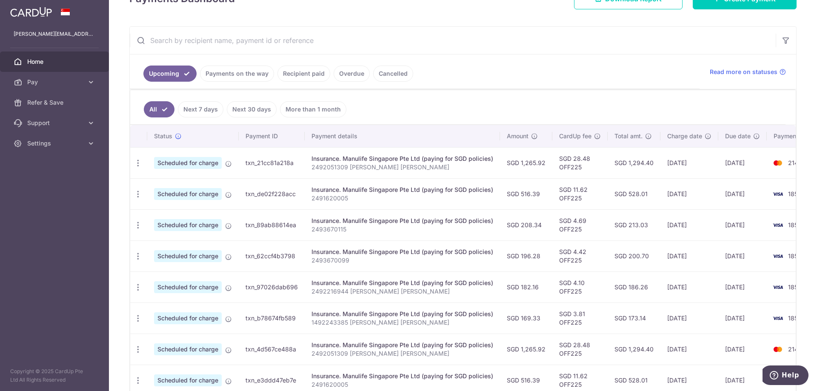
click at [140, 168] on icon "button" at bounding box center [138, 163] width 9 height 9
click at [160, 216] on span "Update payment" at bounding box center [183, 217] width 58 height 10
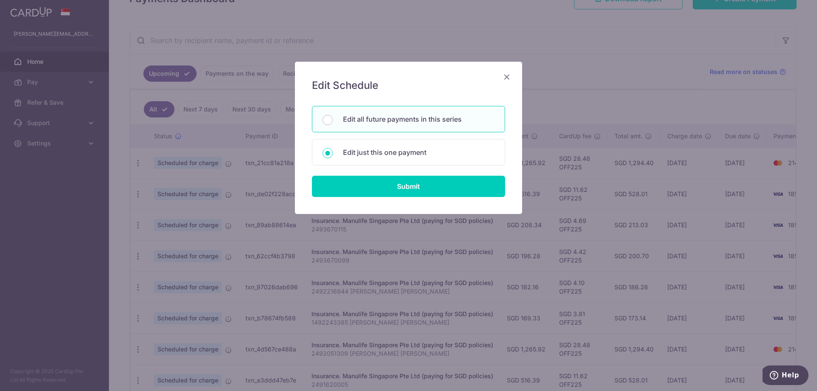
click at [343, 118] on p "Edit all future payments in this series" at bounding box center [418, 119] width 151 height 10
click at [333, 118] on input "Edit all future payments in this series" at bounding box center [327, 120] width 10 height 10
radio input "true"
click at [383, 189] on input "Submit" at bounding box center [408, 186] width 193 height 21
type input "516.39"
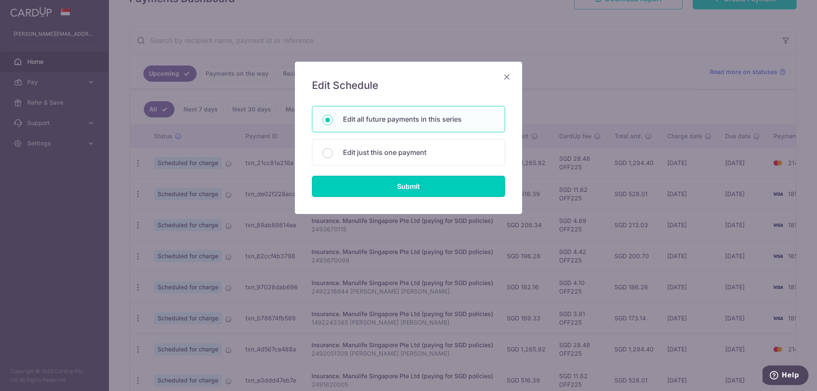
radio input "true"
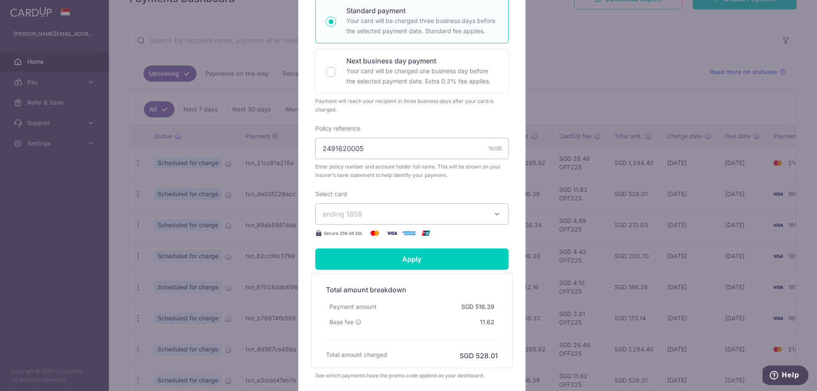
scroll to position [255, 0]
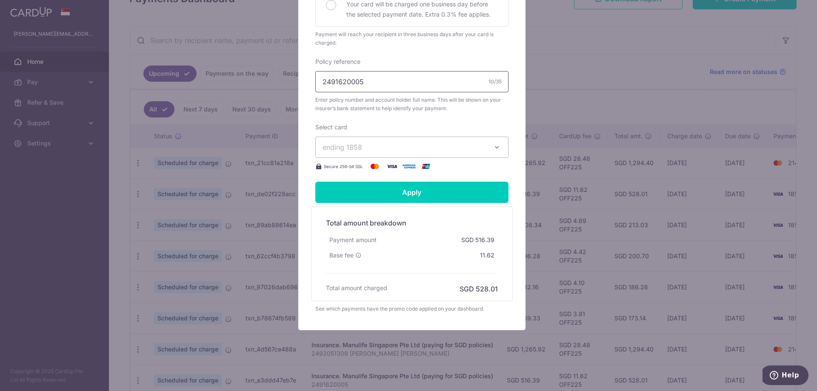
click at [377, 82] on input "2491620005" at bounding box center [411, 81] width 193 height 21
paste input "[PERSON_NAME] [PERSON_NAME]"
type input "2491620005 [PERSON_NAME] [PERSON_NAME]"
click at [389, 189] on input "Apply" at bounding box center [411, 192] width 193 height 21
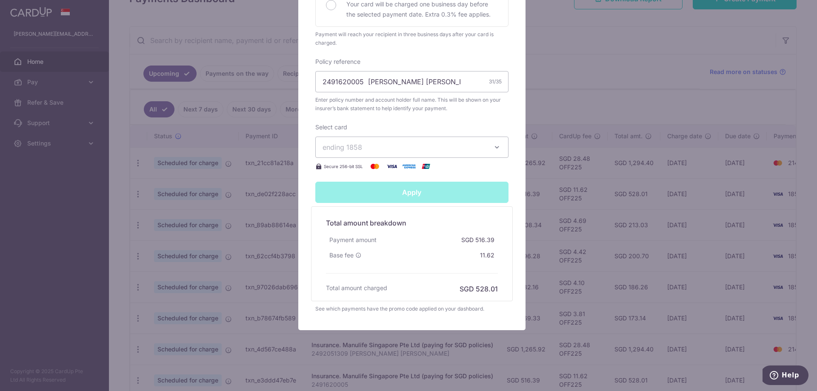
type input "Successfully Applied"
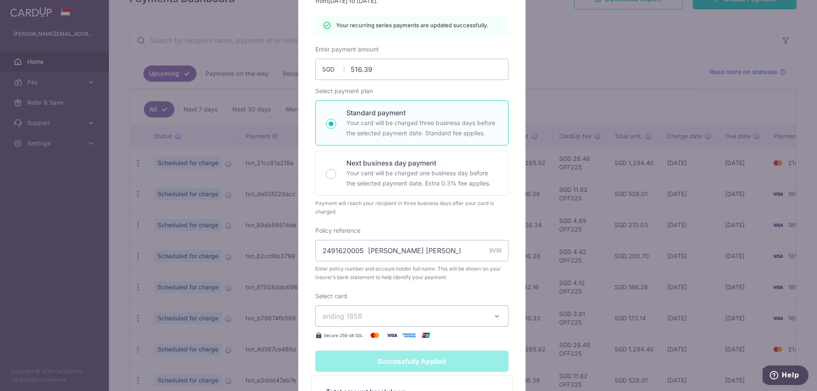
scroll to position [73, 0]
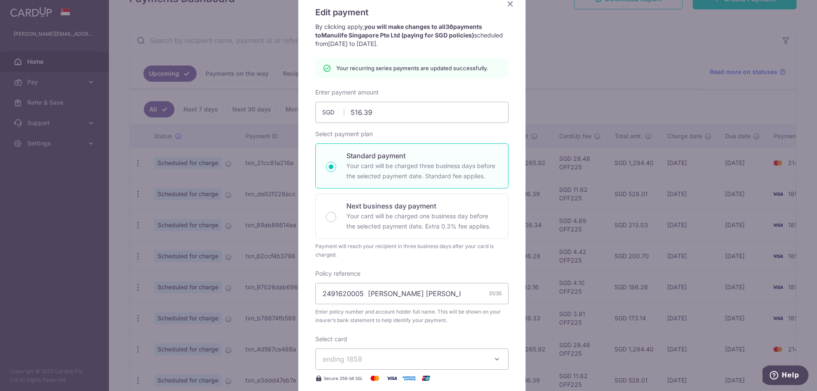
click at [507, 9] on icon "Close" at bounding box center [510, 3] width 10 height 11
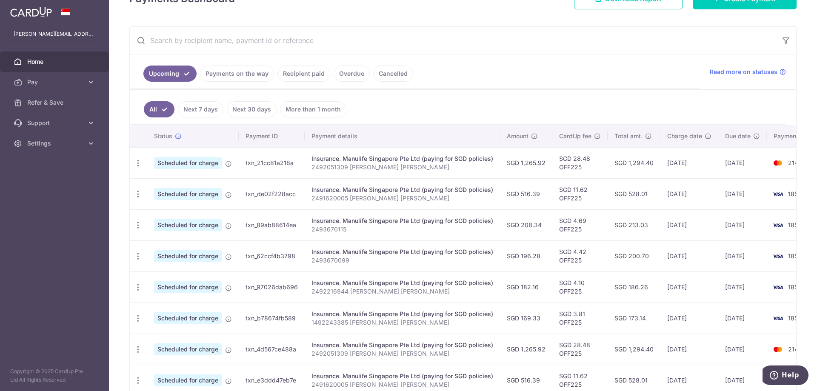
click at [134, 168] on icon "button" at bounding box center [138, 163] width 9 height 9
click at [175, 219] on span "Update payment" at bounding box center [183, 217] width 58 height 10
radio input "true"
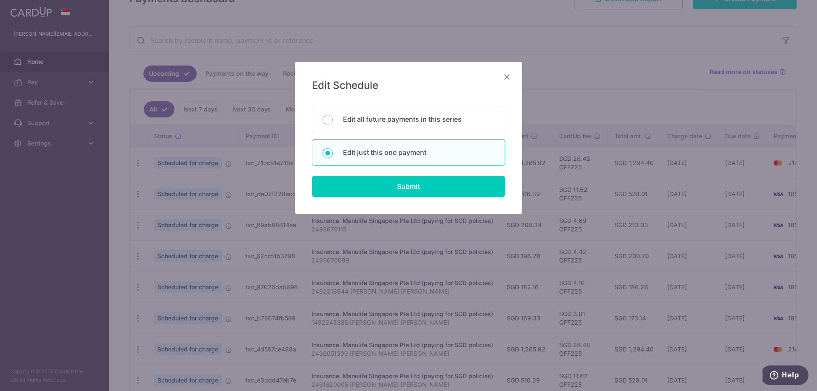
click at [500, 81] on h5 "Edit Schedule" at bounding box center [408, 86] width 193 height 14
click at [501, 81] on icon "Close" at bounding box center [506, 76] width 10 height 11
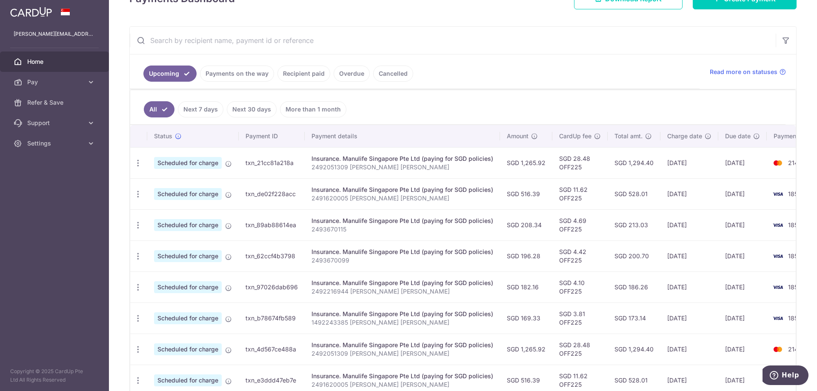
click at [137, 168] on icon "button" at bounding box center [138, 163] width 9 height 9
click at [182, 277] on span "Update payment" at bounding box center [183, 279] width 58 height 10
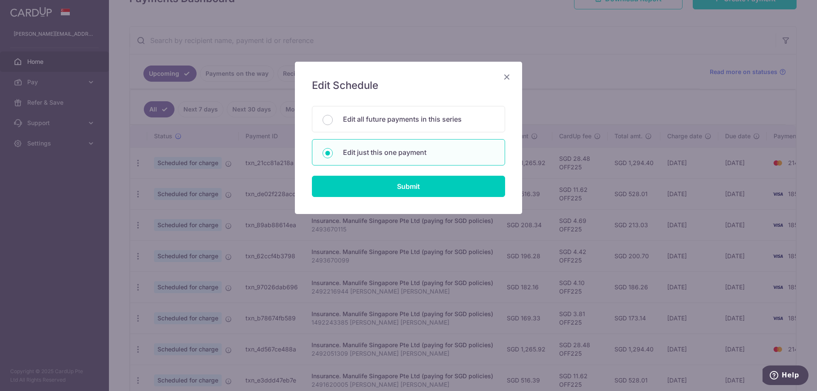
click at [425, 115] on p "Edit all future payments in this series" at bounding box center [418, 119] width 151 height 10
click at [333, 115] on input "Edit all future payments in this series" at bounding box center [327, 120] width 10 height 10
radio input "true"
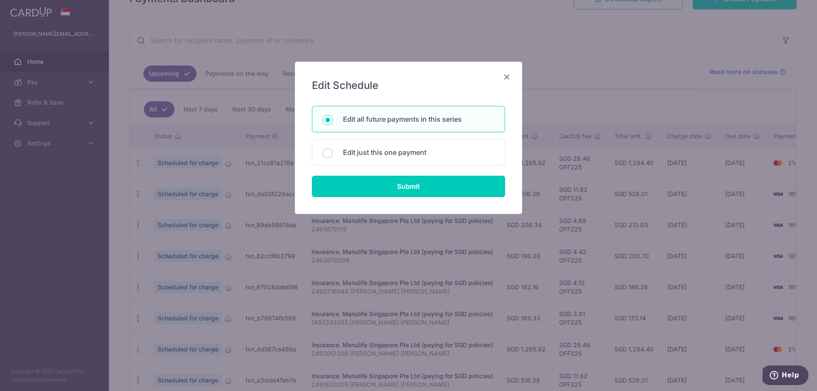
click at [412, 184] on input "Submit" at bounding box center [408, 186] width 193 height 21
radio input "true"
type input "196.28"
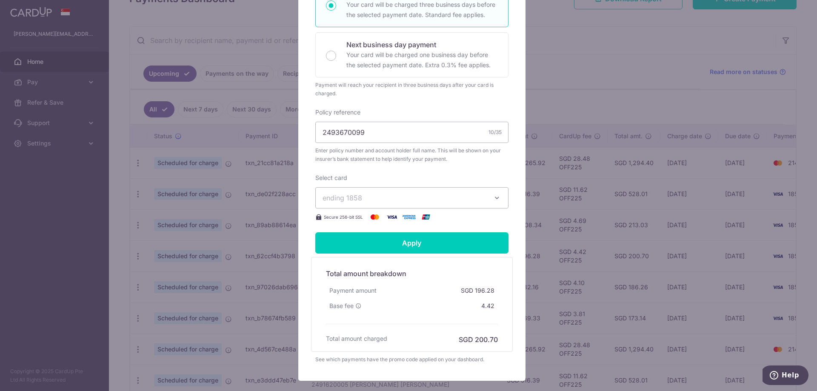
scroll to position [256, 0]
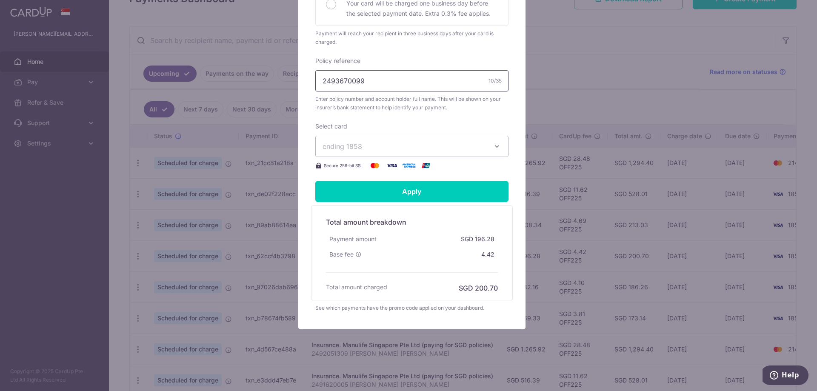
click at [402, 84] on input "2493670099" at bounding box center [411, 80] width 193 height 21
paste input "YEO XIAN HUI ESTHER"
type input "2493670099 YEO XIAN HUI ESTHER"
click at [430, 197] on input "Apply" at bounding box center [411, 191] width 193 height 21
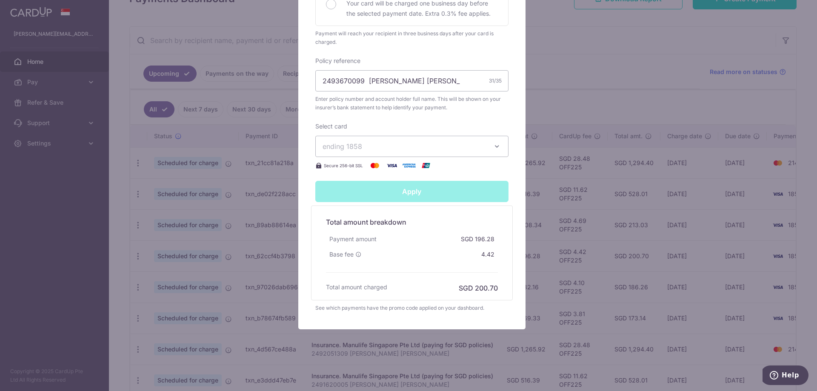
type input "Successfully Applied"
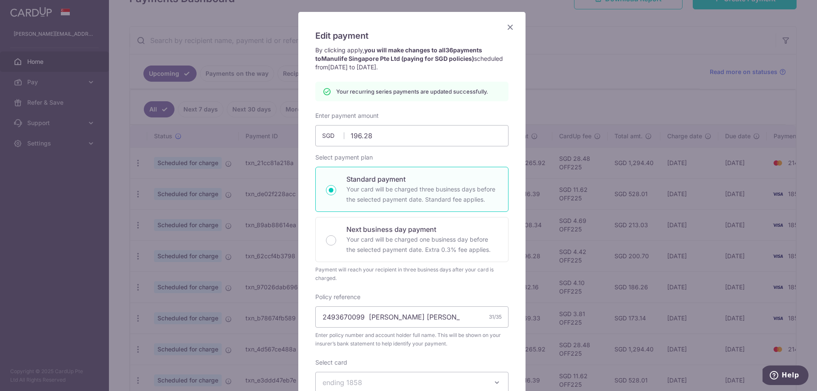
scroll to position [0, 0]
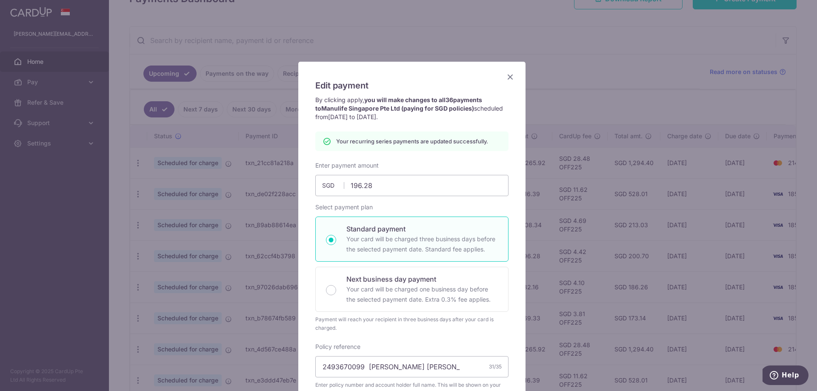
click at [505, 77] on icon "Close" at bounding box center [510, 76] width 10 height 11
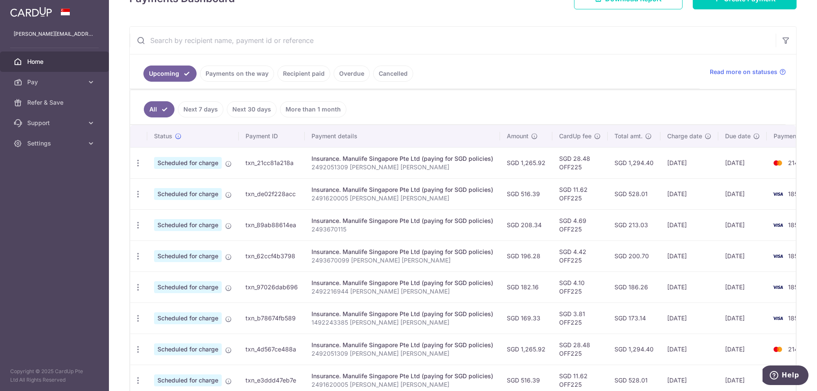
click at [140, 168] on icon "button" at bounding box center [138, 163] width 9 height 9
click at [166, 245] on span "Update payment" at bounding box center [183, 248] width 58 height 10
radio input "true"
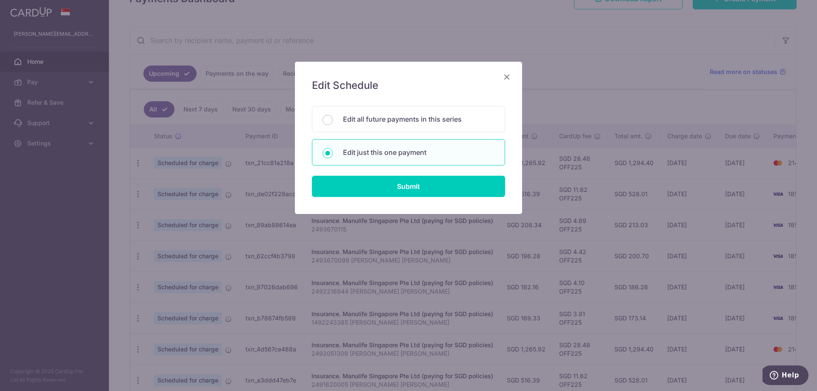
click at [397, 120] on p "Edit all future payments in this series" at bounding box center [418, 119] width 151 height 10
click at [333, 120] on input "Edit all future payments in this series" at bounding box center [327, 120] width 10 height 10
radio input "true"
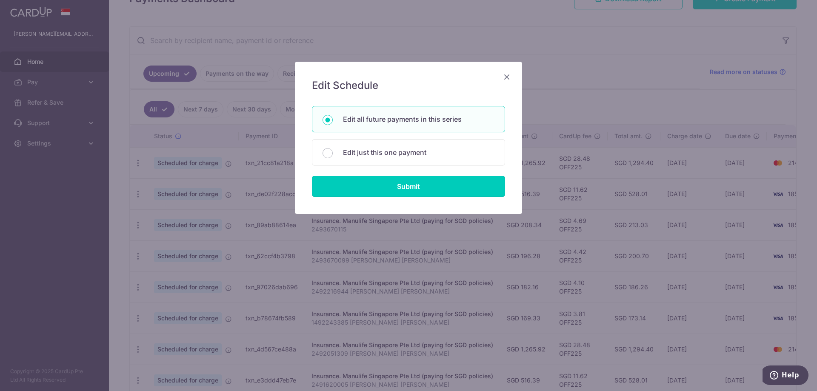
click at [413, 193] on input "Submit" at bounding box center [408, 186] width 193 height 21
radio input "true"
type input "208.34"
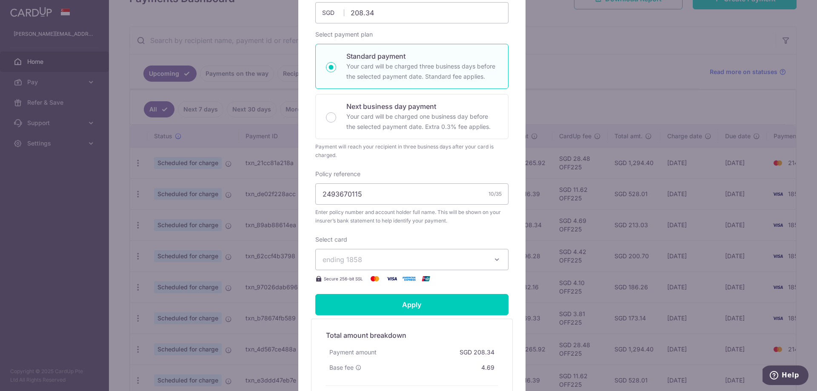
scroll to position [255, 0]
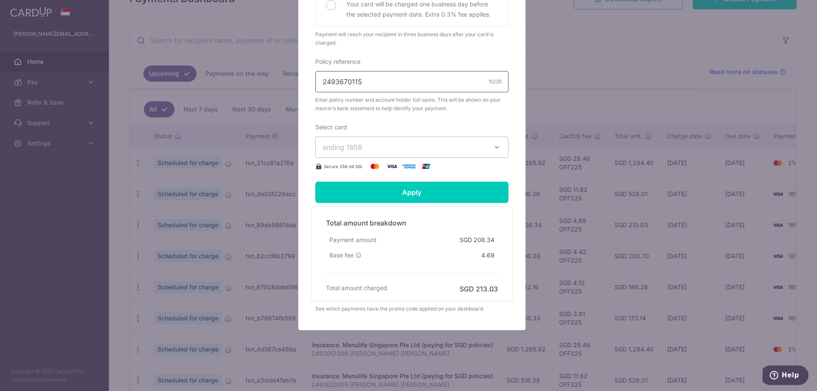
click at [409, 87] on input "2493670115" at bounding box center [411, 81] width 193 height 21
paste input "[PERSON_NAME] [PERSON_NAME]"
type input "2493670115 [PERSON_NAME] [PERSON_NAME]"
click at [403, 190] on input "Apply" at bounding box center [411, 192] width 193 height 21
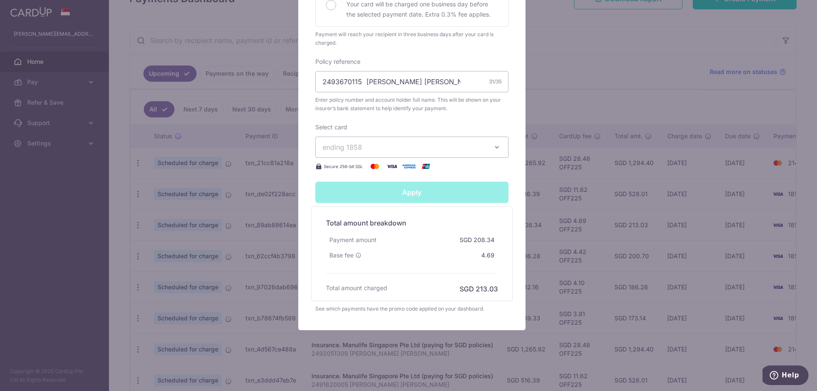
type input "Successfully Applied"
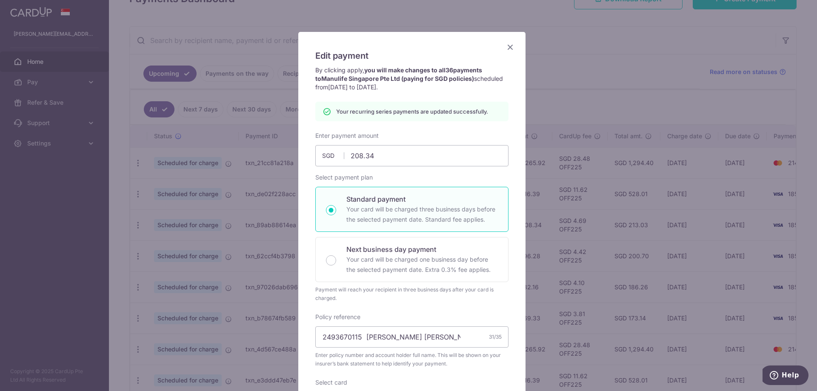
scroll to position [0, 0]
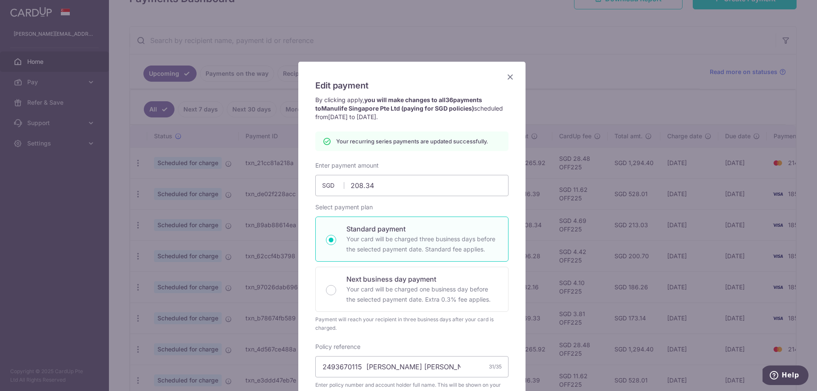
click at [514, 77] on div "Edit payment By clicking apply, you will make changes to all 36 payments to Man…" at bounding box center [411, 338] width 227 height 553
click at [505, 77] on icon "Close" at bounding box center [510, 76] width 10 height 11
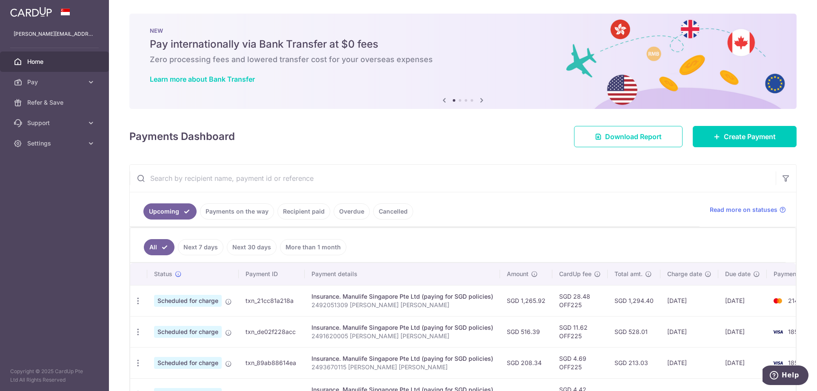
click at [57, 81] on span "Pay" at bounding box center [55, 82] width 56 height 9
click at [60, 104] on span "Payments" at bounding box center [55, 102] width 56 height 9
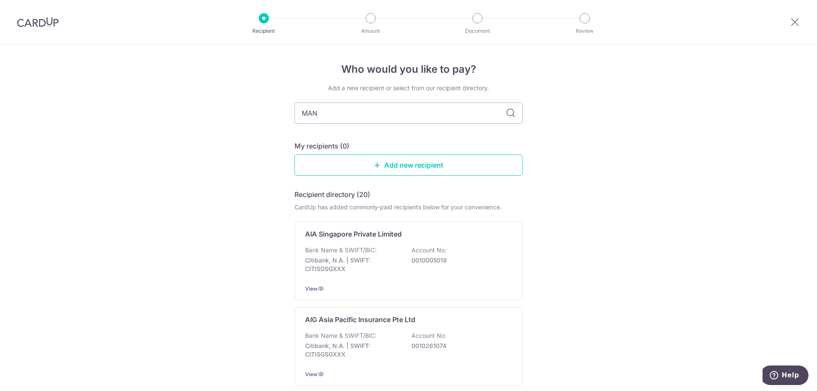
type input "MANU"
click at [356, 259] on p "DBS Bank | SWIFT: [SWIFT_CODE]" at bounding box center [352, 264] width 95 height 17
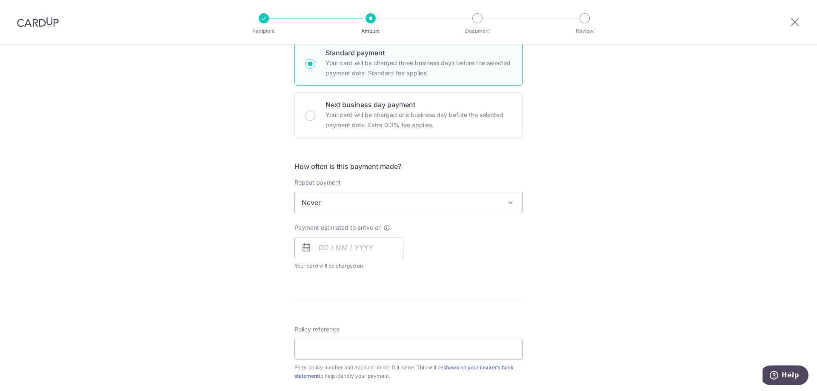
scroll to position [255, 0]
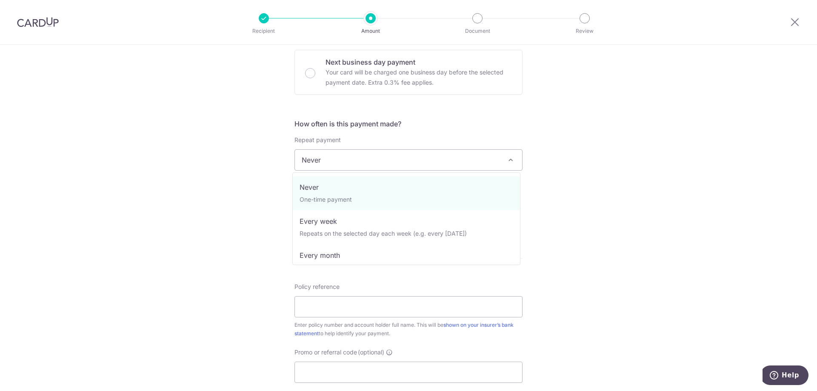
click at [347, 152] on span "Never" at bounding box center [408, 160] width 227 height 20
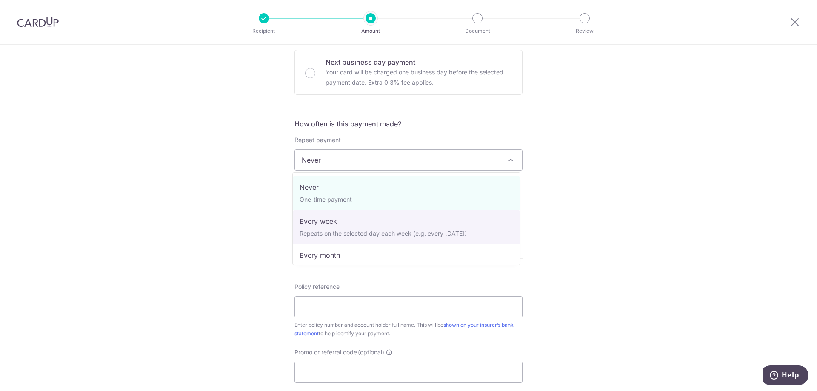
scroll to position [43, 0]
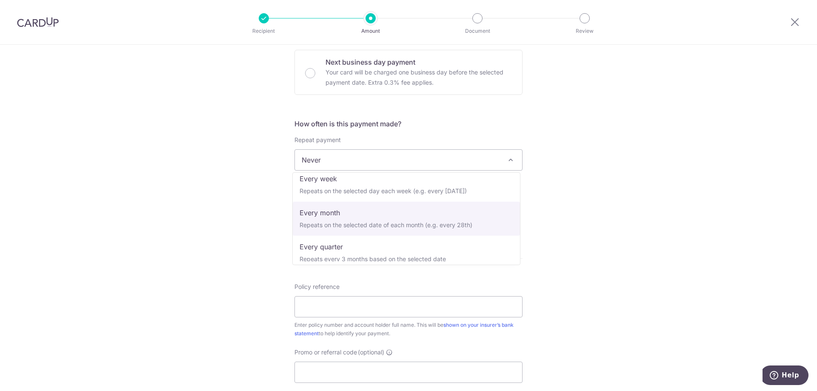
select select "3"
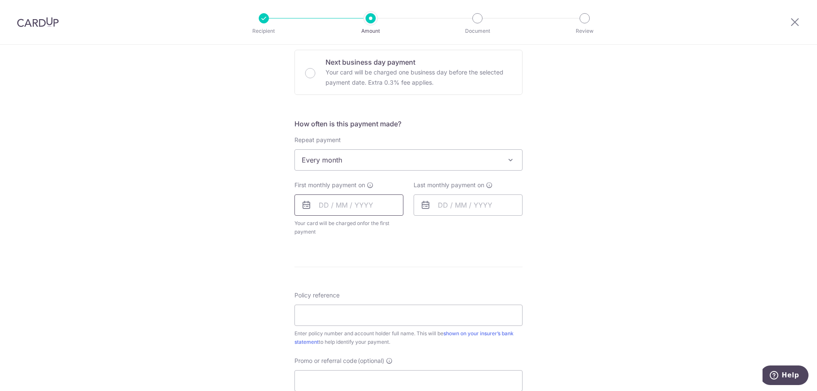
click at [327, 206] on input "text" at bounding box center [348, 204] width 109 height 21
click at [416, 228] on link "Next" at bounding box center [415, 228] width 10 height 10
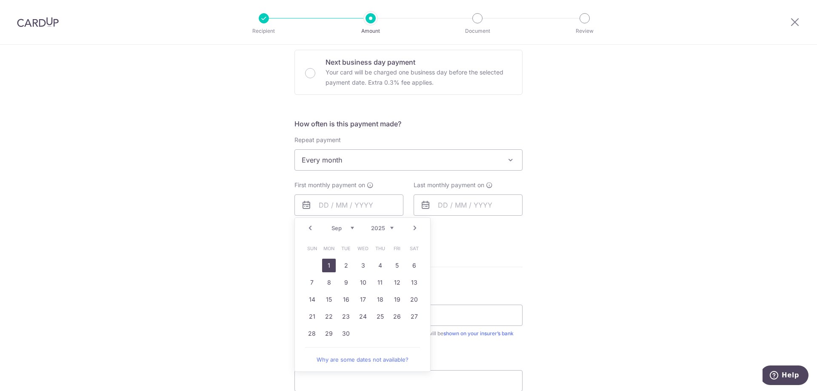
click at [327, 271] on link "1" at bounding box center [329, 266] width 14 height 14
type input "01/09/2025"
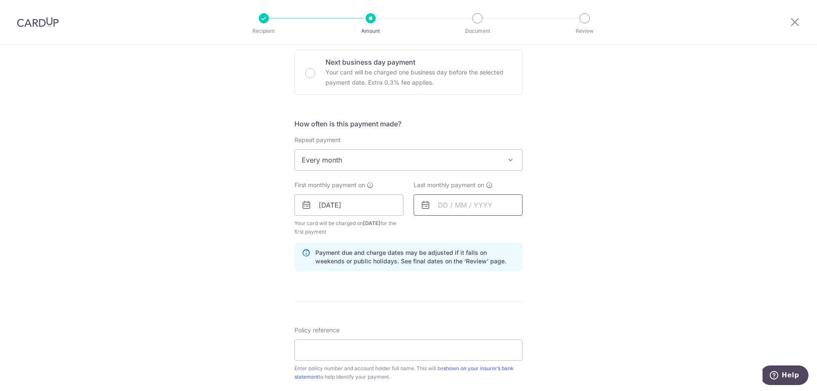
click at [460, 201] on input "text" at bounding box center [467, 204] width 109 height 21
click at [504, 227] on select "2025 2026 2027 2028 2029 2030 2031 2032 2033 2034 2035" at bounding box center [501, 228] width 23 height 7
click at [427, 228] on link "Prev" at bounding box center [429, 228] width 10 height 10
click at [465, 262] on link "1" at bounding box center [465, 266] width 14 height 14
type input "01/08/2028"
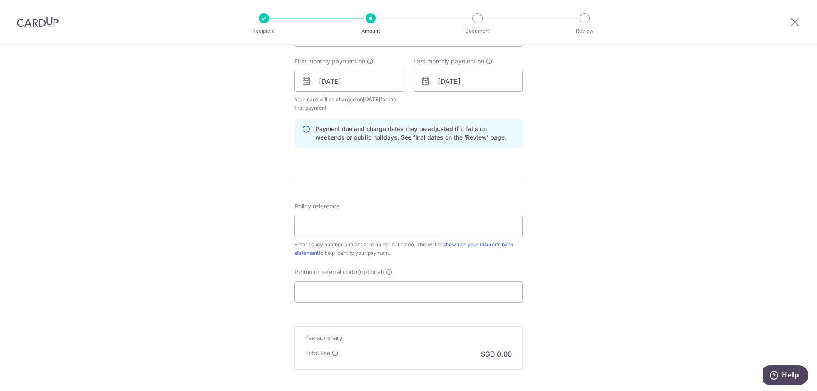
scroll to position [383, 0]
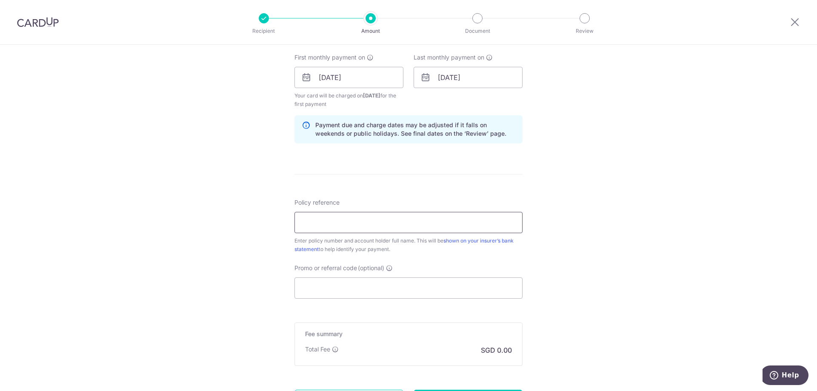
click at [331, 225] on input "Policy reference" at bounding box center [408, 222] width 228 height 21
paste input "2492002591"
type input "2492002591 YEO XIAN HUI ESTHER"
click at [391, 283] on input "Promo or referral code (optional)" at bounding box center [408, 287] width 228 height 21
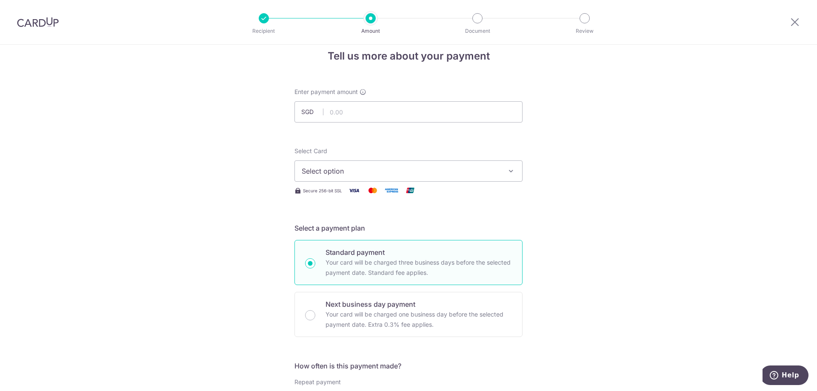
scroll to position [0, 0]
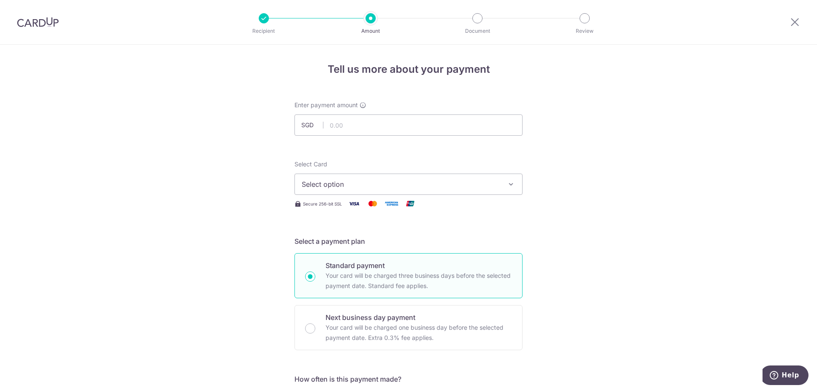
type input "OFF225"
click at [419, 179] on button "Select option" at bounding box center [408, 184] width 228 height 21
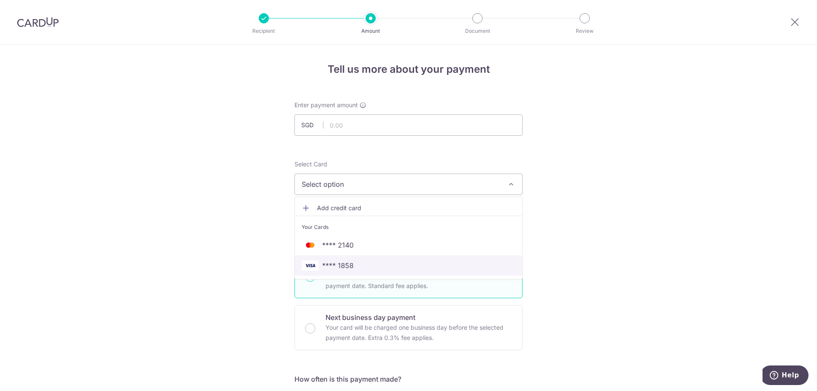
click at [385, 266] on span "**** 1858" at bounding box center [409, 265] width 214 height 10
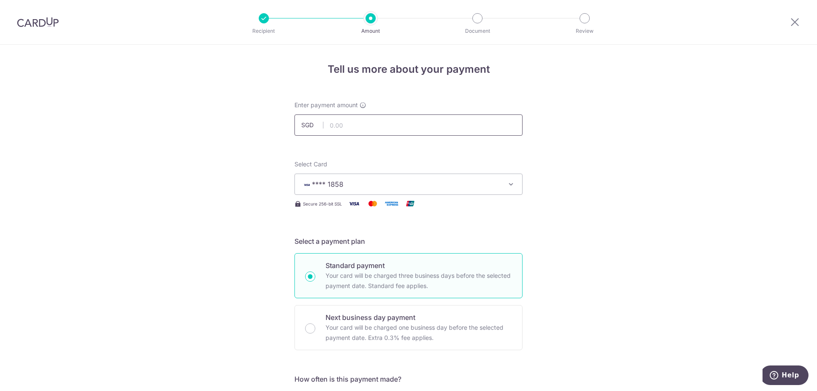
click at [342, 120] on input "text" at bounding box center [408, 124] width 228 height 21
click at [355, 123] on input "text" at bounding box center [408, 124] width 228 height 21
type input "165.56"
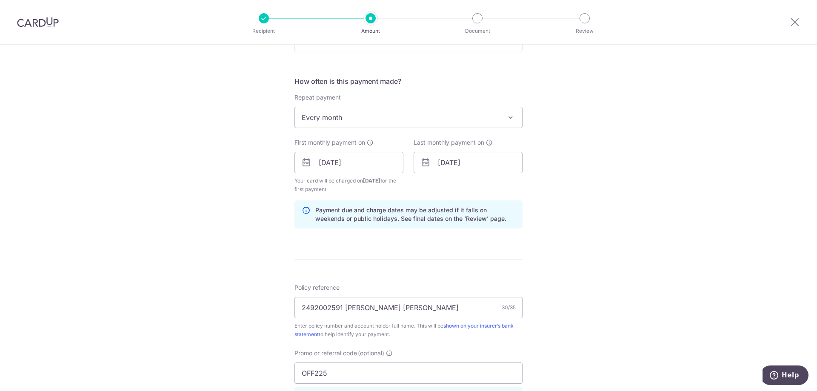
scroll to position [505, 0]
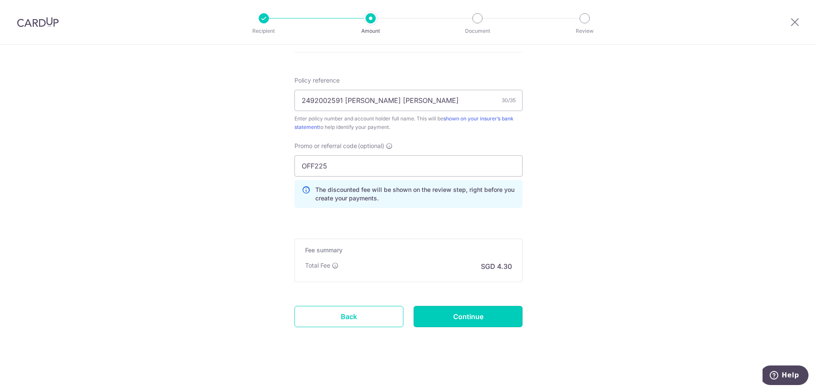
click at [448, 322] on input "Continue" at bounding box center [467, 316] width 109 height 21
type input "Create Schedule"
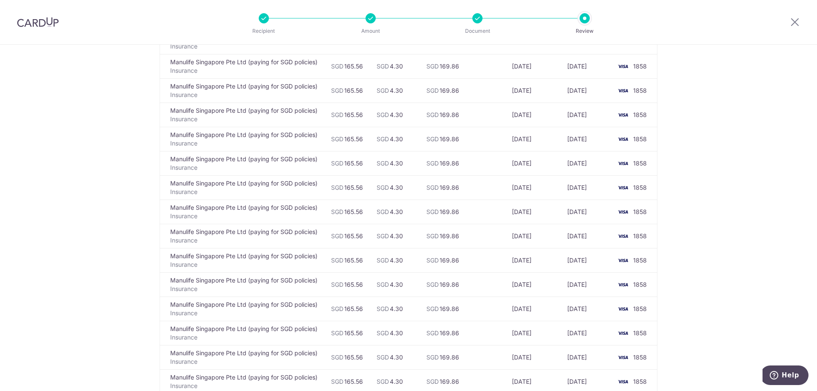
scroll to position [766, 0]
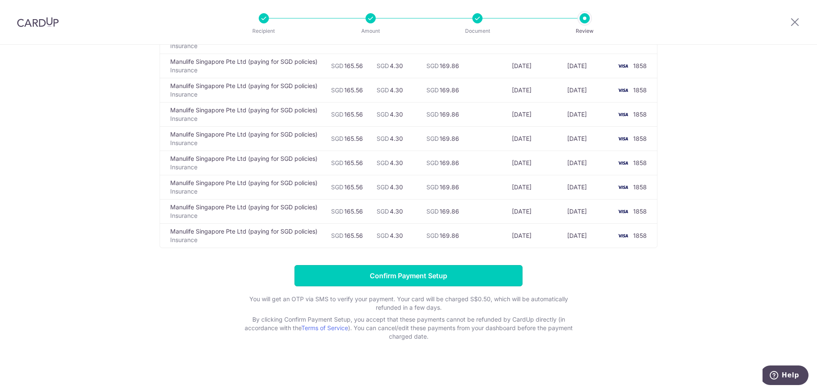
click at [410, 274] on input "Confirm Payment Setup" at bounding box center [408, 275] width 228 height 21
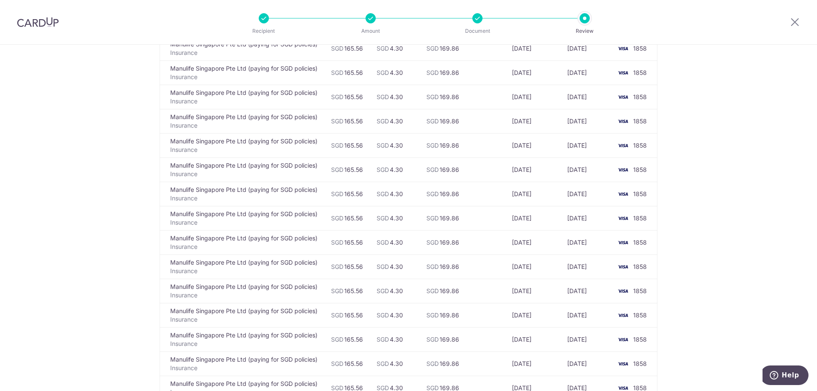
scroll to position [170, 0]
